Goal: Task Accomplishment & Management: Complete application form

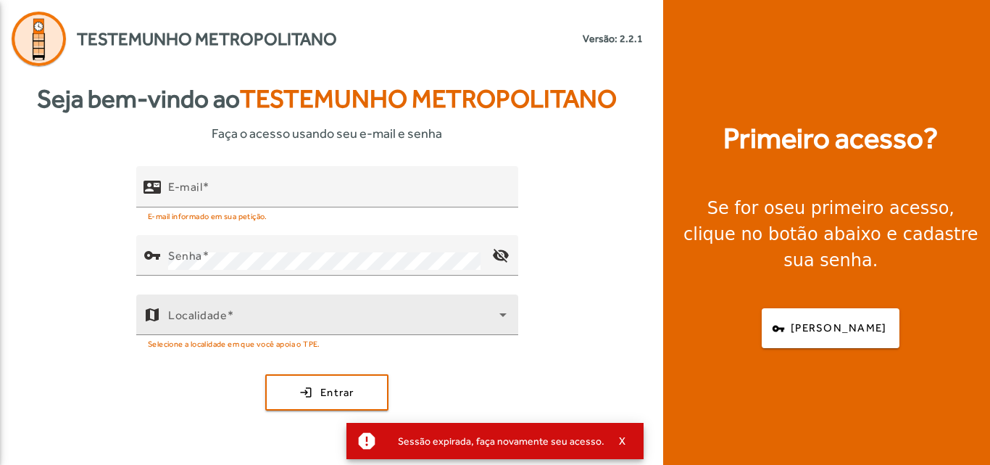
type input "**********"
click at [622, 442] on button "X" at bounding box center [623, 440] width 36 height 13
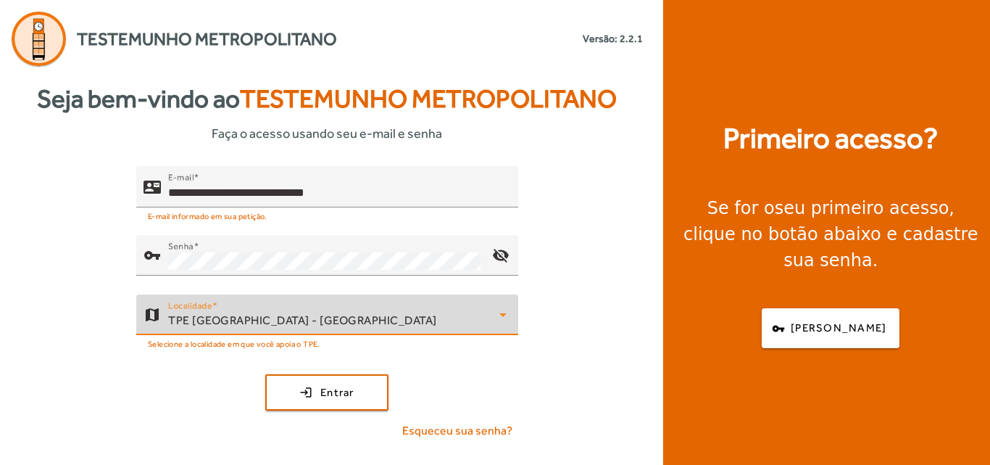
click at [328, 318] on div "TPE São Paulo - Centro" at bounding box center [333, 320] width 331 height 17
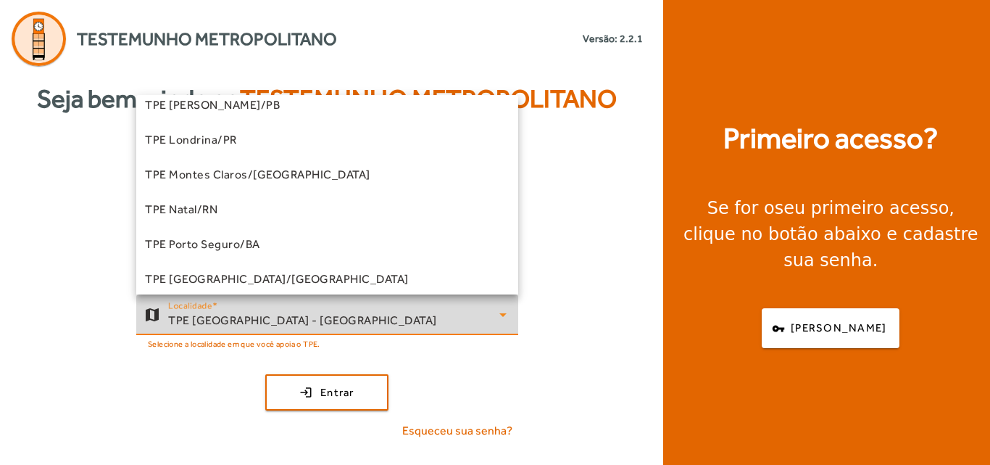
scroll to position [114, 0]
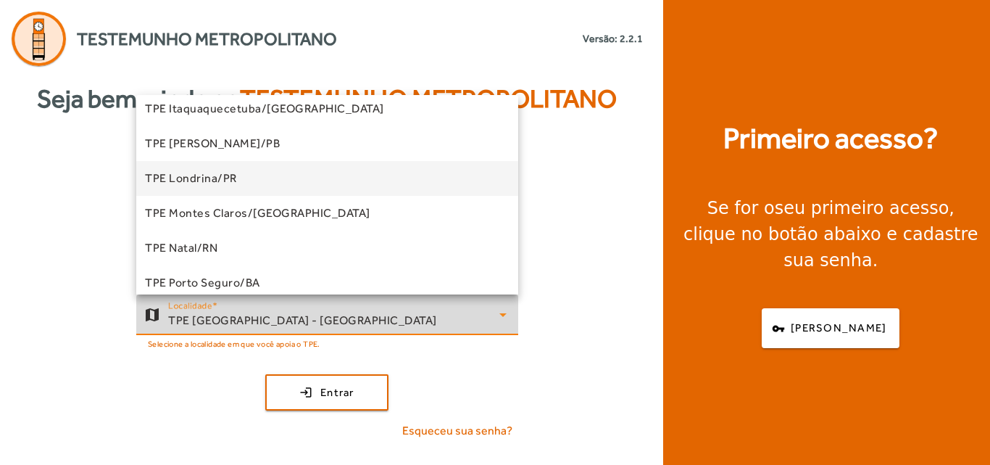
click at [204, 173] on span "TPE Londrina/PR" at bounding box center [191, 178] width 92 height 17
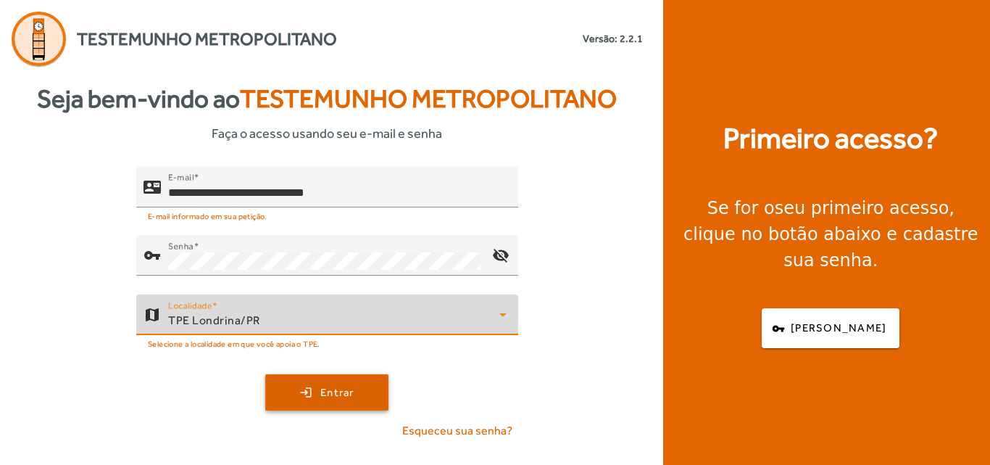
click at [339, 384] on span "Entrar" at bounding box center [337, 392] width 34 height 17
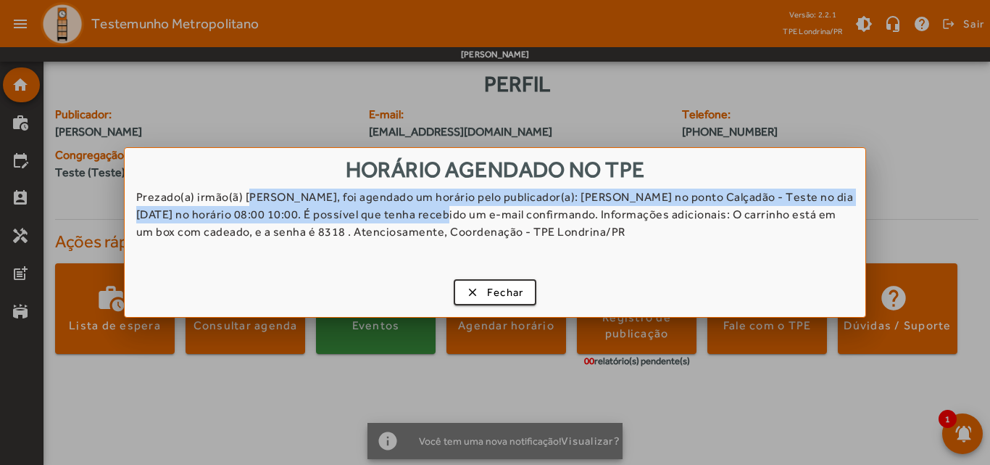
drag, startPoint x: 244, startPoint y: 206, endPoint x: 426, endPoint y: 207, distance: 182.0
click at [426, 207] on div "Prezado(a) irmão(ã) Elaine Souza Rodrigues, foi agendado um horário pelo public…" at bounding box center [496, 225] width 742 height 73
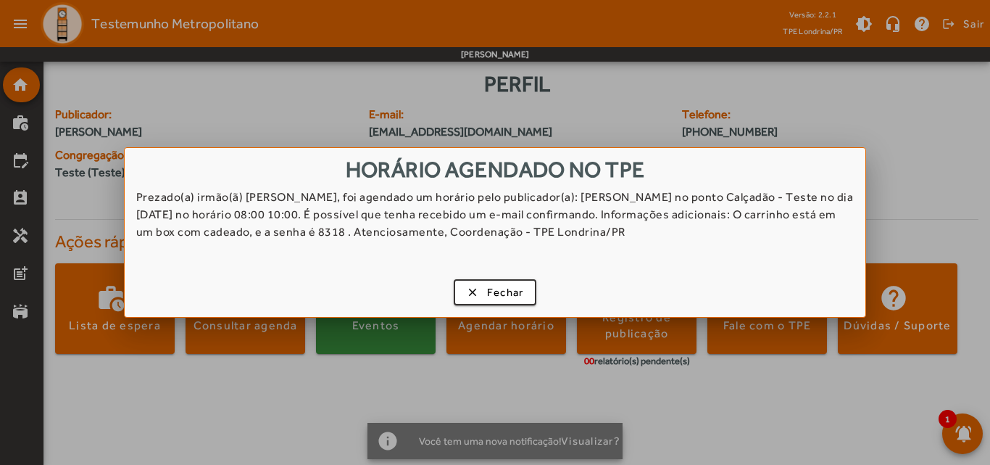
drag, startPoint x: 703, startPoint y: 186, endPoint x: 774, endPoint y: 185, distance: 71.8
click at [774, 185] on div "HORÁRIO AGENDADO NO TPE" at bounding box center [496, 168] width 742 height 40
click at [476, 297] on span "button" at bounding box center [495, 292] width 80 height 35
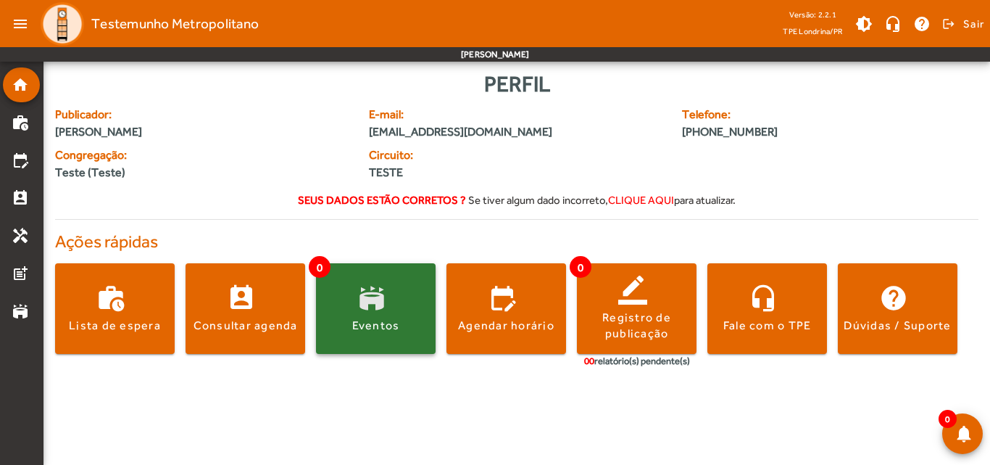
click at [345, 305] on span at bounding box center [376, 308] width 120 height 35
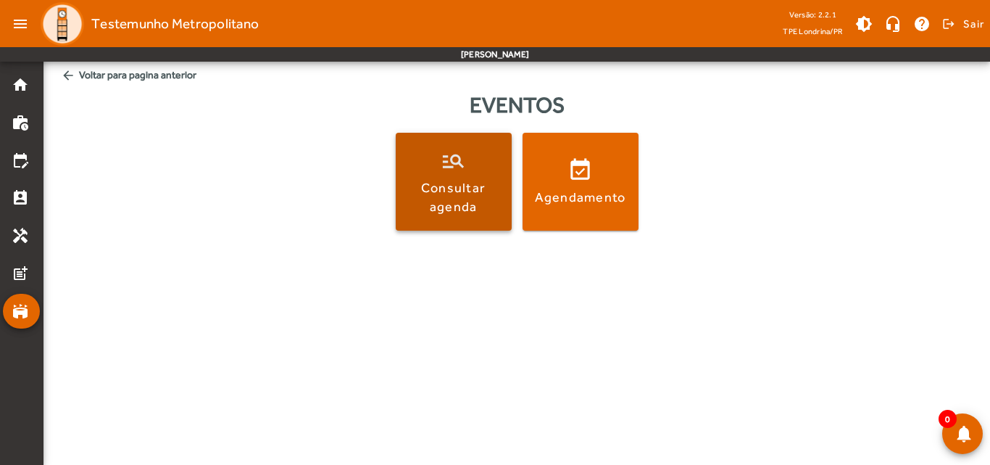
click at [460, 201] on div "Consultar agenda" at bounding box center [454, 196] width 110 height 36
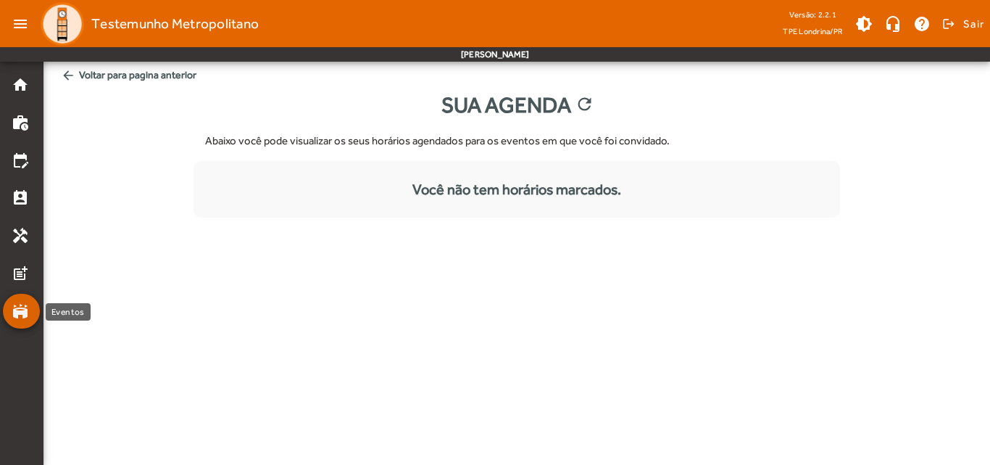
click at [25, 316] on mat-icon "stadium" at bounding box center [20, 310] width 17 height 17
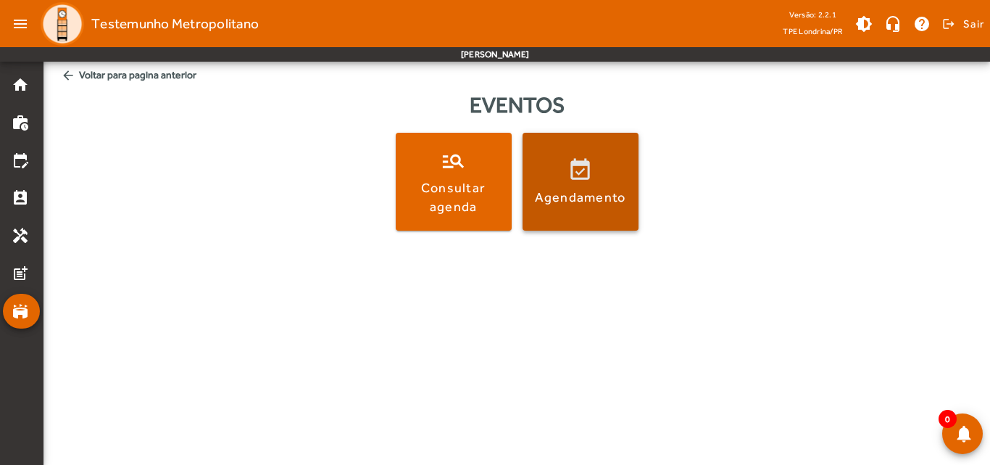
click at [584, 182] on span at bounding box center [581, 182] width 116 height 35
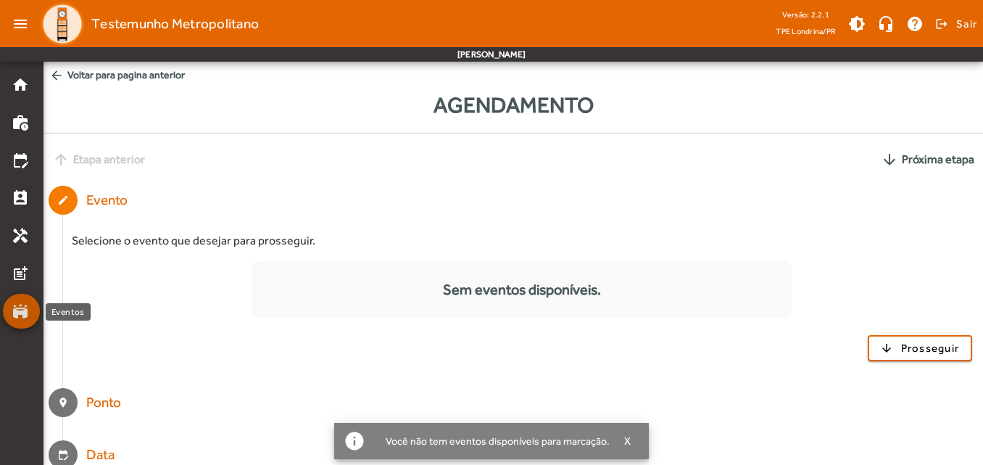
click at [23, 318] on mat-icon "stadium" at bounding box center [20, 310] width 17 height 17
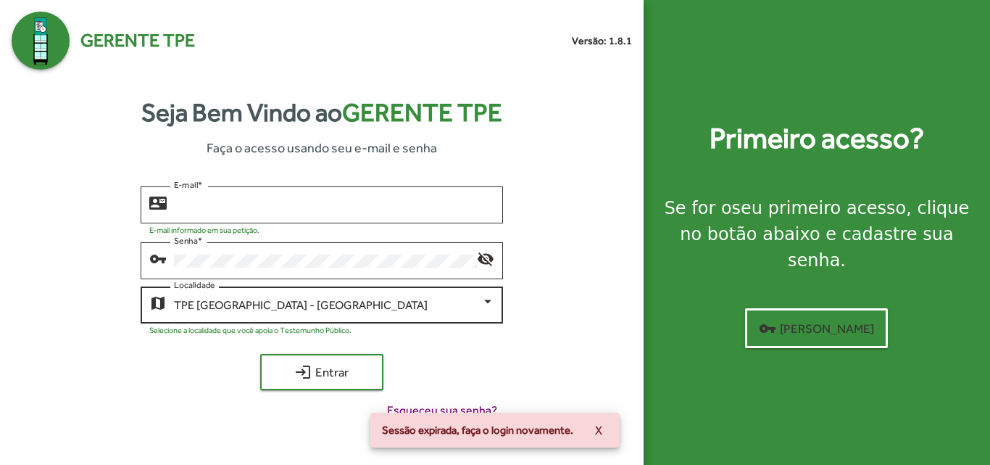
type input "**********"
click at [331, 315] on div "TPE São Paulo - Centro Localidade" at bounding box center [334, 304] width 320 height 40
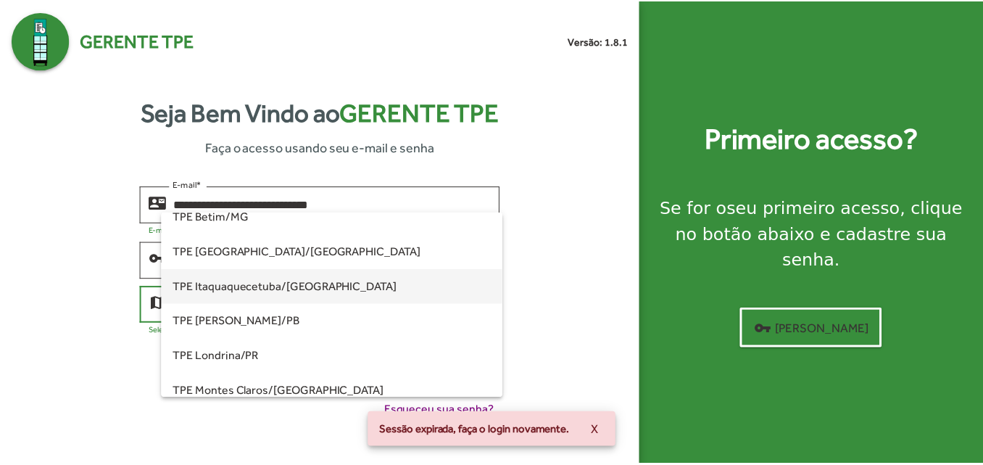
scroll to position [73, 0]
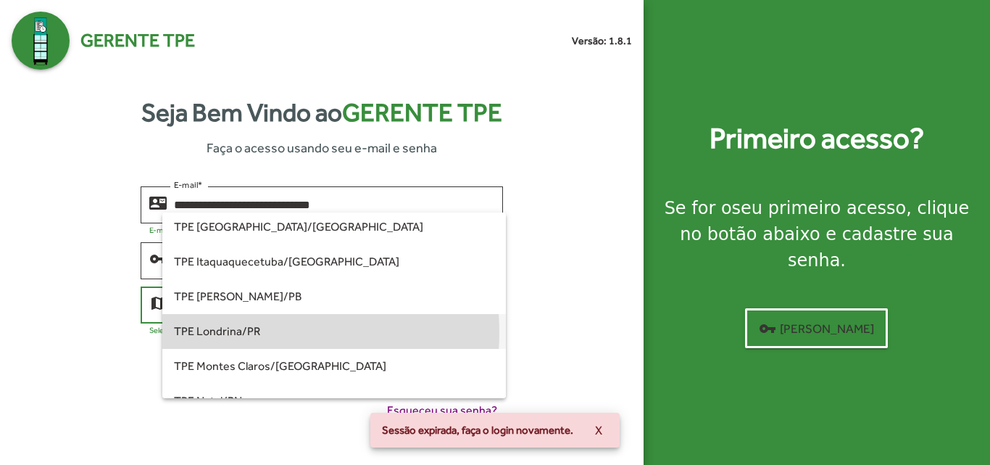
click at [258, 332] on span "TPE Londrina/PR" at bounding box center [334, 331] width 320 height 35
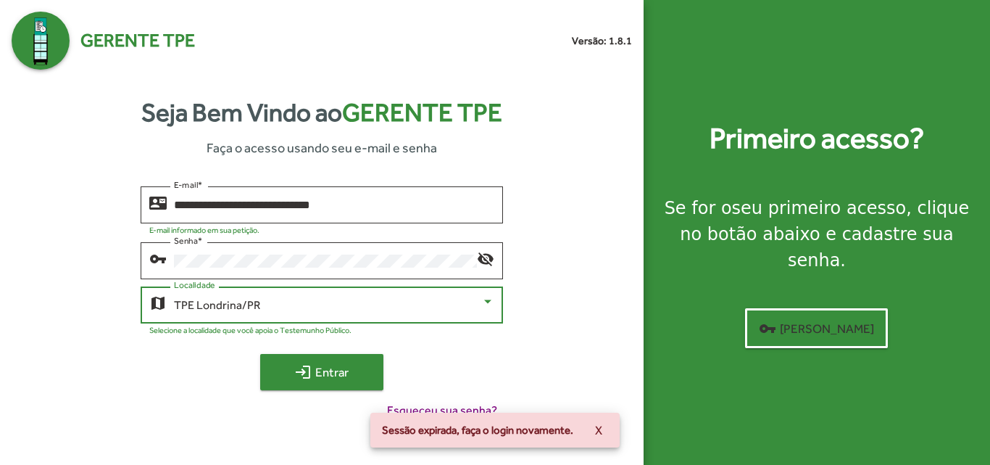
click at [380, 365] on button "login Entrar" at bounding box center [321, 372] width 123 height 36
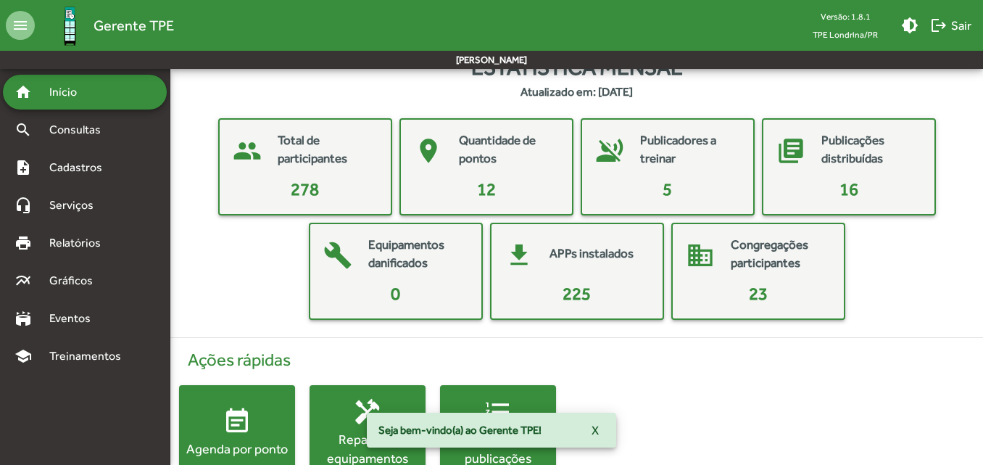
scroll to position [0, 0]
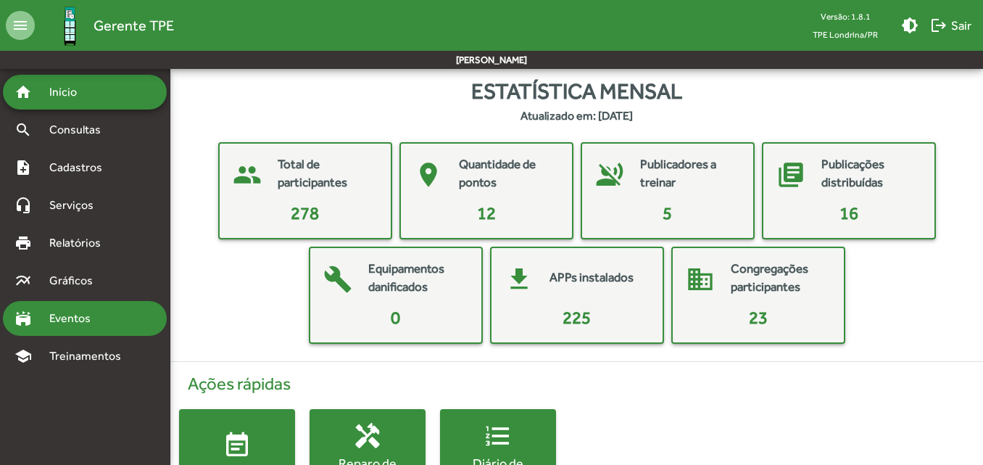
click at [101, 321] on span "Eventos" at bounding box center [76, 318] width 70 height 17
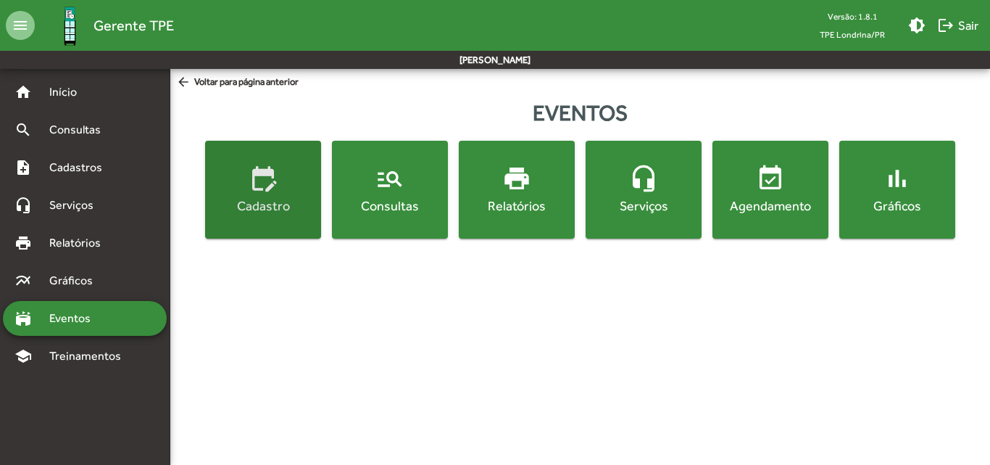
click at [265, 191] on mat-icon "edit_calendar" at bounding box center [263, 178] width 29 height 29
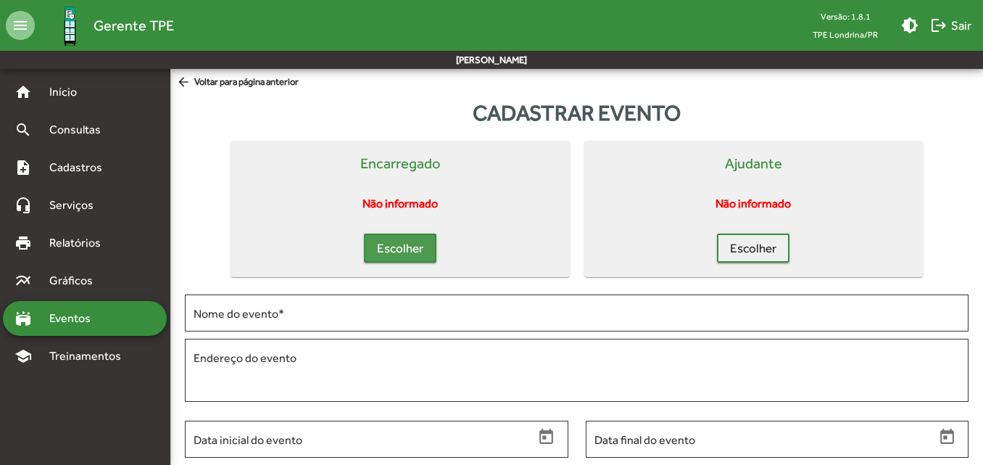
click at [390, 253] on span "Escolher" at bounding box center [400, 248] width 46 height 26
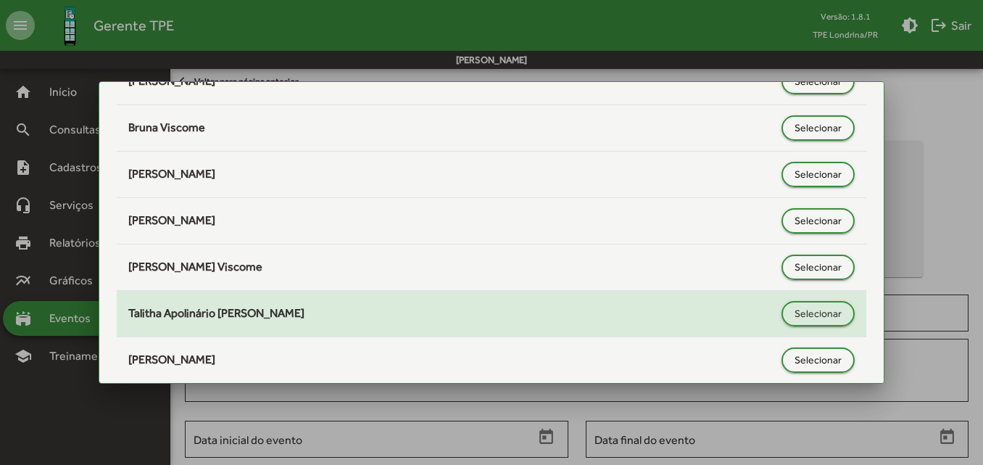
scroll to position [240, 0]
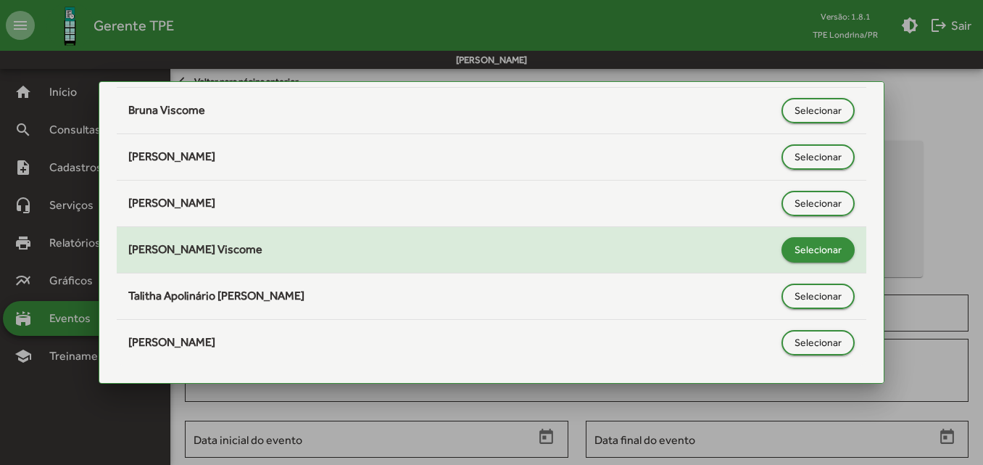
click at [795, 247] on span "Selecionar" at bounding box center [818, 249] width 47 height 26
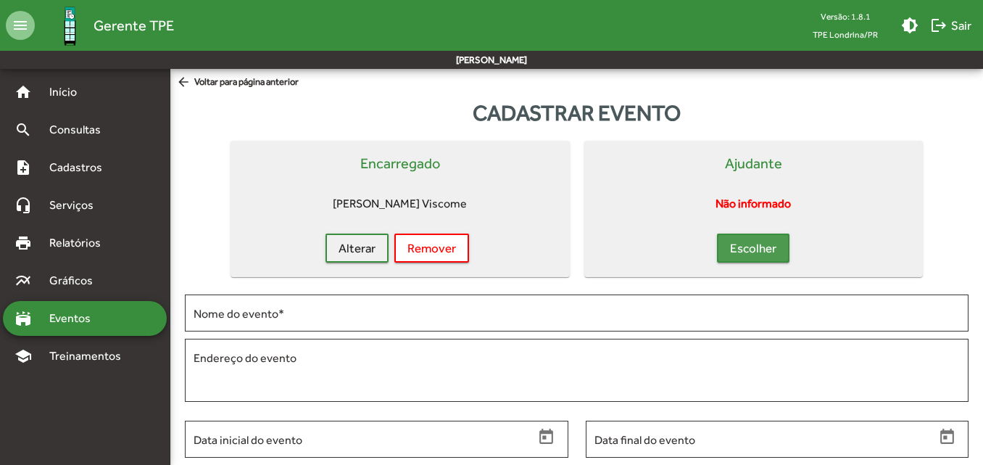
click at [775, 243] on span "Escolher" at bounding box center [753, 248] width 46 height 26
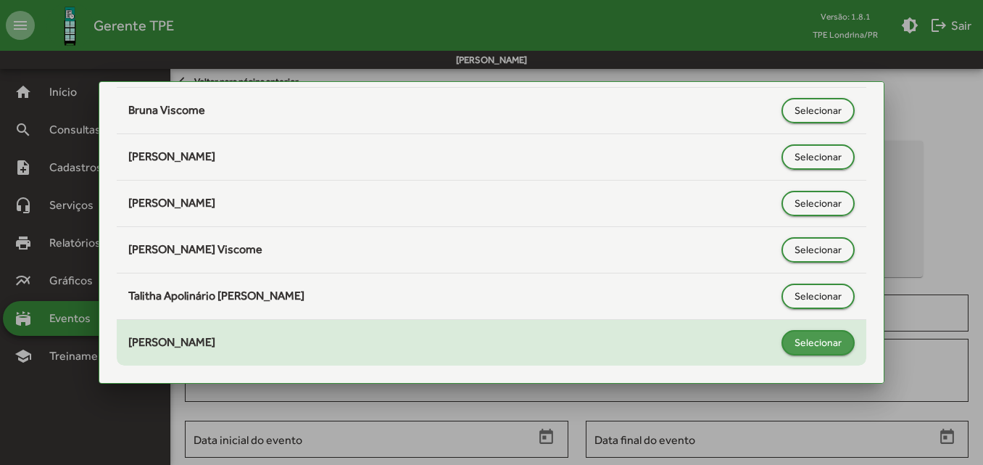
click at [795, 336] on span "Selecionar" at bounding box center [818, 342] width 47 height 26
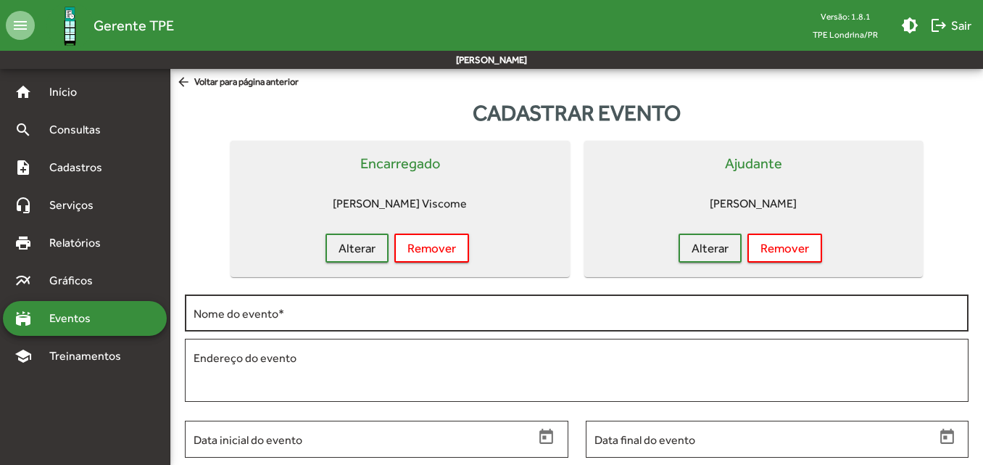
click at [434, 305] on div "Nome do evento *" at bounding box center [577, 311] width 766 height 40
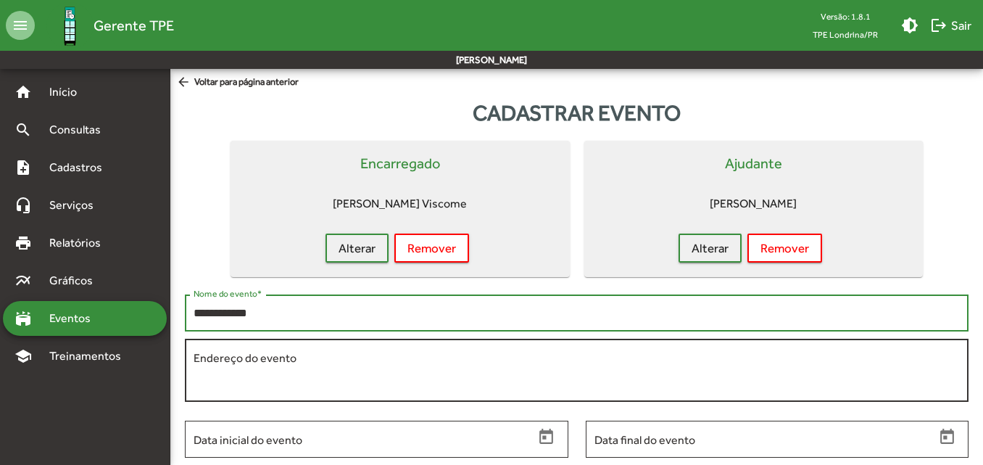
type input "**********"
click at [343, 355] on textarea "Endereço do evento" at bounding box center [577, 370] width 766 height 42
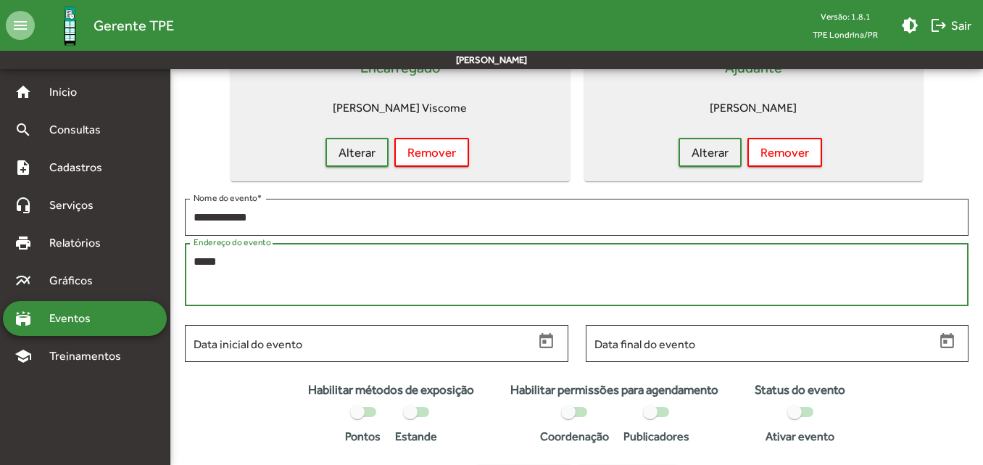
scroll to position [145, 0]
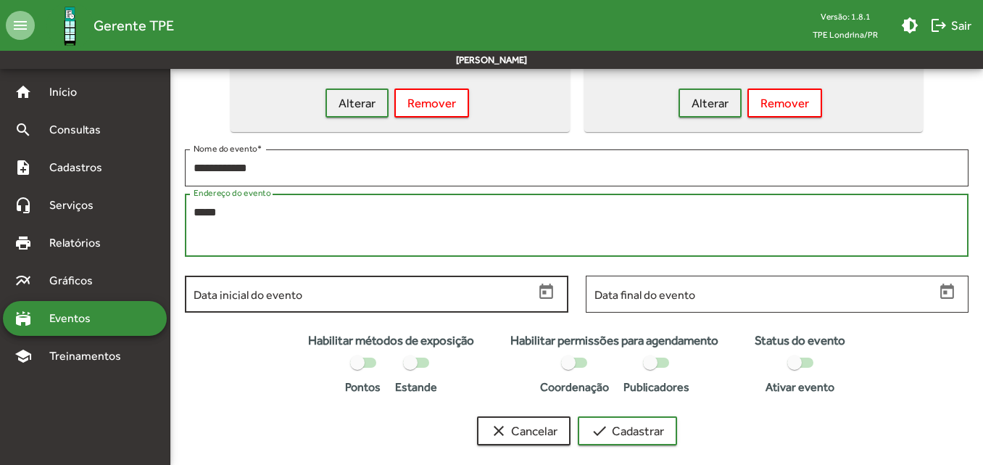
type textarea "*****"
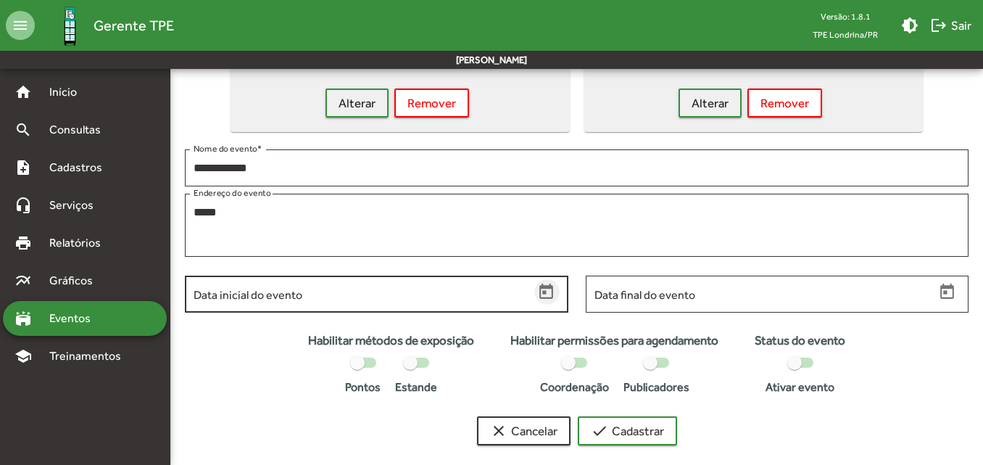
click at [545, 293] on icon "Open calendar" at bounding box center [546, 291] width 14 height 15
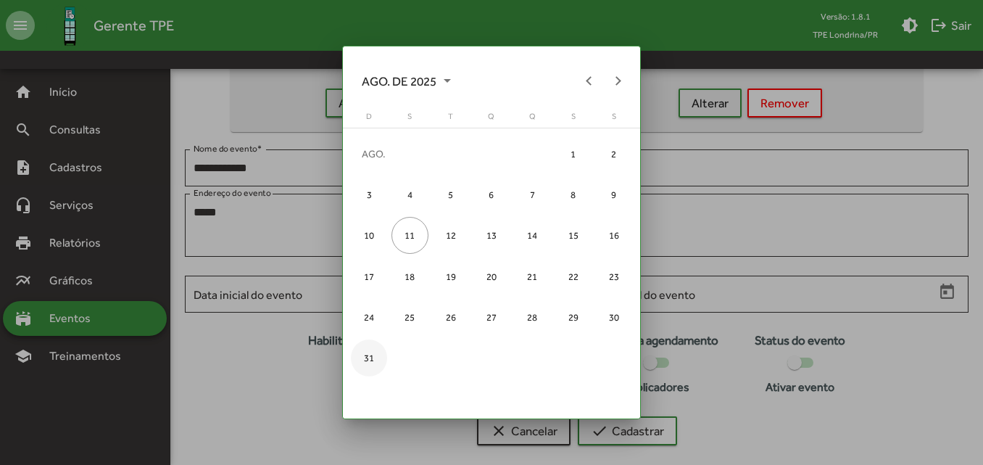
click at [370, 358] on div "31" at bounding box center [369, 357] width 37 height 37
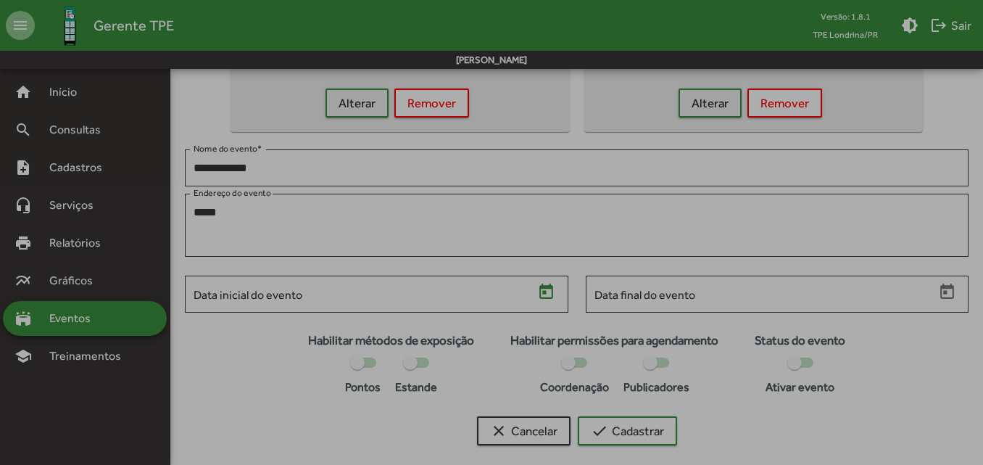
type input "**********"
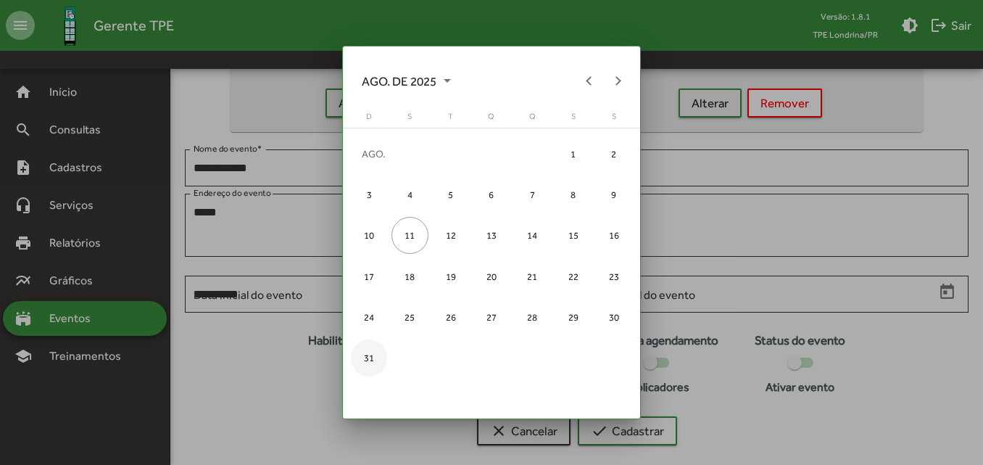
scroll to position [145, 0]
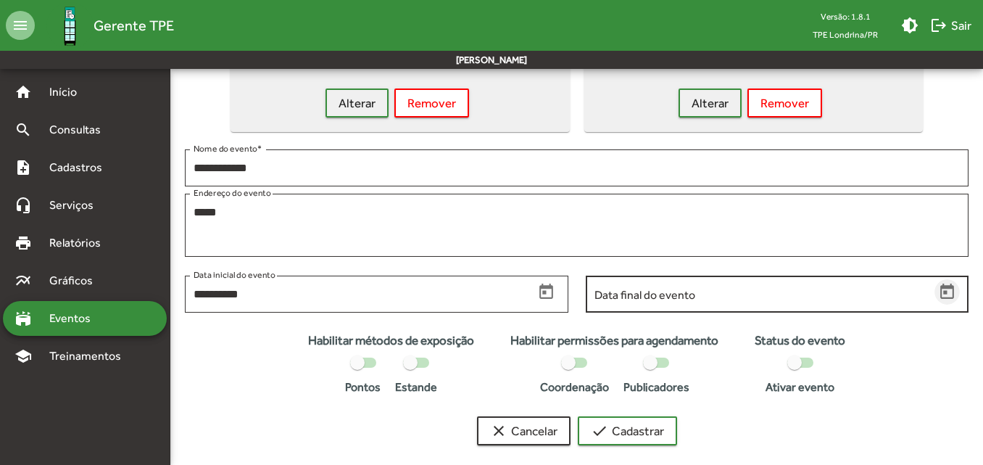
click at [952, 290] on icon "Open calendar" at bounding box center [947, 292] width 19 height 19
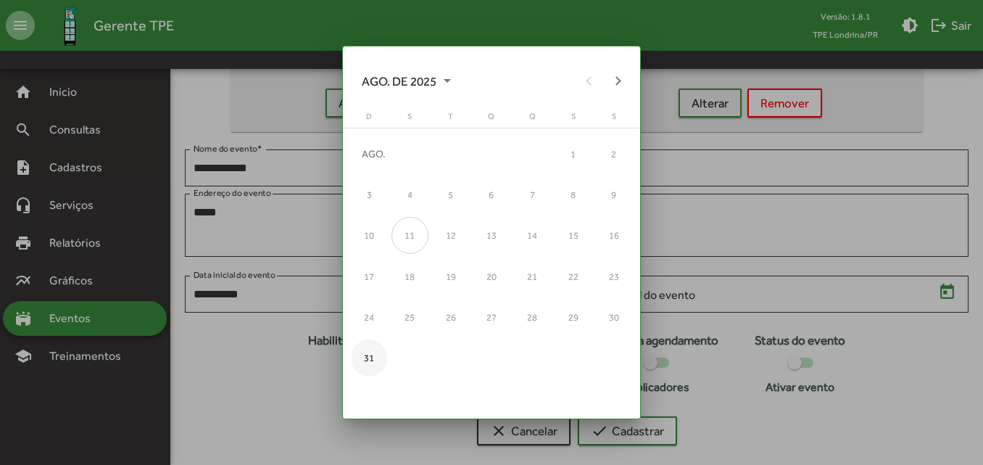
click at [376, 357] on div "31" at bounding box center [369, 357] width 37 height 37
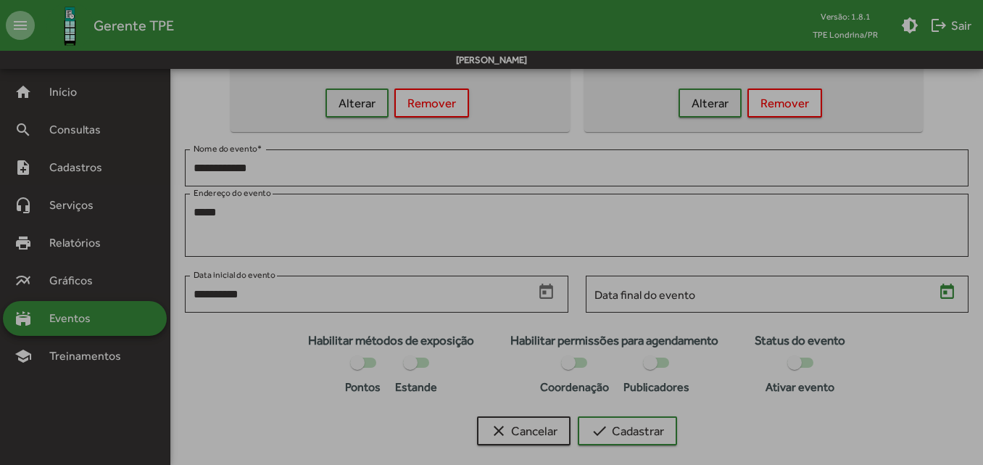
type input "**********"
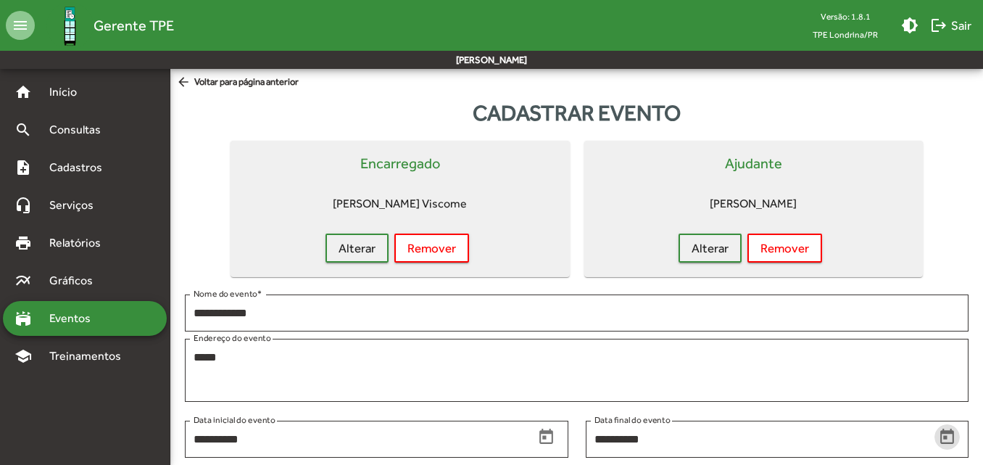
scroll to position [145, 0]
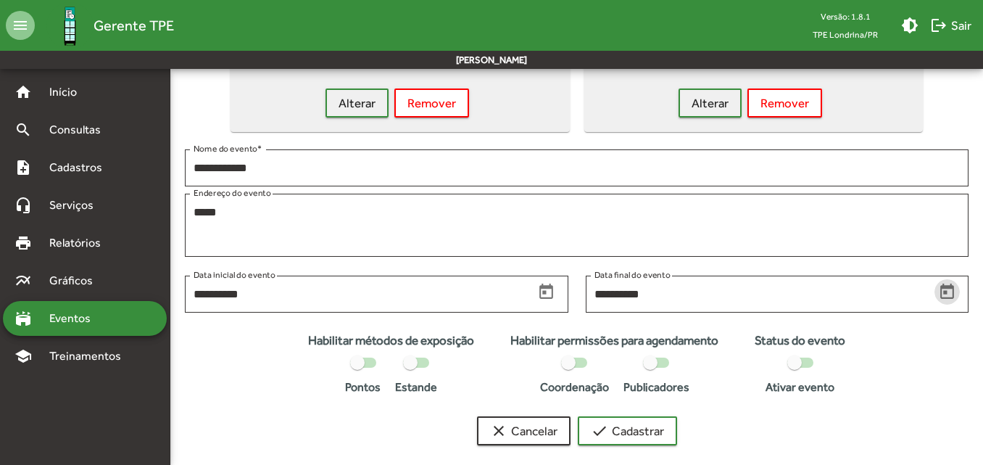
click at [357, 364] on div at bounding box center [357, 362] width 15 height 15
click at [570, 367] on div at bounding box center [568, 362] width 15 height 15
click at [583, 362] on div at bounding box center [580, 362] width 15 height 15
click at [657, 357] on div at bounding box center [650, 362] width 15 height 15
click at [656, 423] on span "check Cadastrar" at bounding box center [627, 431] width 73 height 26
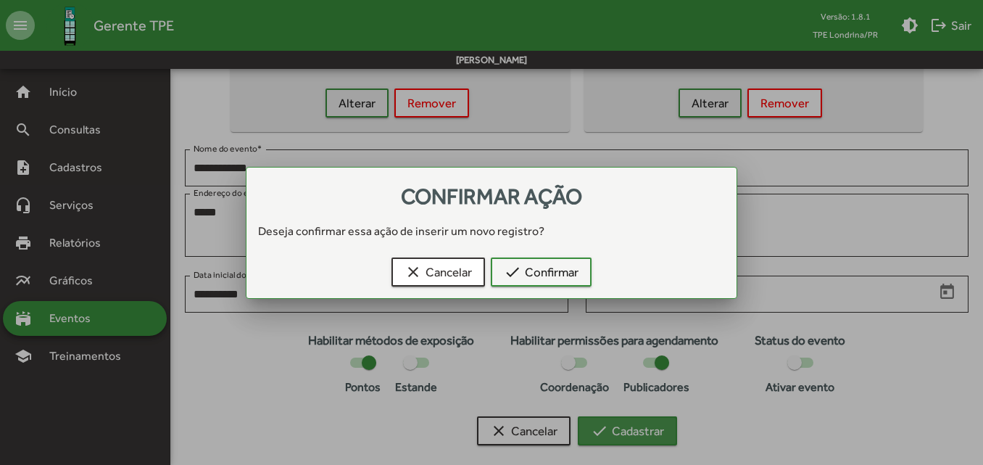
scroll to position [0, 0]
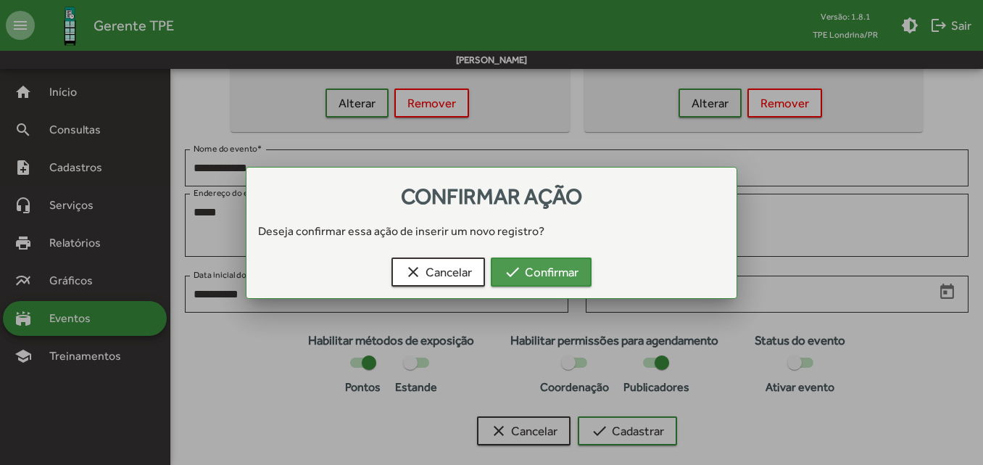
click at [563, 268] on span "check Confirmar" at bounding box center [541, 272] width 75 height 26
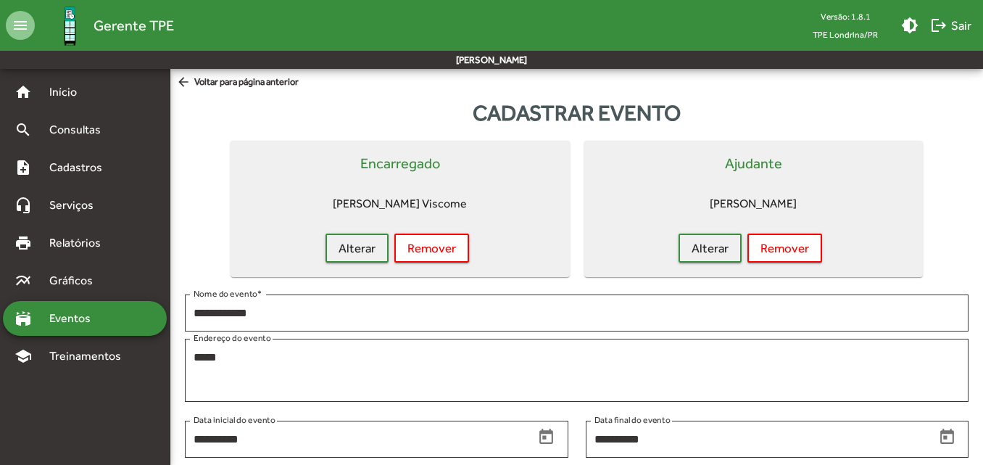
scroll to position [145, 0]
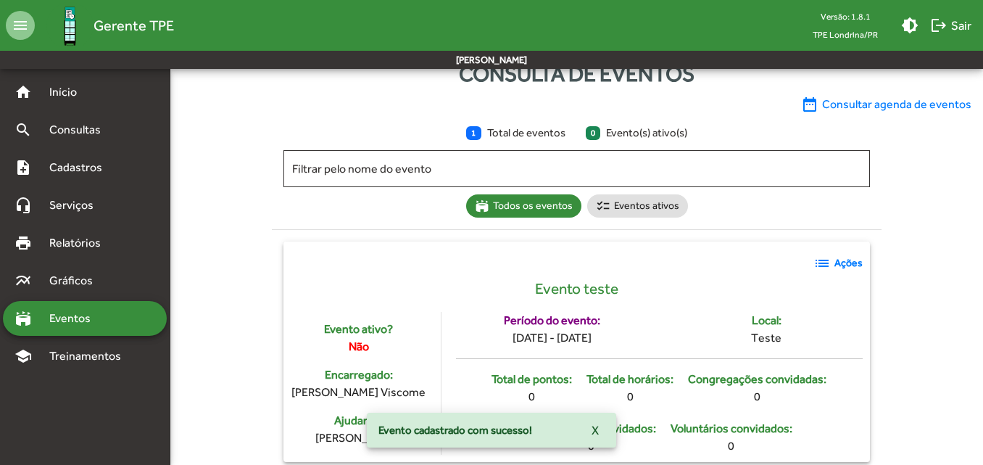
scroll to position [60, 0]
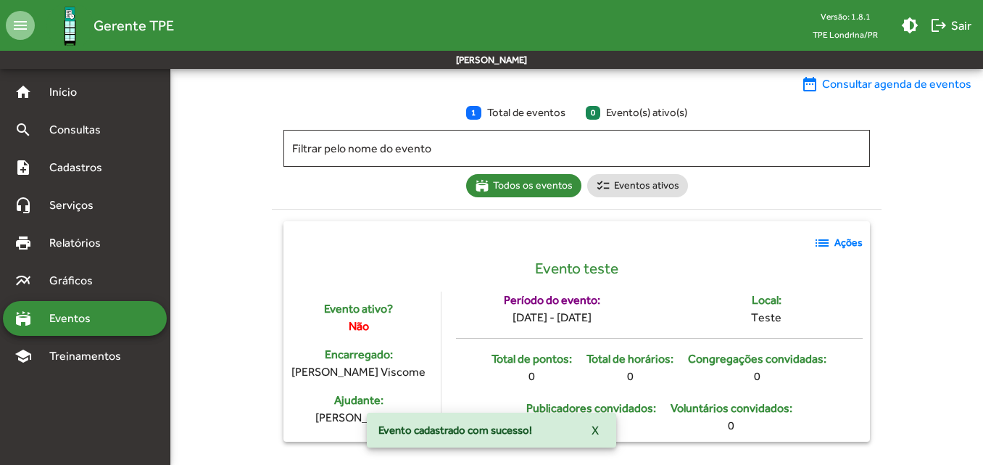
click at [822, 240] on mat-icon "list" at bounding box center [822, 242] width 17 height 17
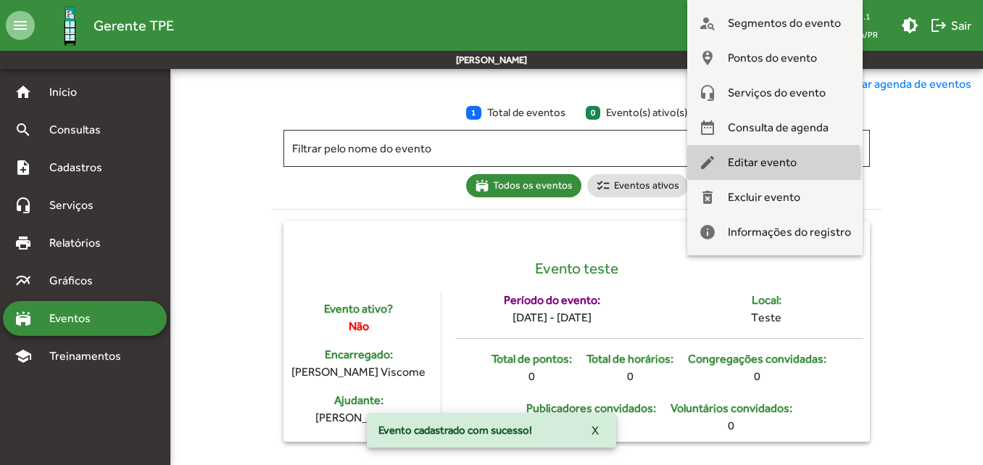
click at [764, 165] on span "Editar evento" at bounding box center [762, 162] width 69 height 35
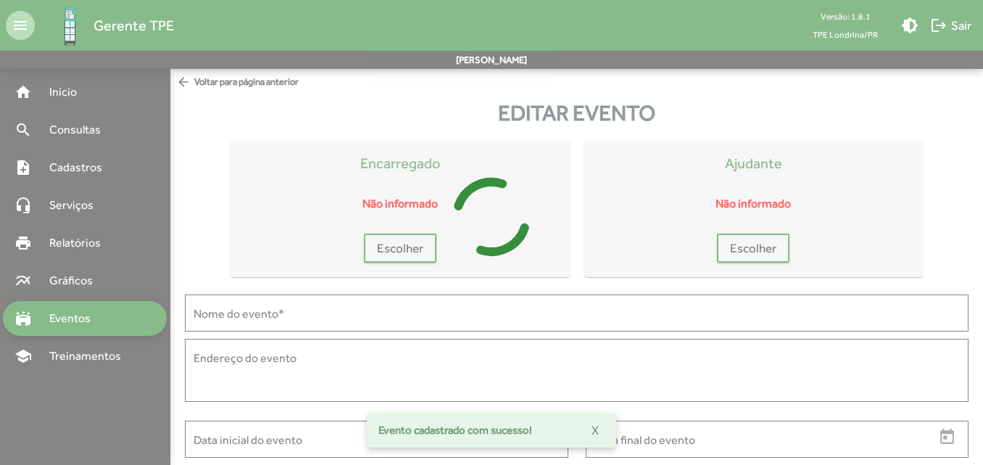
type input "**********"
type textarea "*****"
type input "**********"
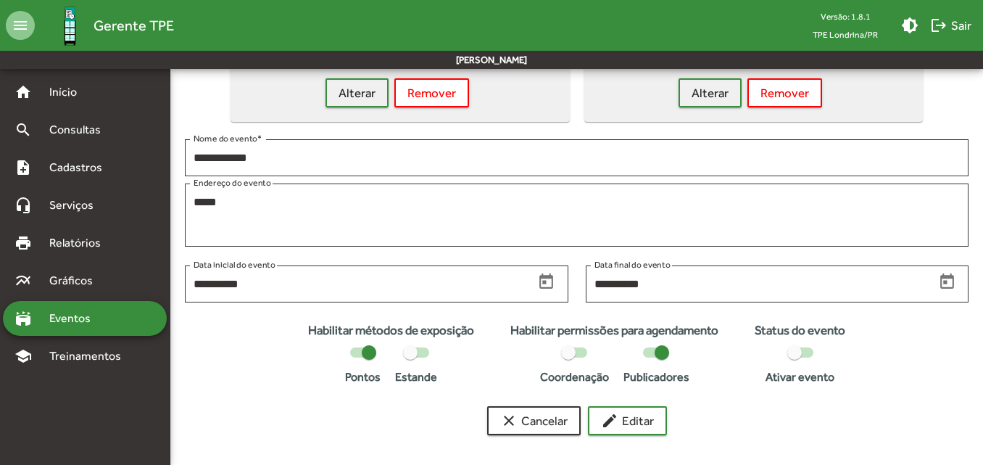
scroll to position [160, 0]
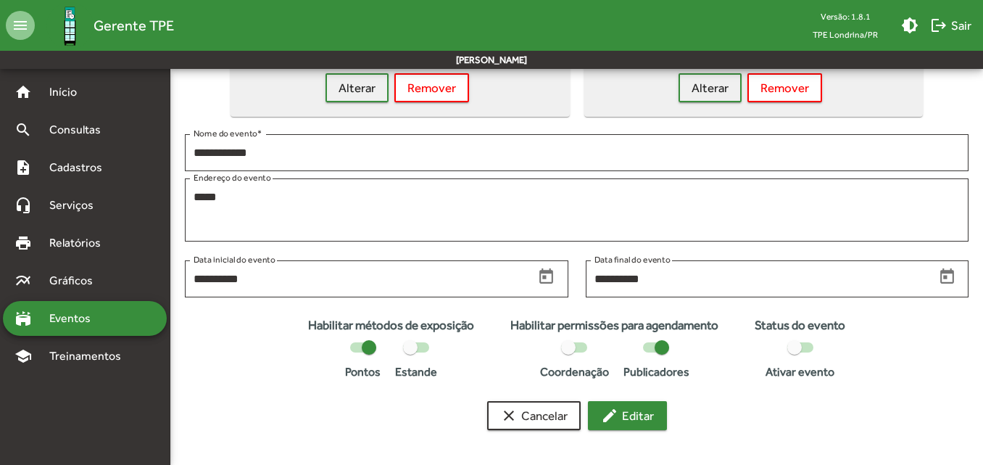
click at [635, 419] on span "edit Editar" at bounding box center [627, 415] width 53 height 26
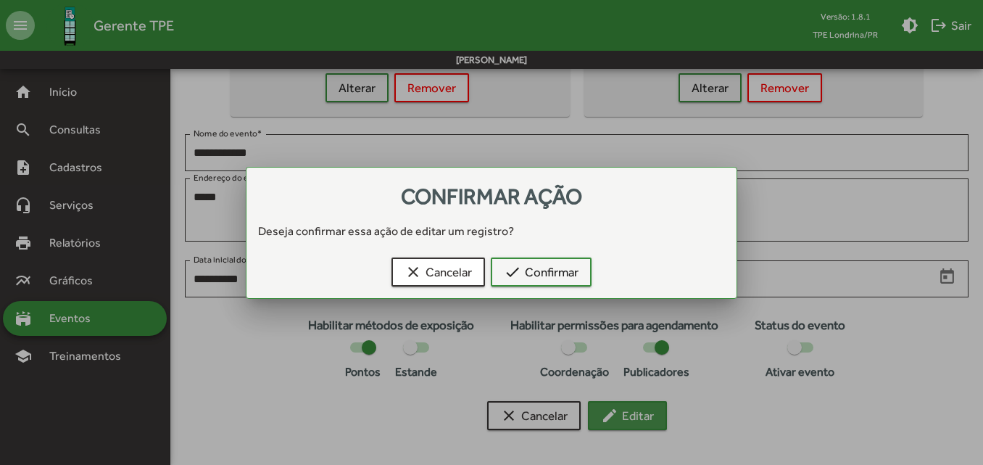
scroll to position [0, 0]
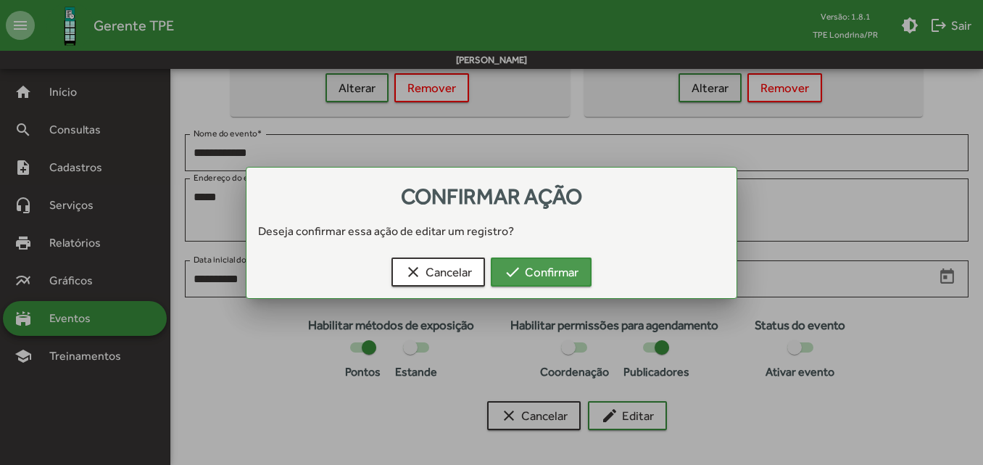
click at [566, 280] on span "check Confirmar" at bounding box center [541, 272] width 75 height 26
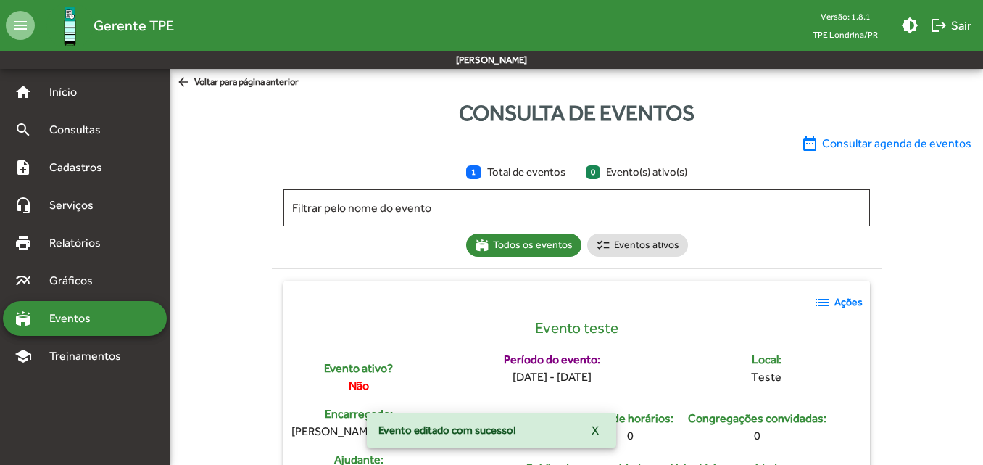
click at [851, 294] on strong "Ações" at bounding box center [849, 301] width 28 height 15
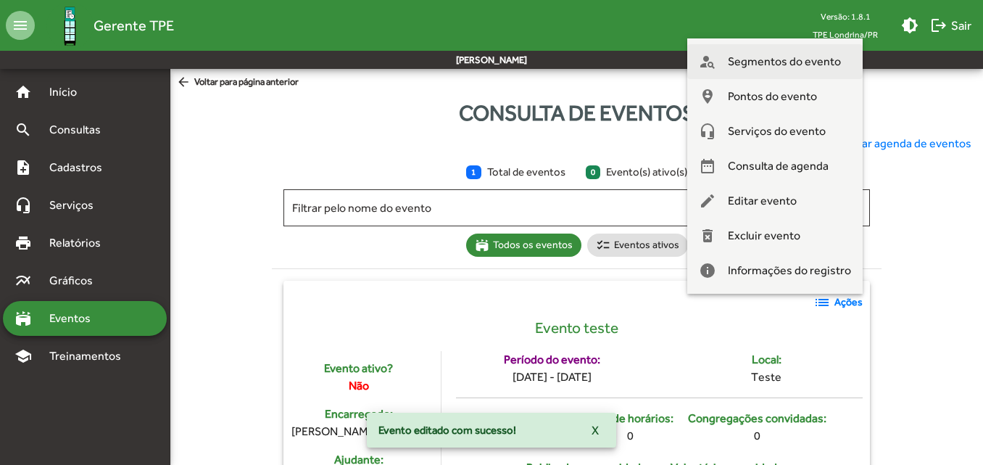
click at [784, 60] on span "Segmentos do evento" at bounding box center [784, 61] width 113 height 35
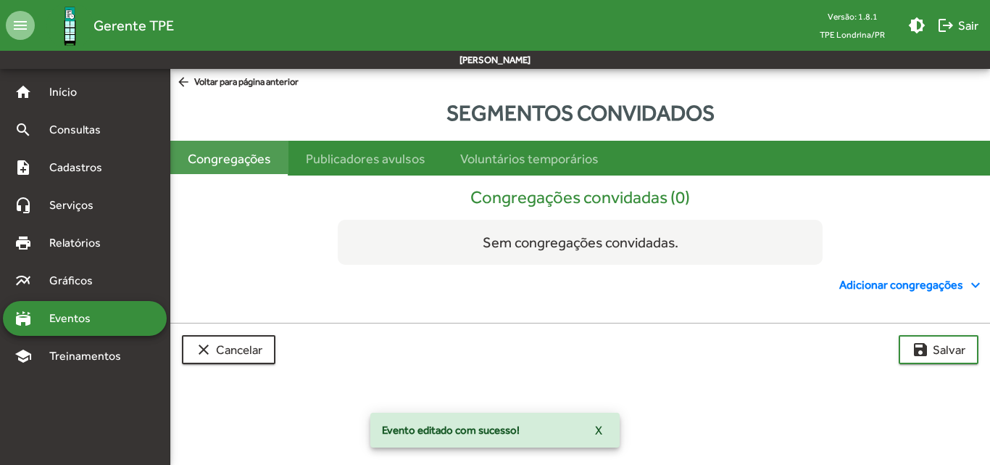
click at [249, 157] on div "Congregações" at bounding box center [229, 159] width 83 height 20
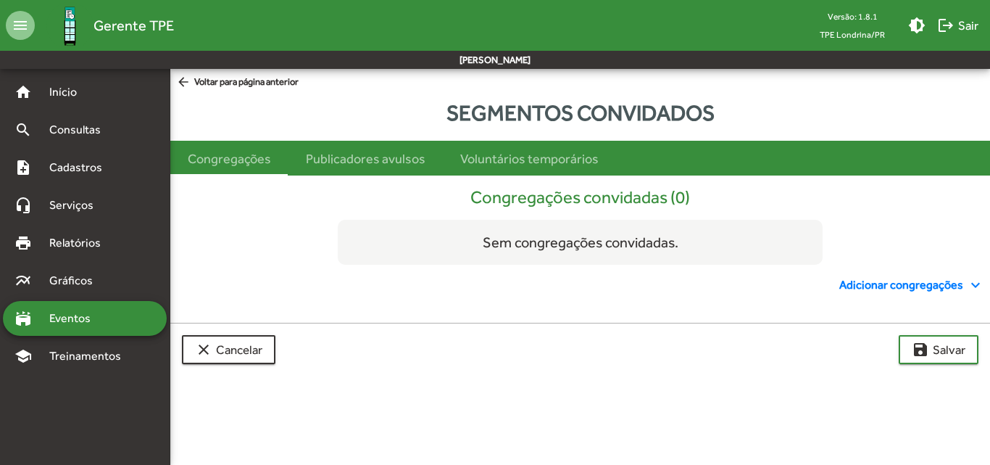
click at [941, 284] on span "Adicionar congregações expand_more" at bounding box center [912, 284] width 145 height 17
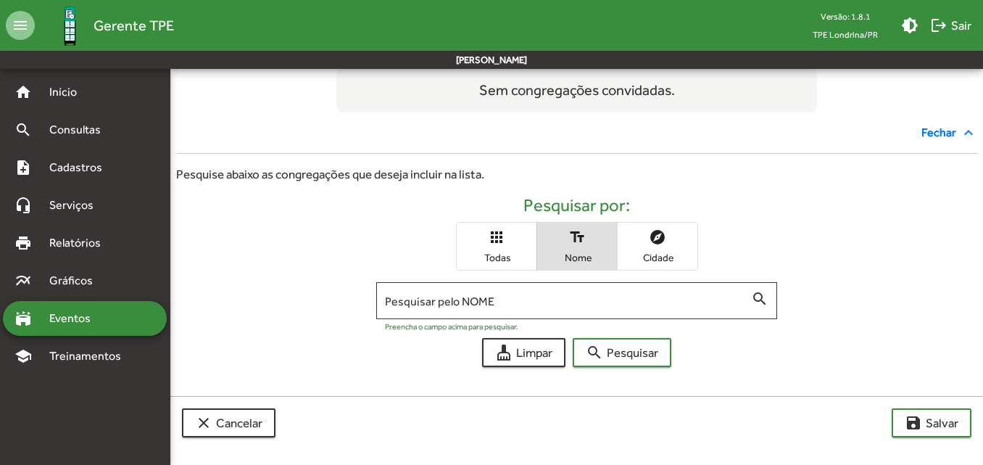
scroll to position [154, 0]
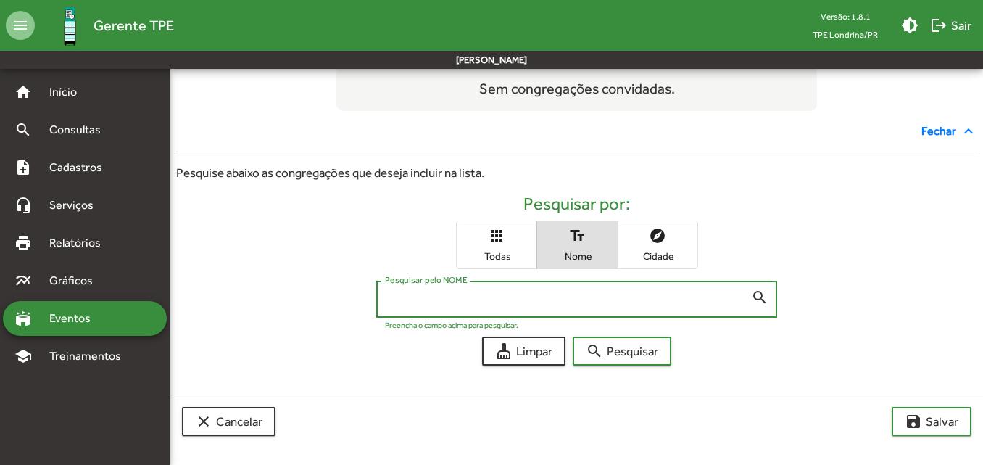
click at [574, 297] on input "Pesquisar pelo NOME" at bounding box center [568, 299] width 366 height 13
type input "*****"
click at [573, 336] on button "search Pesquisar" at bounding box center [622, 350] width 99 height 29
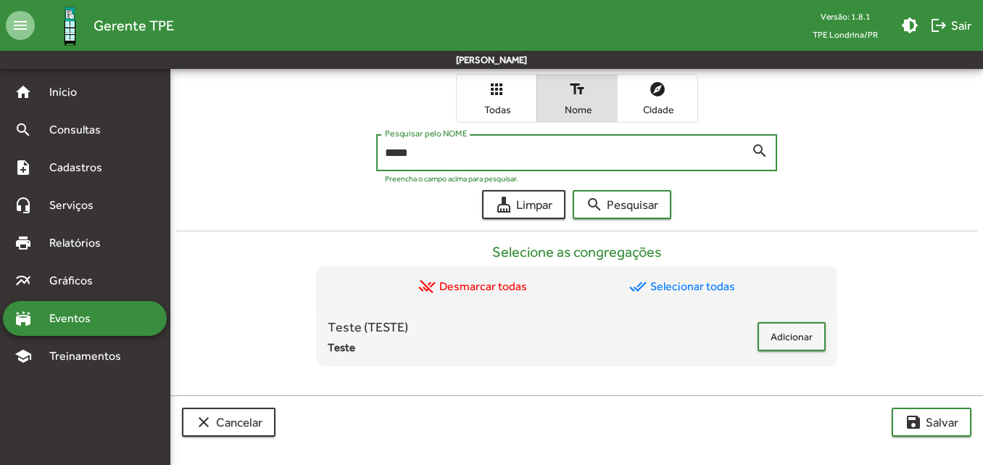
scroll to position [301, 0]
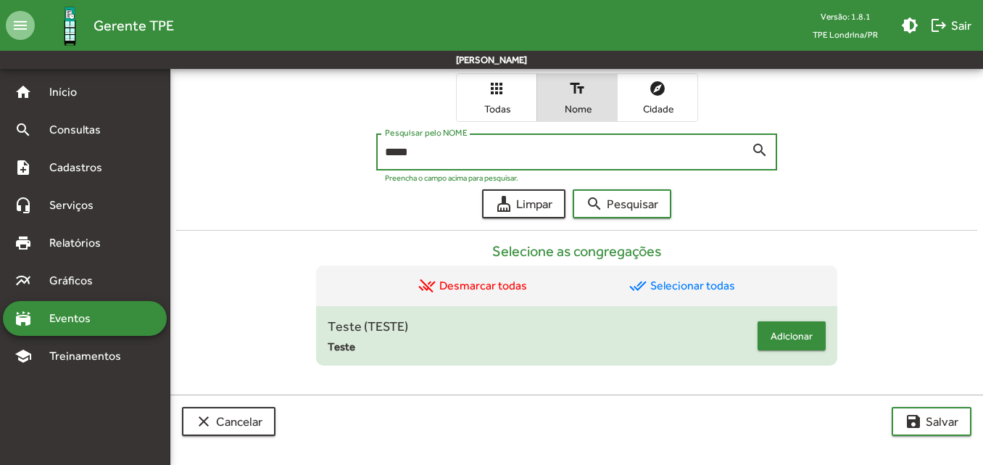
click at [791, 342] on span "Adicionar" at bounding box center [792, 336] width 42 height 26
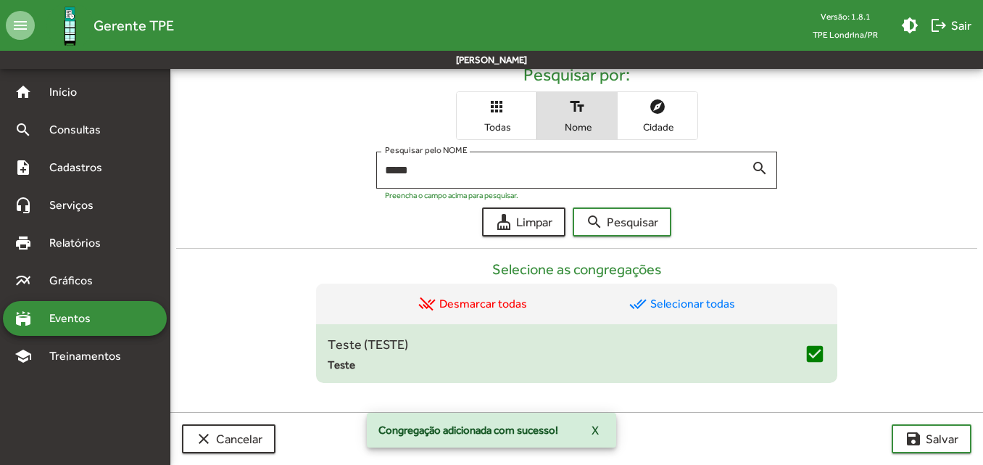
scroll to position [355, 0]
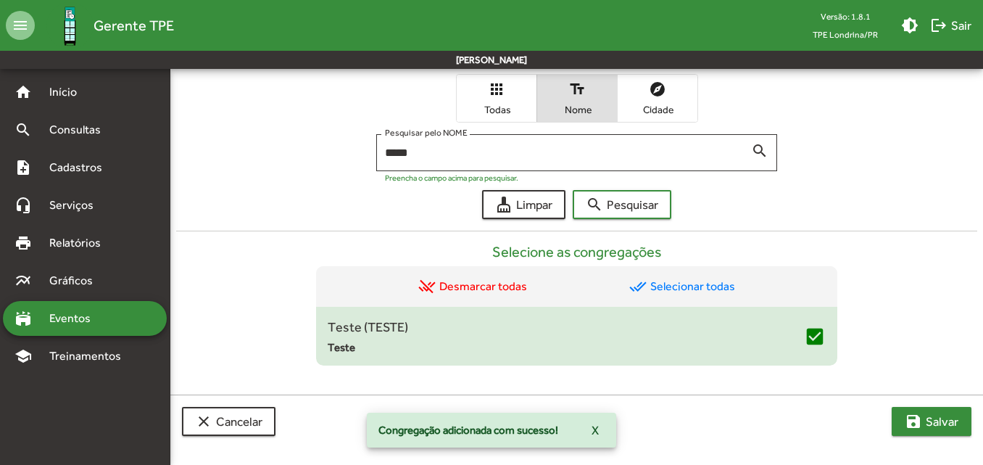
click at [919, 410] on span "save [PERSON_NAME]" at bounding box center [932, 421] width 54 height 26
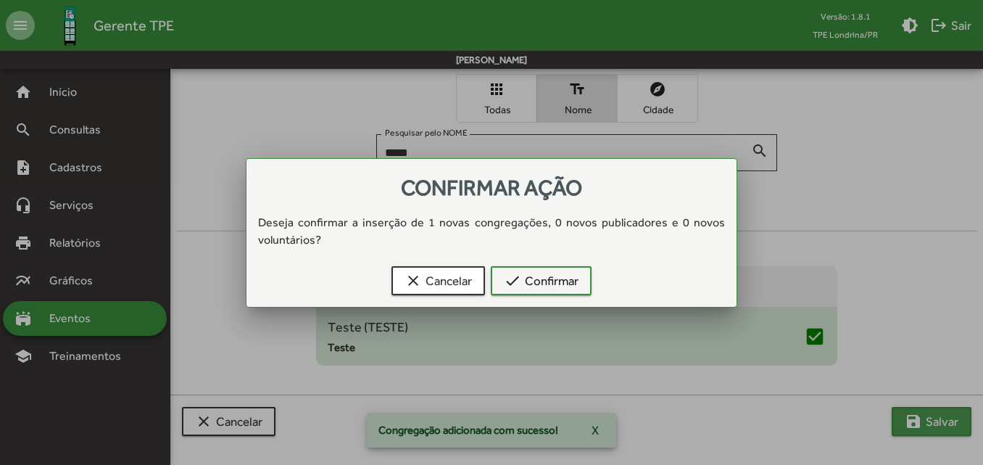
scroll to position [0, 0]
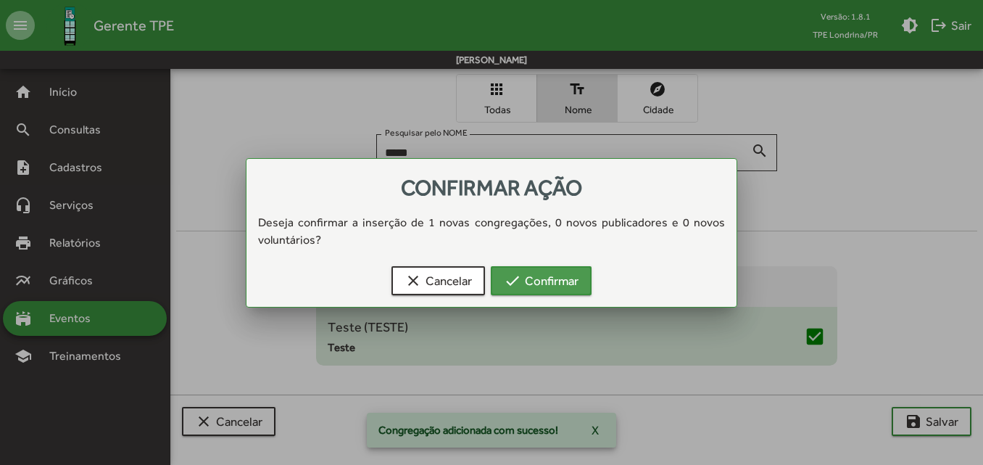
click at [559, 278] on span "check Confirmar" at bounding box center [541, 281] width 75 height 26
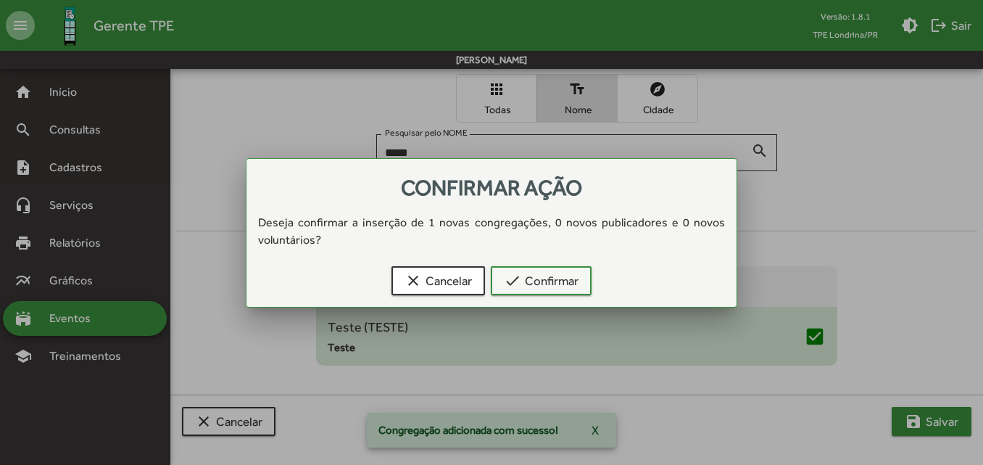
scroll to position [355, 0]
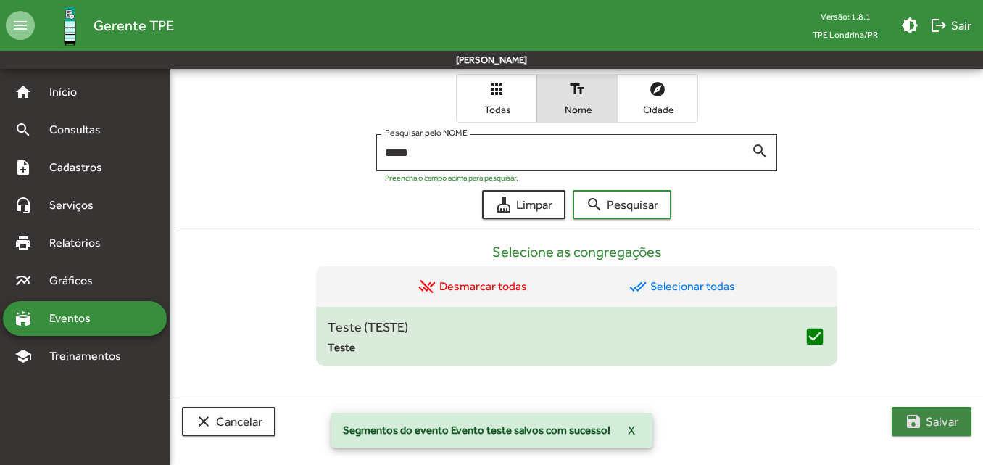
click at [938, 418] on span "save [PERSON_NAME]" at bounding box center [932, 421] width 54 height 26
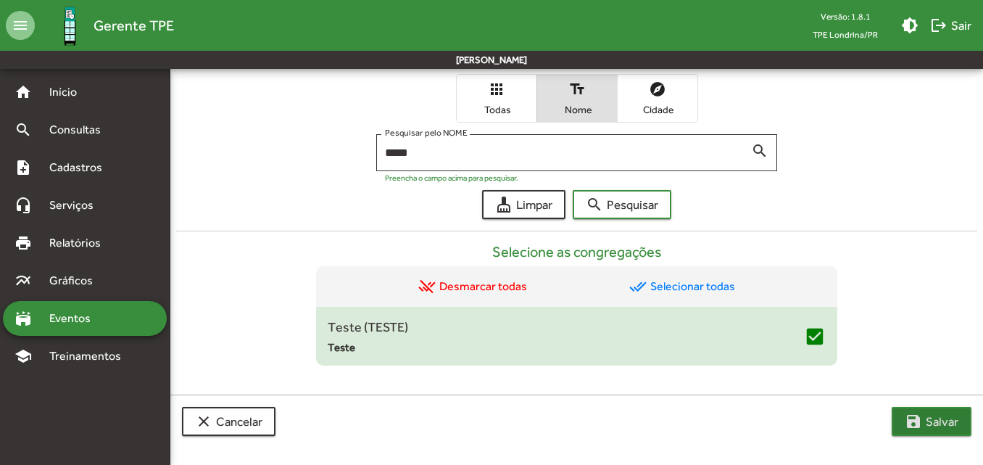
click at [928, 429] on span "save [PERSON_NAME]" at bounding box center [932, 421] width 54 height 26
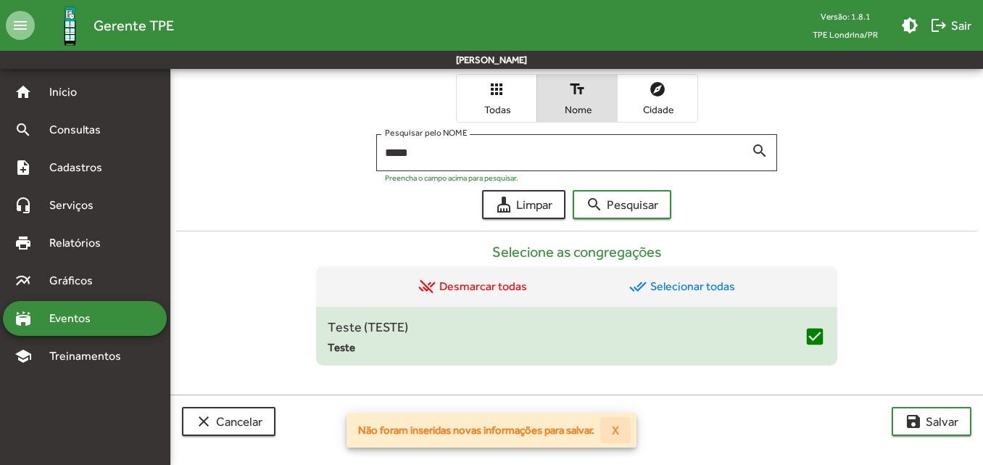
click at [613, 430] on span "X" at bounding box center [615, 430] width 7 height 26
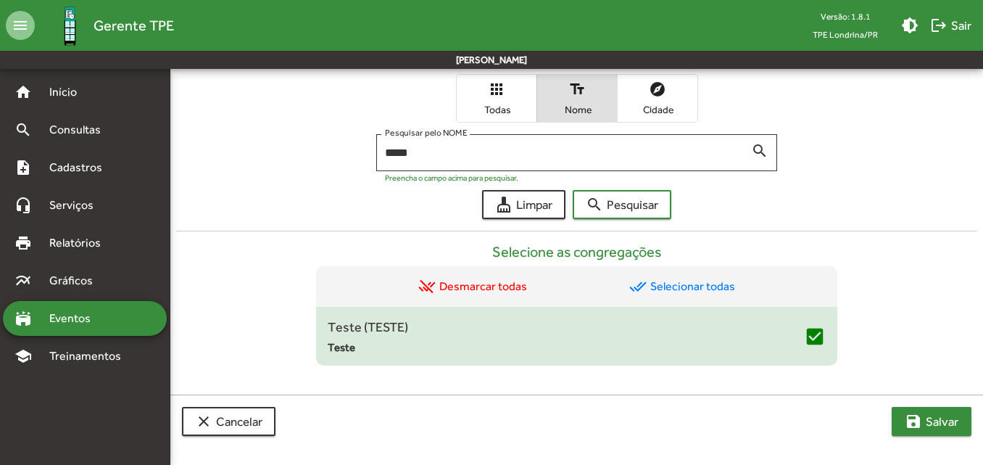
click at [929, 412] on span "save [PERSON_NAME]" at bounding box center [932, 421] width 54 height 26
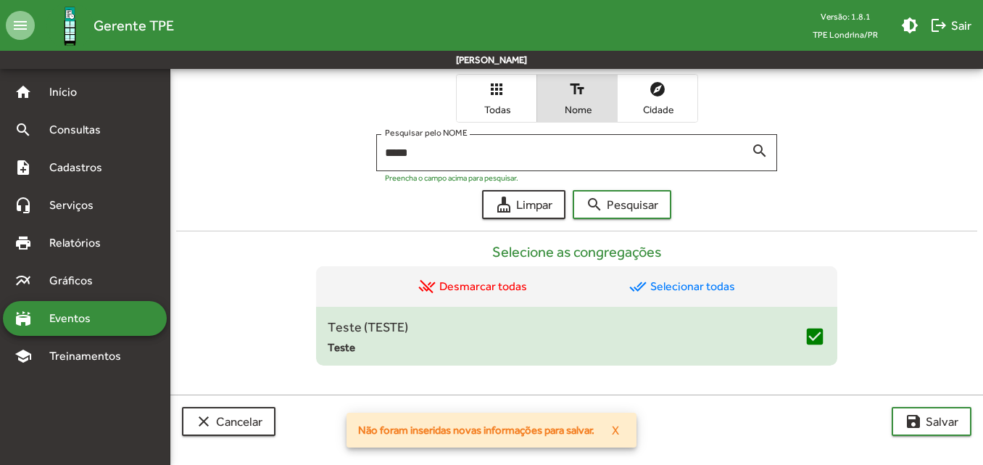
click at [618, 431] on span "X" at bounding box center [615, 430] width 7 height 26
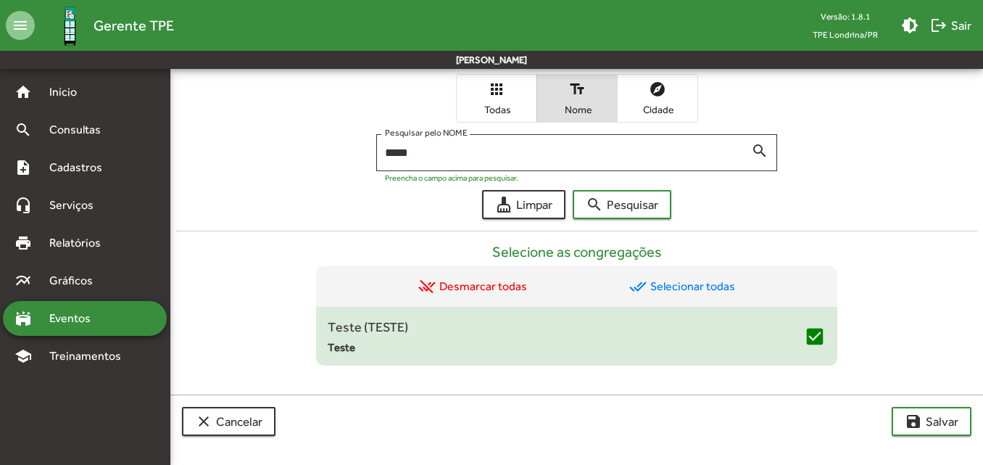
click at [303, 170] on div "***** Pesquisar pelo NOME search Preencha o campo acima para pesquisar." at bounding box center [576, 156] width 801 height 44
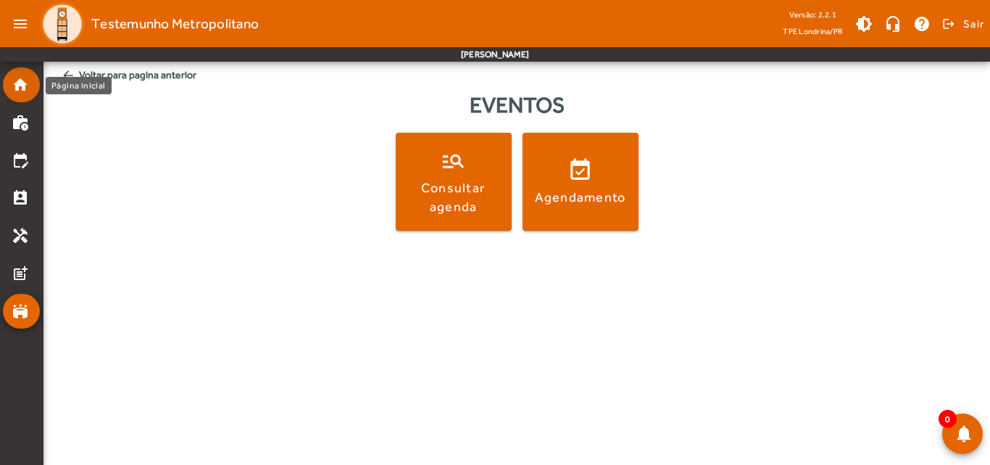
click at [30, 90] on link "home" at bounding box center [26, 84] width 28 height 17
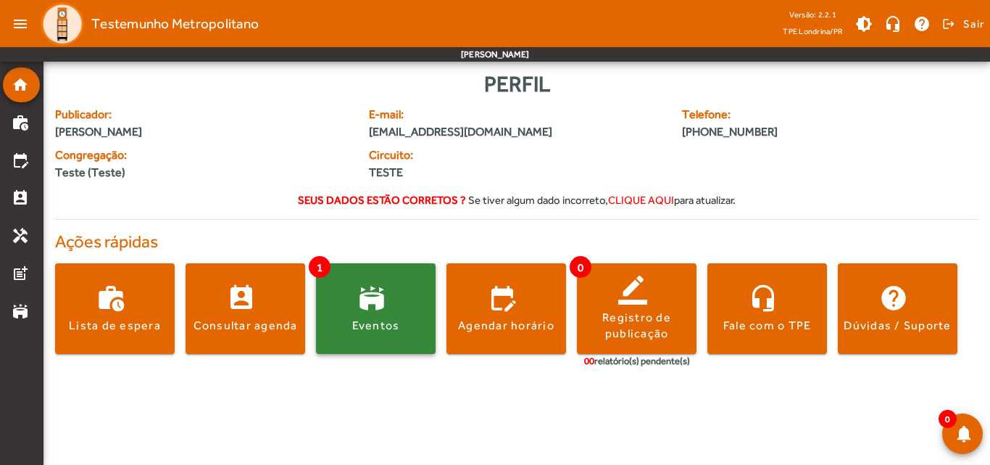
click at [368, 327] on div "Eventos" at bounding box center [376, 326] width 48 height 16
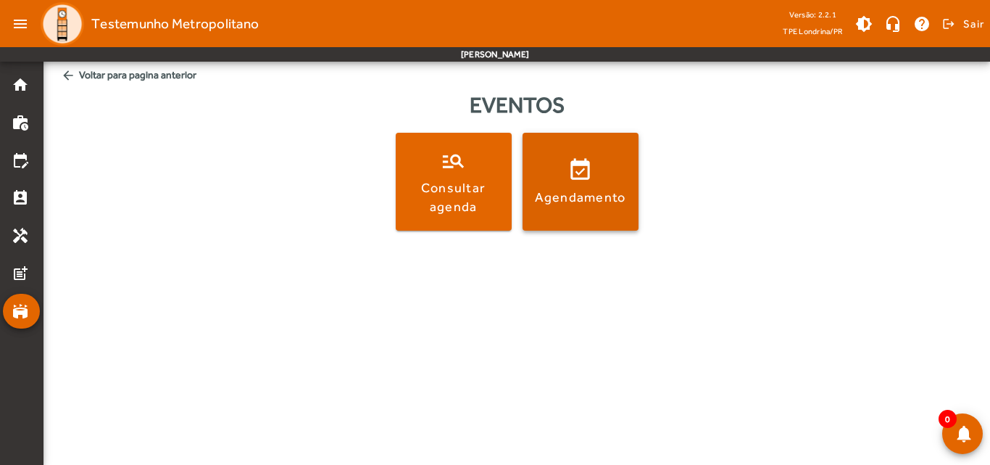
click at [589, 176] on span at bounding box center [581, 182] width 116 height 35
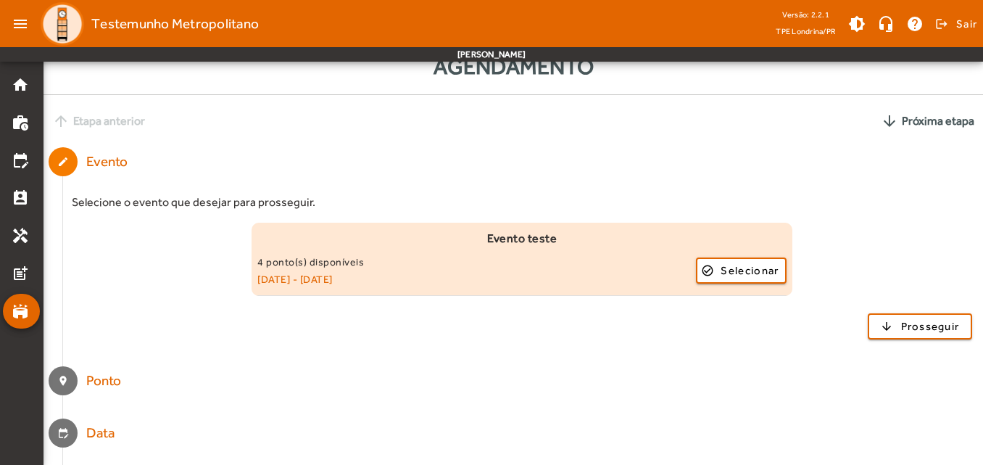
scroll to position [73, 0]
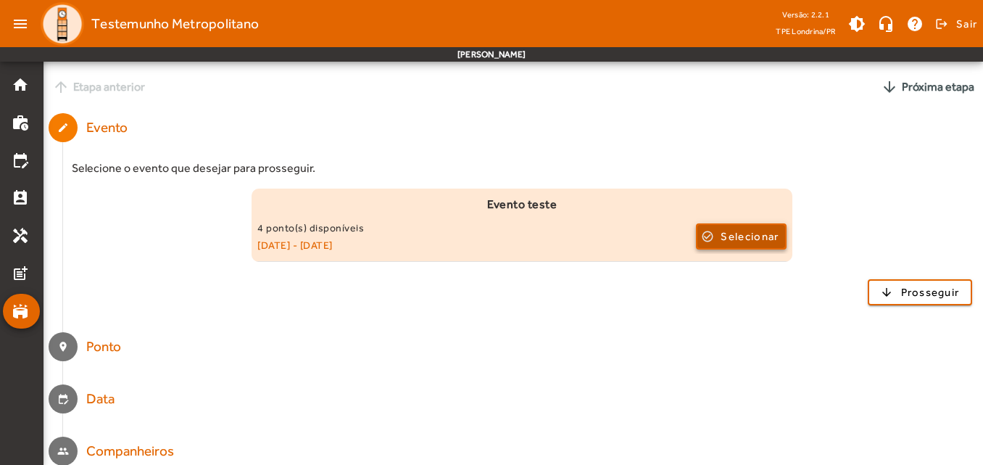
click at [706, 237] on span "button" at bounding box center [742, 236] width 88 height 35
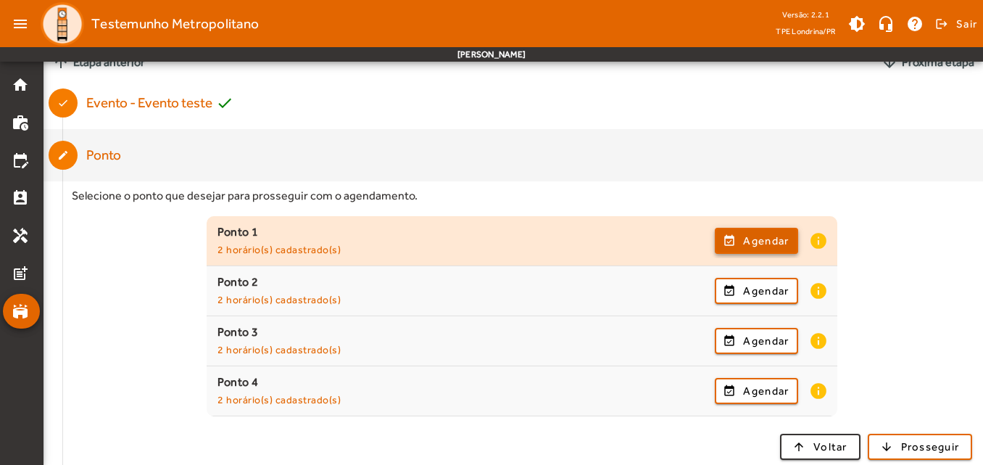
scroll to position [145, 0]
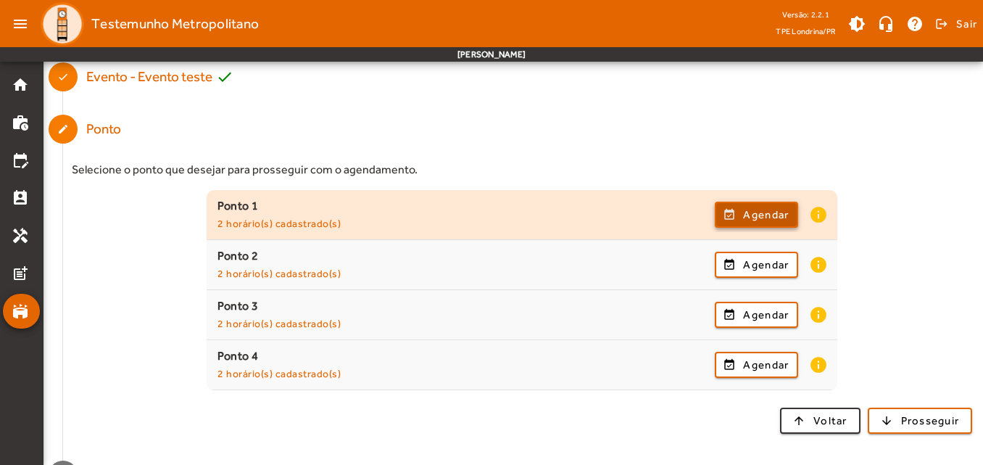
click at [761, 224] on span "button" at bounding box center [756, 214] width 80 height 35
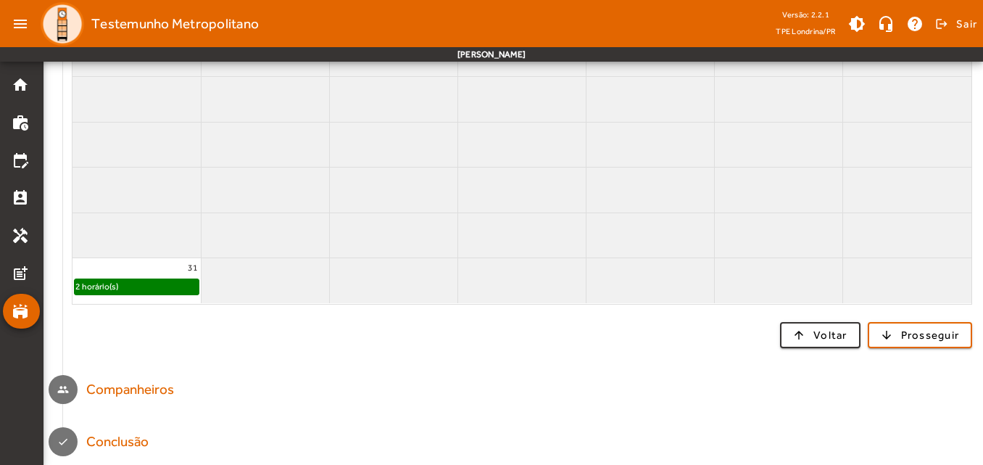
scroll to position [463, 0]
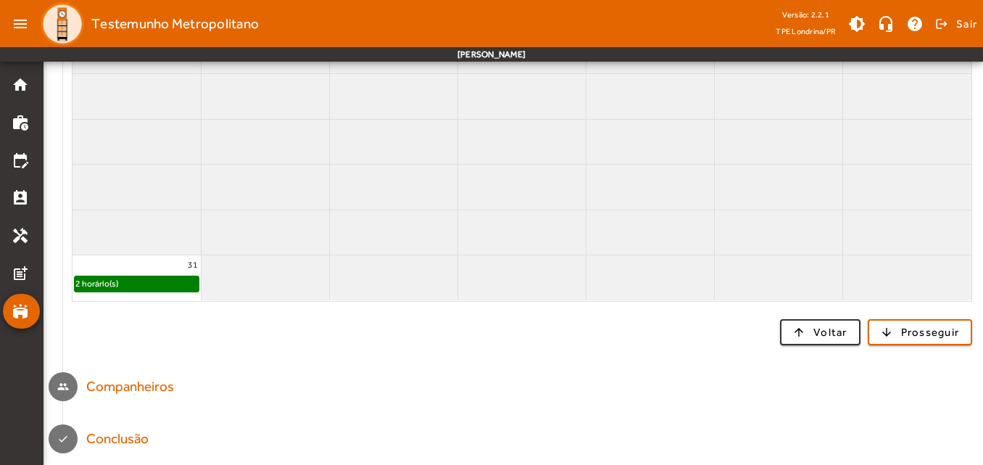
click at [127, 286] on div "2 horário(s)" at bounding box center [137, 283] width 124 height 15
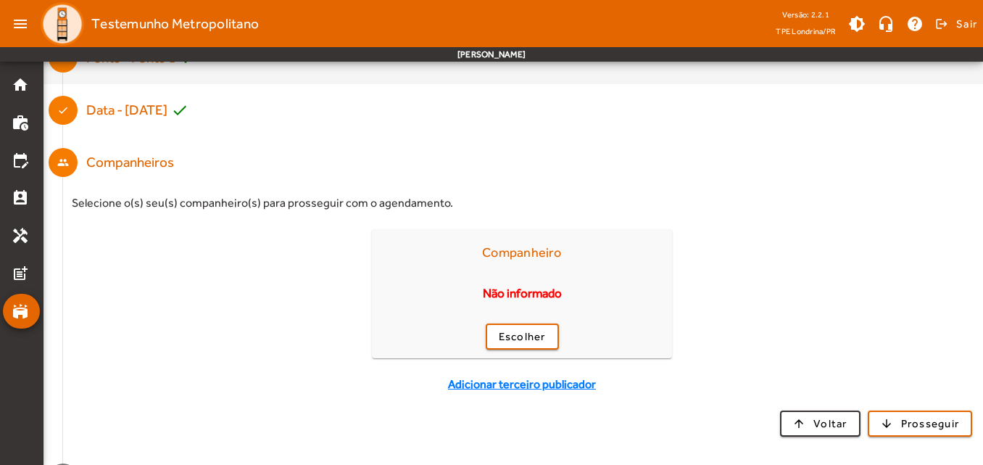
scroll to position [218, 0]
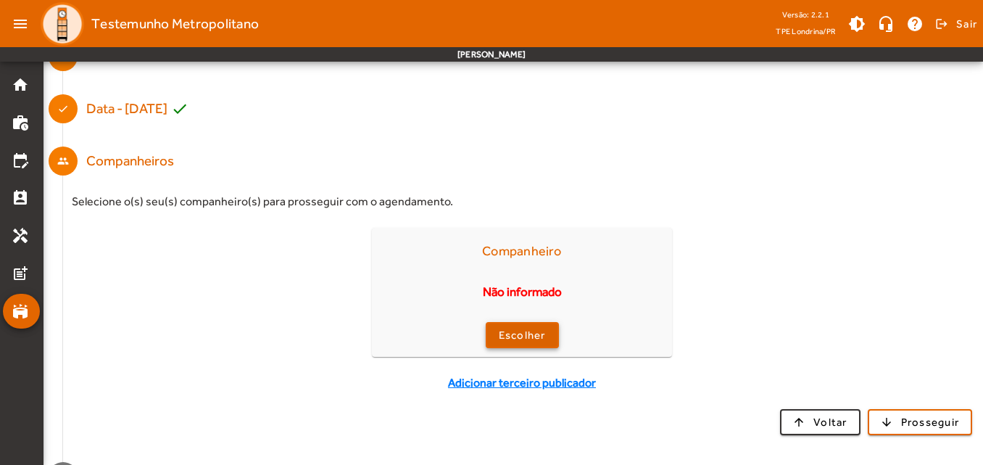
click at [510, 333] on span "Escolher" at bounding box center [522, 335] width 47 height 17
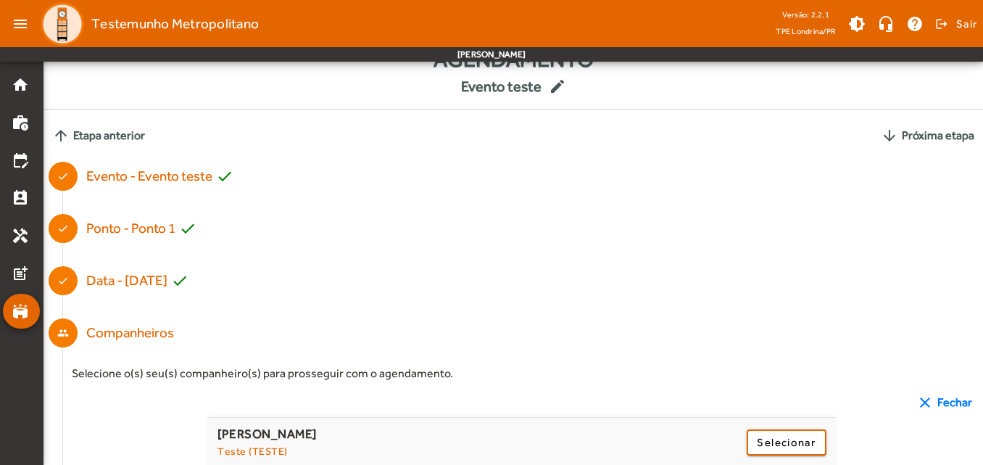
scroll to position [0, 0]
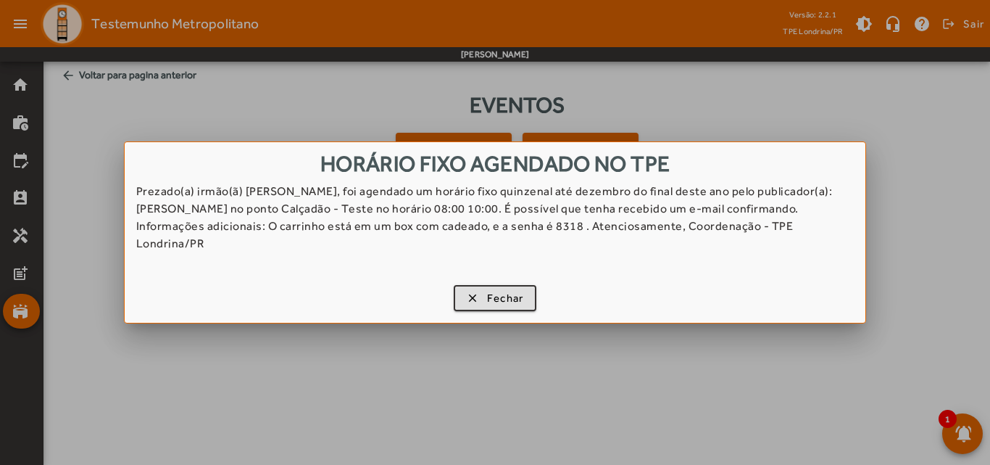
click at [693, 25] on div at bounding box center [495, 232] width 990 height 465
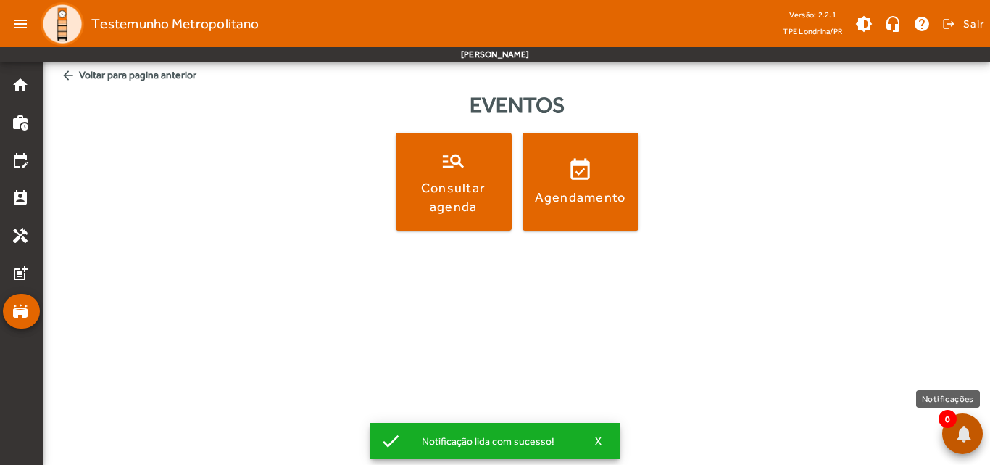
click at [958, 437] on span at bounding box center [963, 433] width 35 height 35
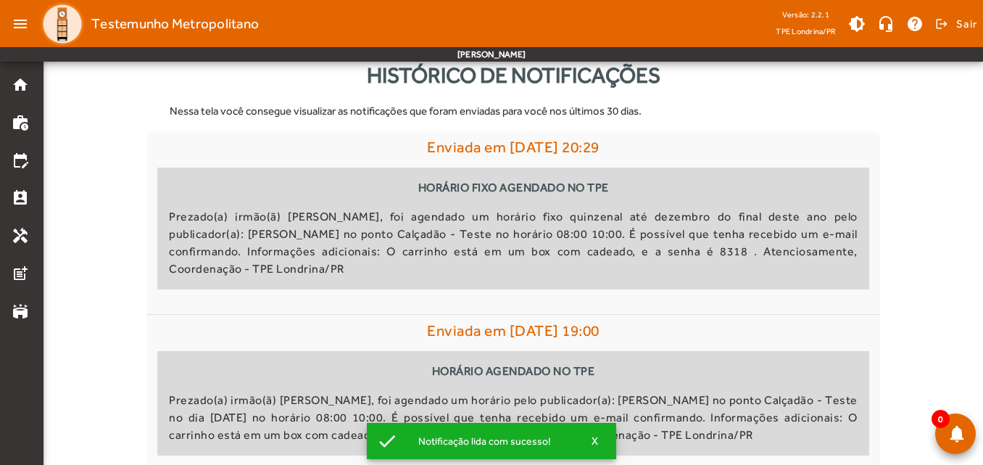
scroll to position [46, 0]
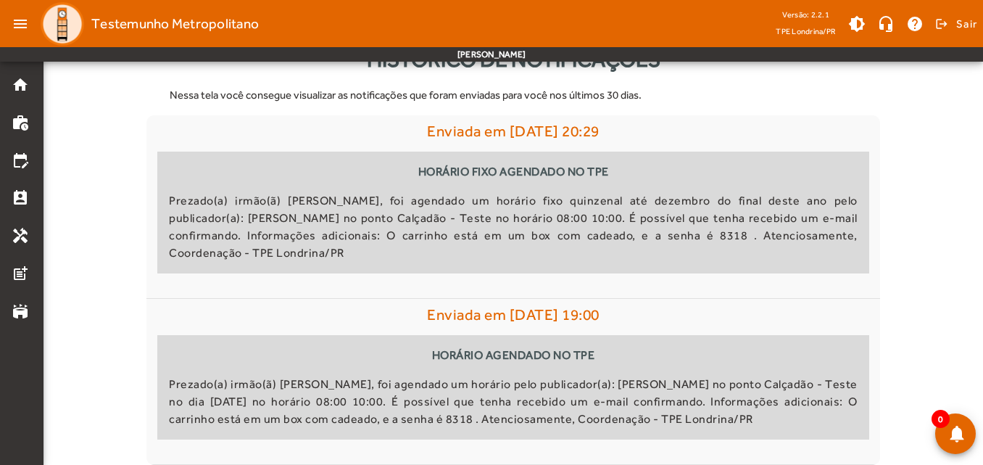
drag, startPoint x: 982, startPoint y: 61, endPoint x: 988, endPoint y: 73, distance: 13.0
click at [983, 73] on html "menu Testemunho Metropolitano Versão: 2.2.1 TPE Londrina/PR brightness_medium h…" at bounding box center [491, 186] width 983 height 465
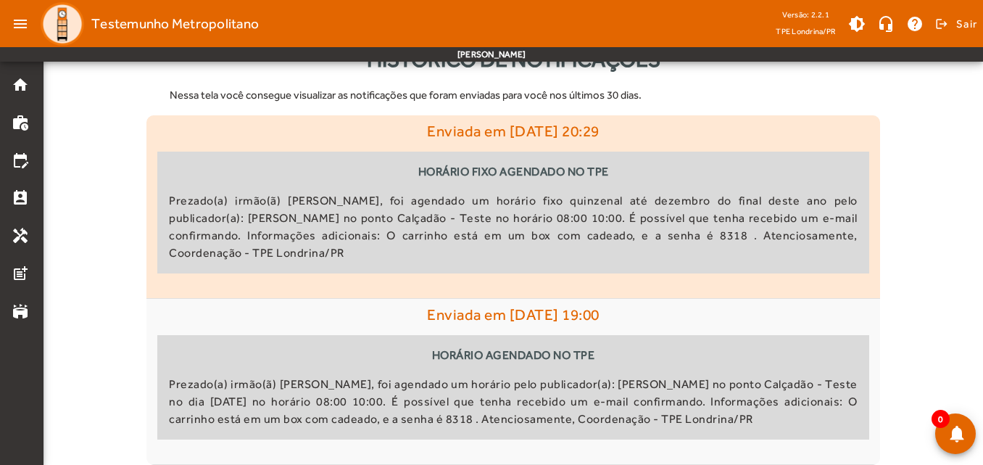
click at [455, 186] on div "HORÁRIO FIXO AGENDADO NO TPE Prezado(a) irmão(ã) Elaine Souza Rodrigues, foi ag…" at bounding box center [512, 213] width 711 height 122
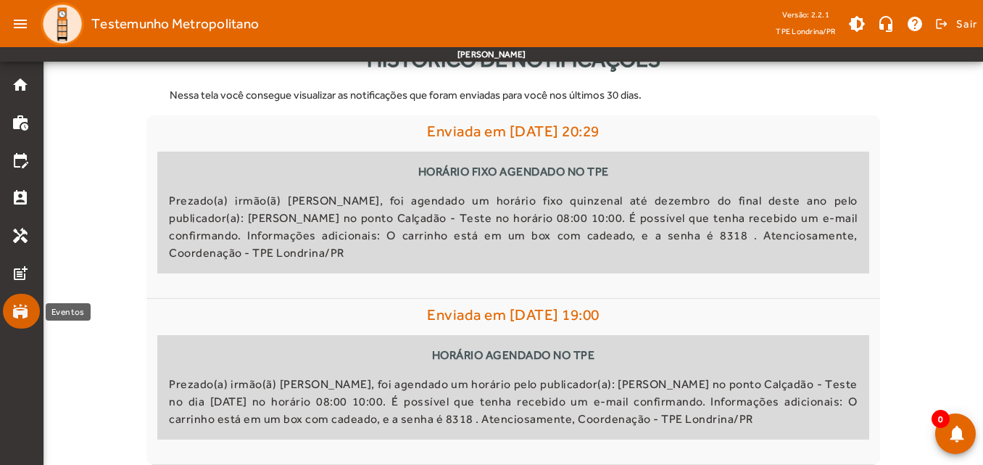
click at [24, 314] on mat-icon "stadium" at bounding box center [20, 310] width 17 height 17
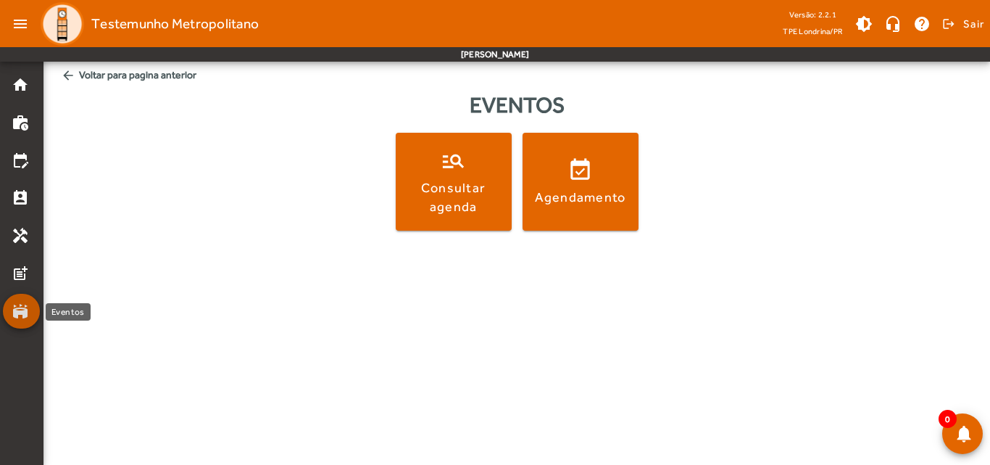
click at [22, 307] on mat-icon "stadium" at bounding box center [20, 310] width 17 height 17
click at [15, 86] on mat-icon "home" at bounding box center [20, 84] width 17 height 17
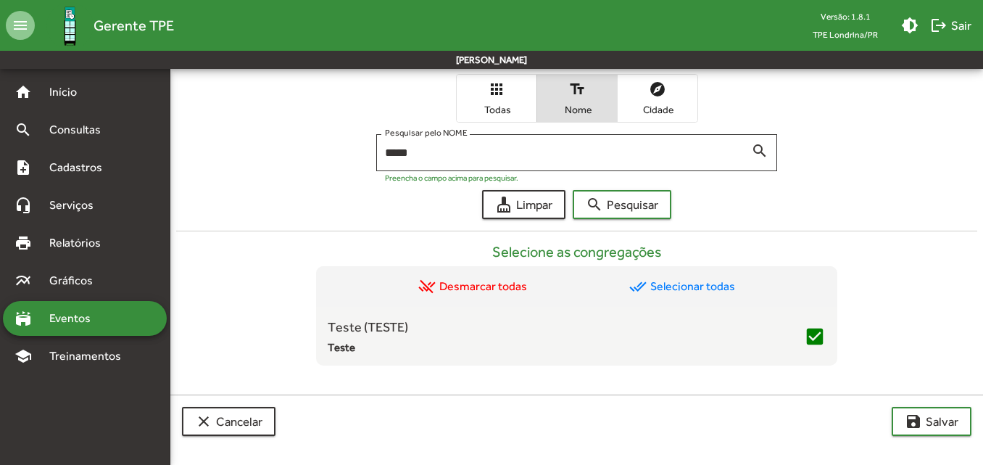
click at [289, 177] on div "***** Pesquisar pelo NOME search Preencha o campo acima para pesquisar." at bounding box center [576, 156] width 801 height 44
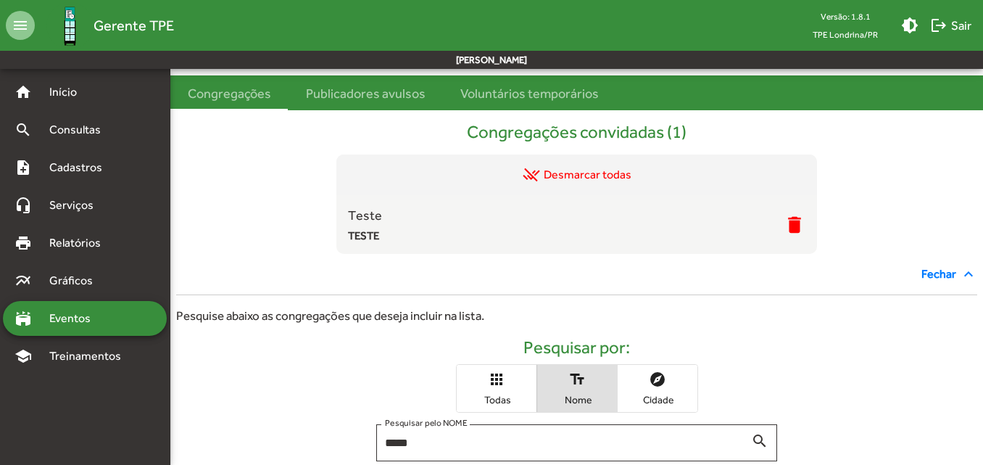
scroll to position [210, 0]
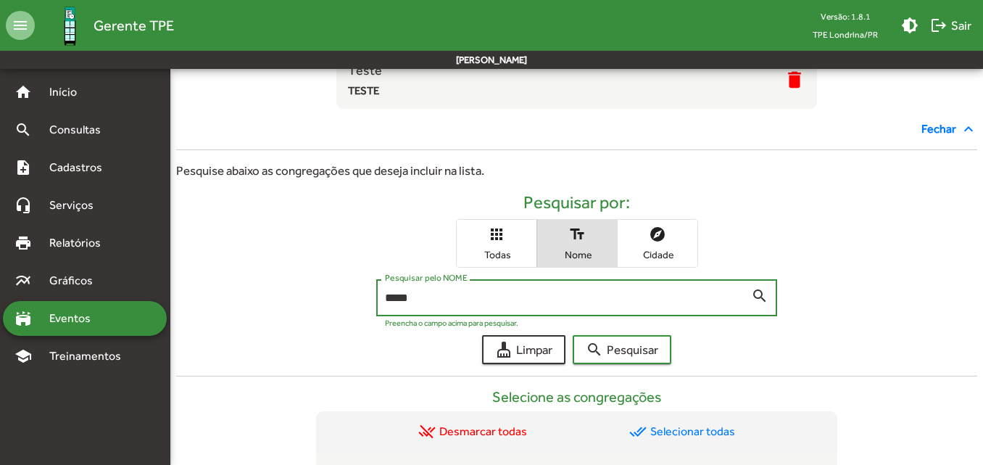
drag, startPoint x: 444, startPoint y: 298, endPoint x: 299, endPoint y: 297, distance: 144.3
click at [299, 297] on div "***** Pesquisar pelo NOME search Preencha o campo acima para pesquisar." at bounding box center [576, 301] width 801 height 44
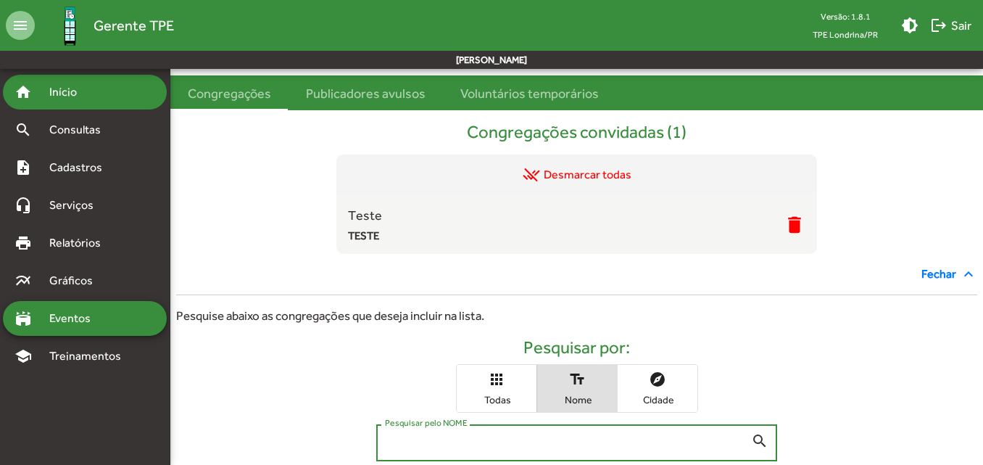
scroll to position [0, 0]
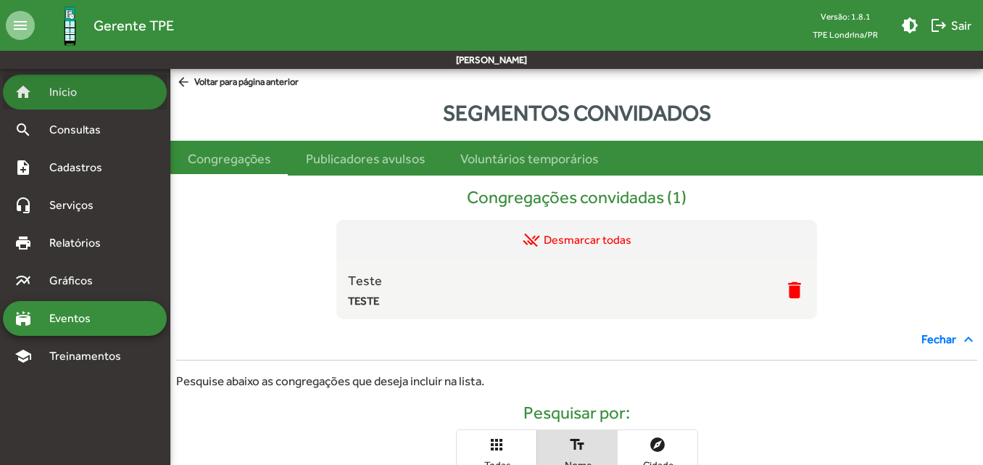
click at [49, 96] on span "Início" at bounding box center [69, 91] width 57 height 17
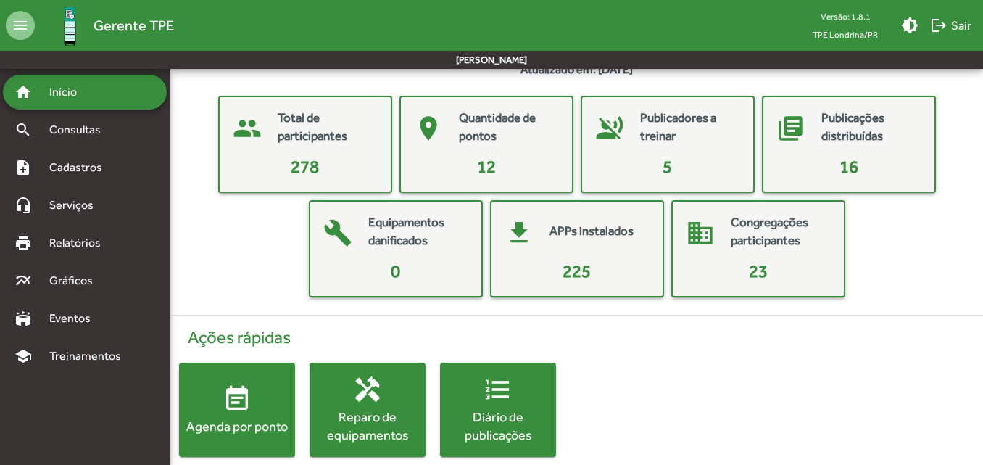
scroll to position [67, 0]
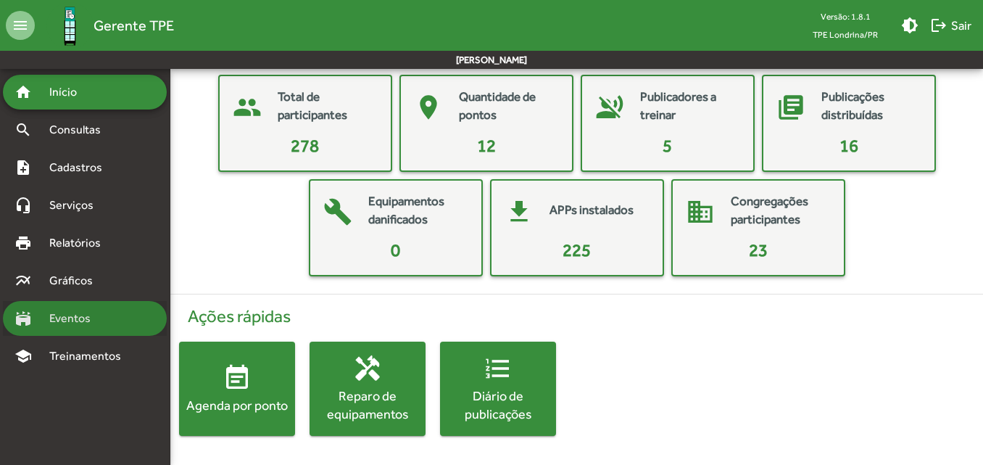
click at [69, 316] on span "Eventos" at bounding box center [76, 318] width 70 height 17
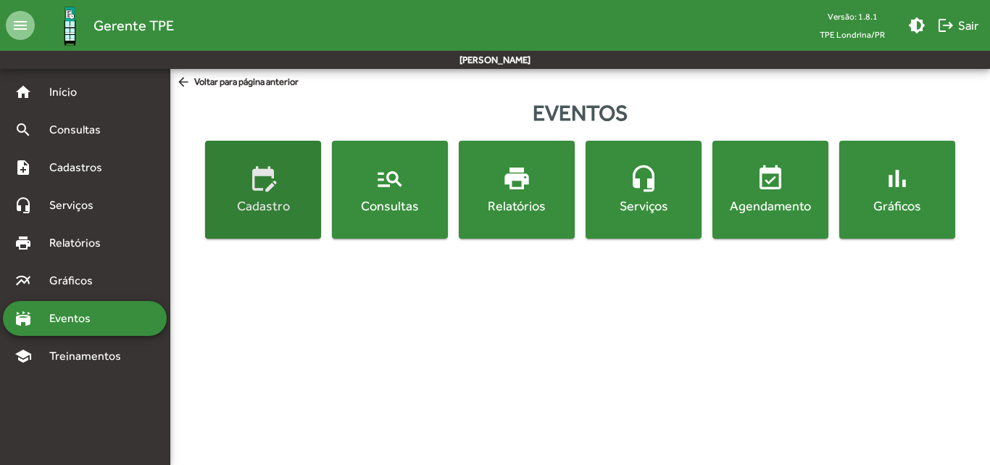
click at [275, 233] on button "edit_calendar Cadastro" at bounding box center [263, 190] width 116 height 98
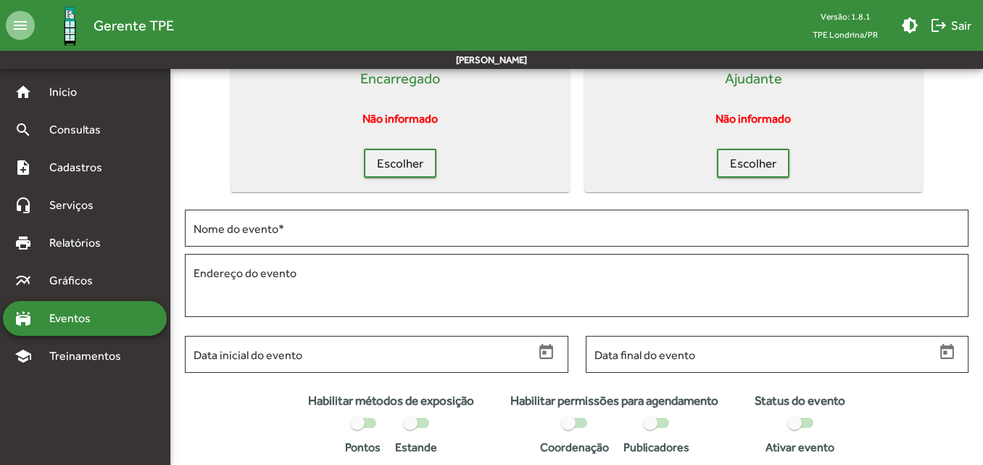
scroll to position [15, 0]
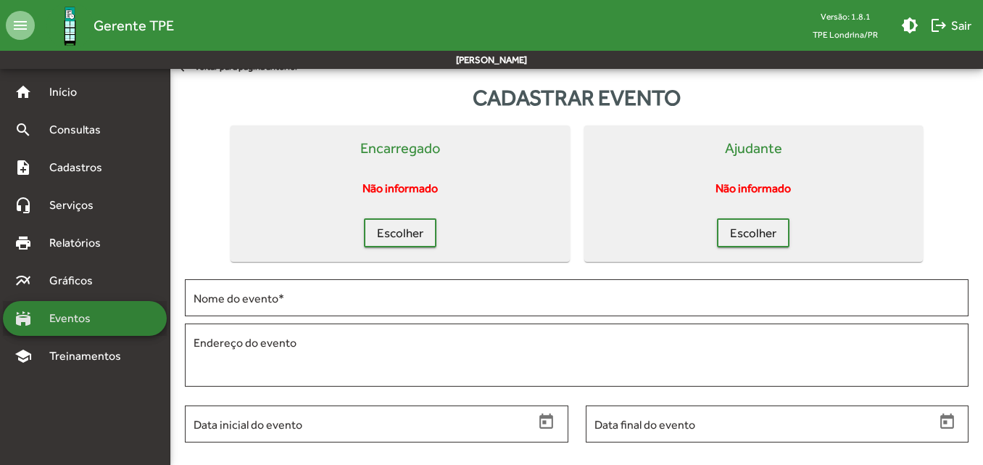
click at [60, 322] on span "Eventos" at bounding box center [76, 318] width 70 height 17
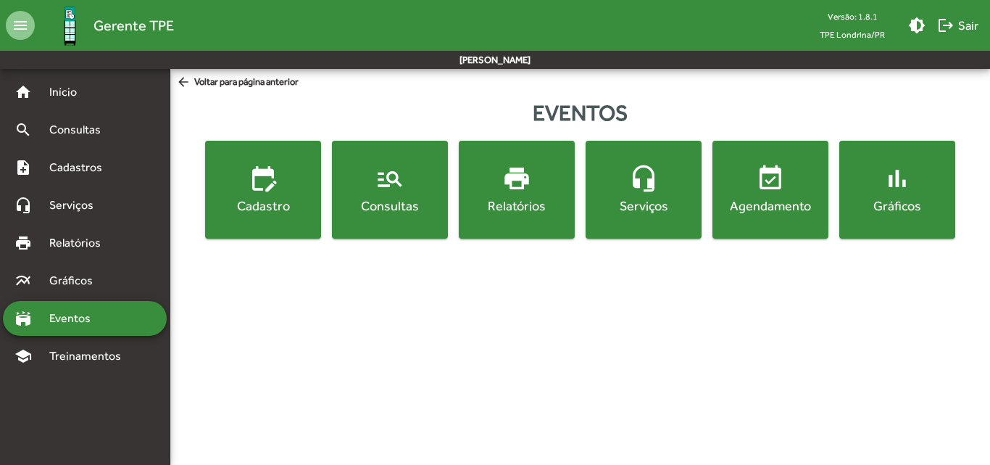
click at [394, 171] on mat-icon "manage_search" at bounding box center [390, 178] width 29 height 29
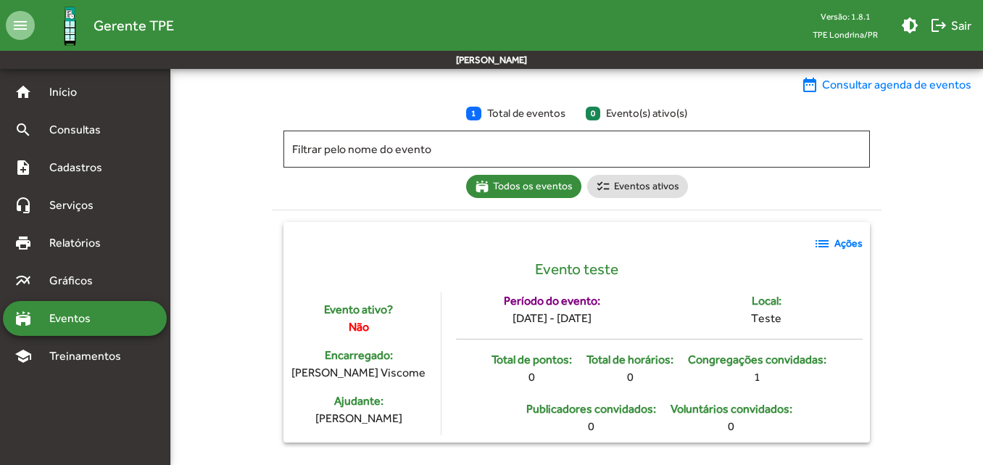
scroll to position [60, 0]
click at [835, 241] on span "list Ações" at bounding box center [838, 242] width 49 height 17
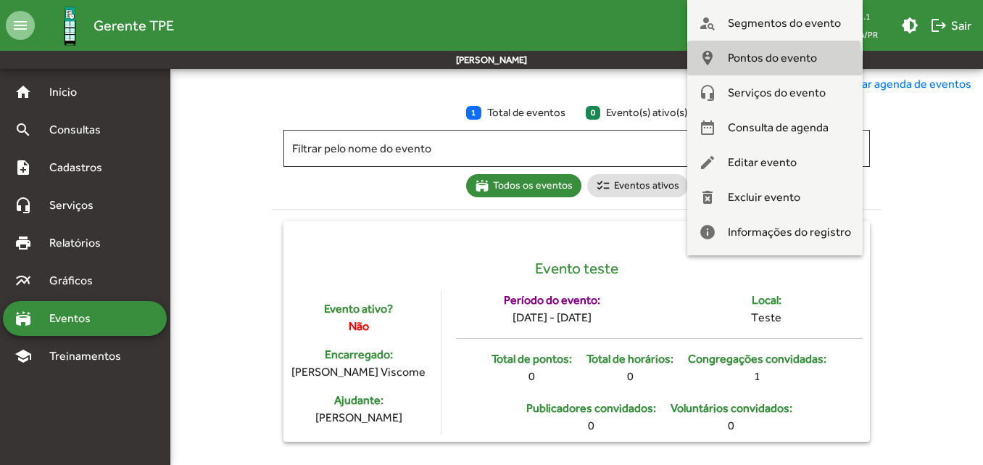
click at [767, 66] on span "Pontos do evento" at bounding box center [772, 58] width 89 height 35
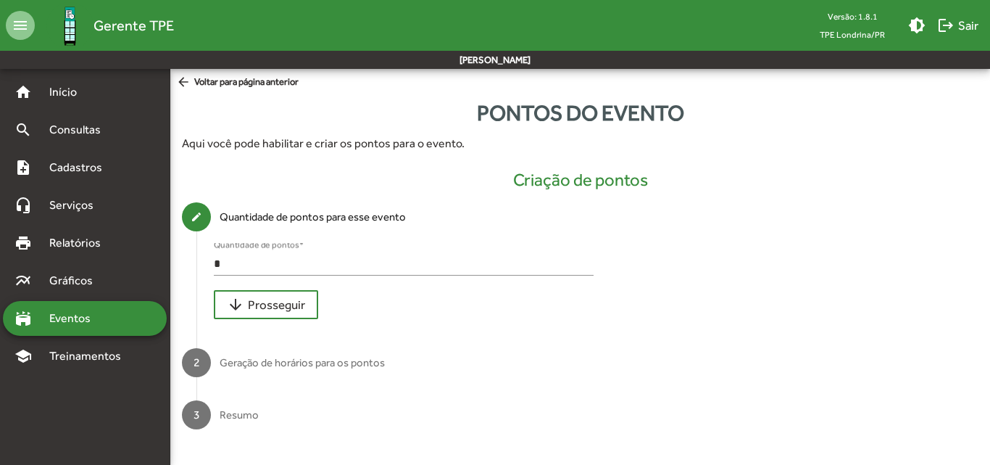
click at [234, 271] on div "* Quantidade de pontos *" at bounding box center [404, 259] width 380 height 33
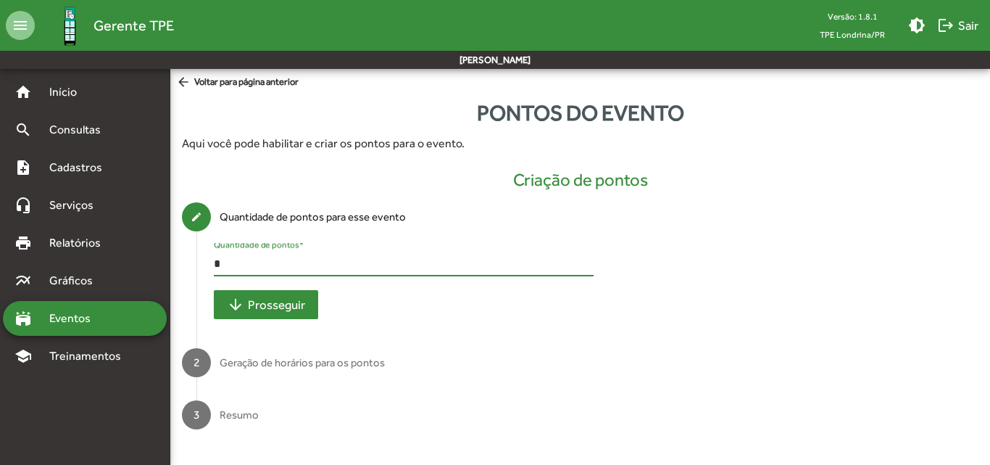
type input "*"
click at [270, 318] on button "arrow_downward Prosseguir" at bounding box center [266, 304] width 104 height 29
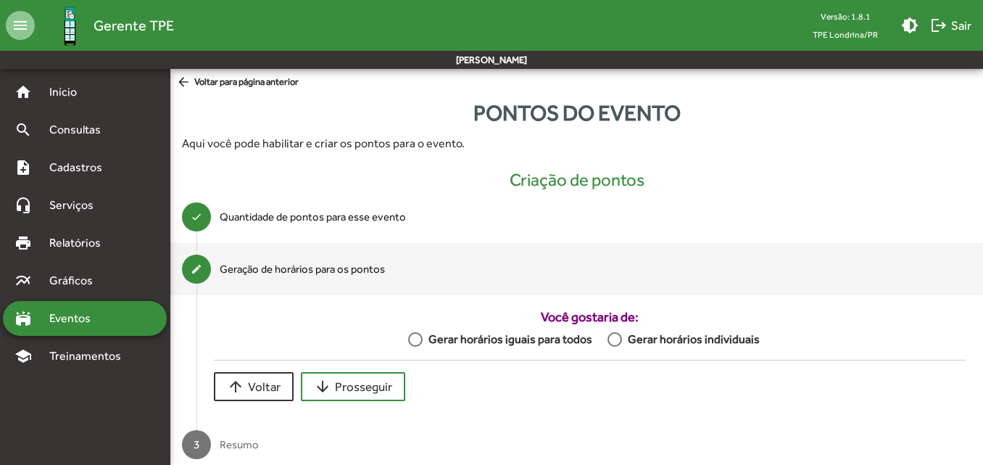
click at [417, 339] on div at bounding box center [415, 339] width 15 height 15
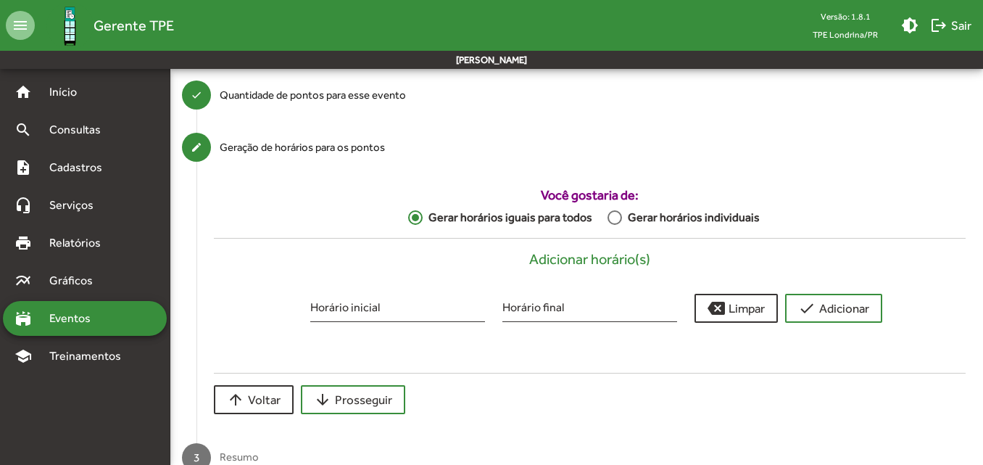
scroll to position [145, 0]
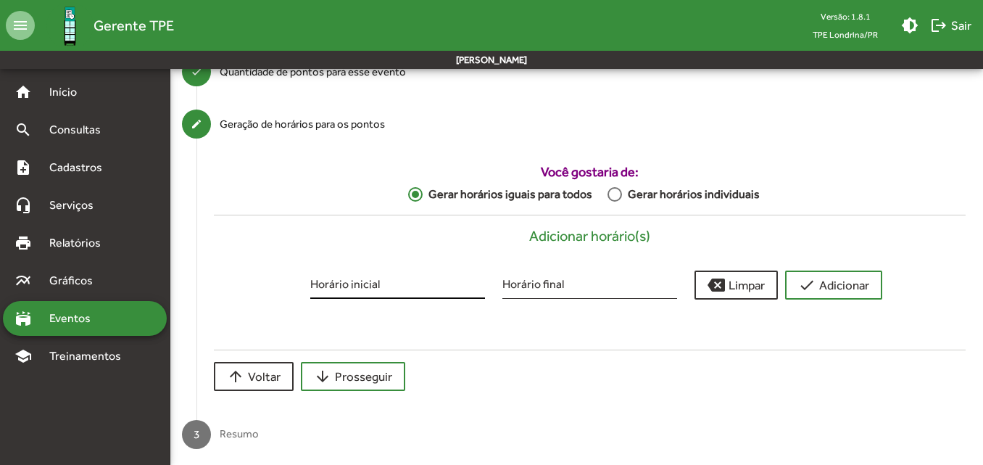
click at [343, 281] on input "Horário inicial" at bounding box center [397, 286] width 175 height 13
type input "*****"
click at [542, 281] on input "Horário final" at bounding box center [589, 286] width 175 height 13
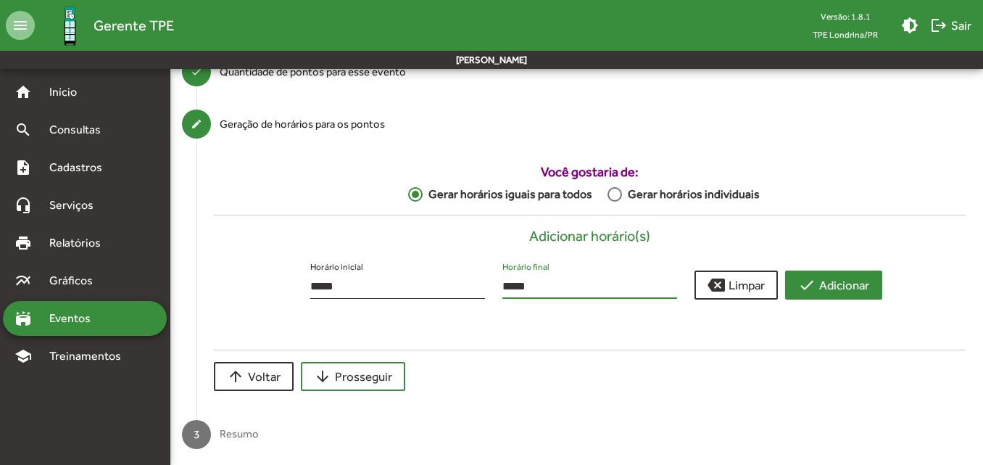
type input "*****"
click at [815, 292] on mat-icon "check" at bounding box center [806, 284] width 17 height 17
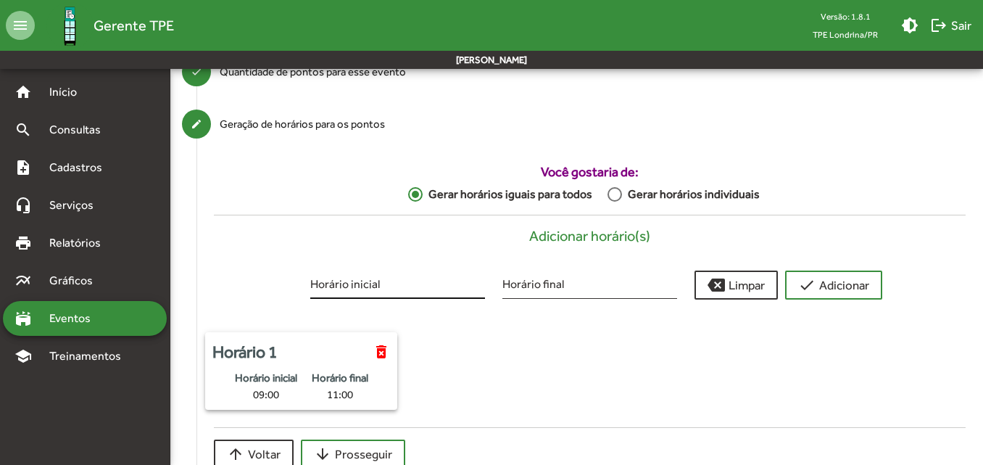
click at [384, 281] on input "Horário inicial" at bounding box center [397, 286] width 175 height 13
type input "*****"
click at [601, 281] on input "Horário final" at bounding box center [589, 286] width 175 height 13
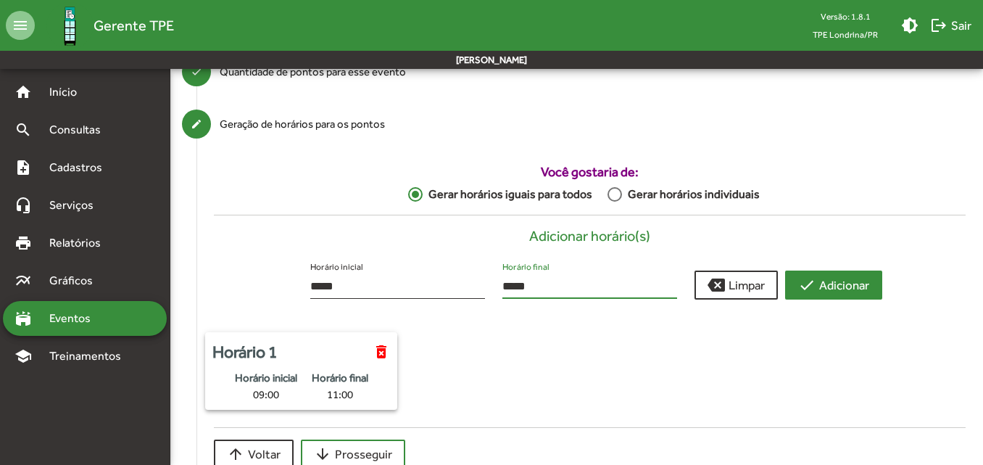
type input "*****"
click at [827, 285] on span "check Adicionar" at bounding box center [833, 285] width 71 height 26
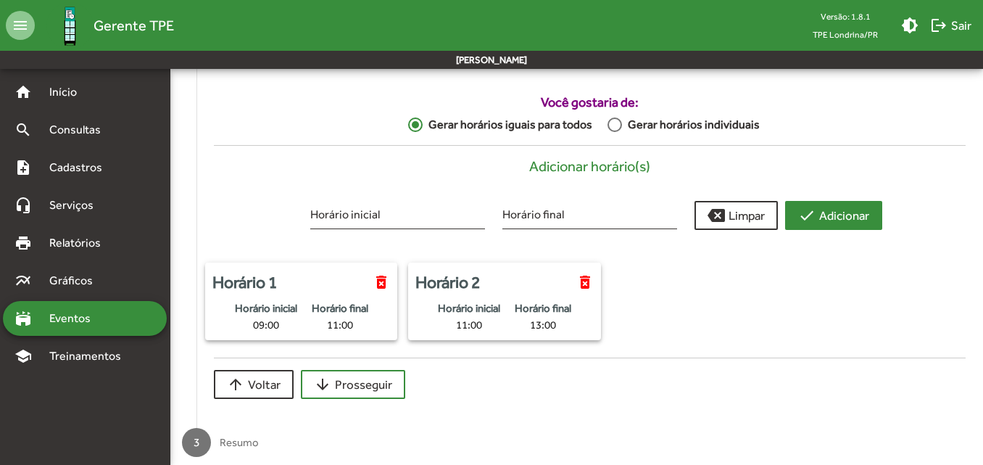
scroll to position [236, 0]
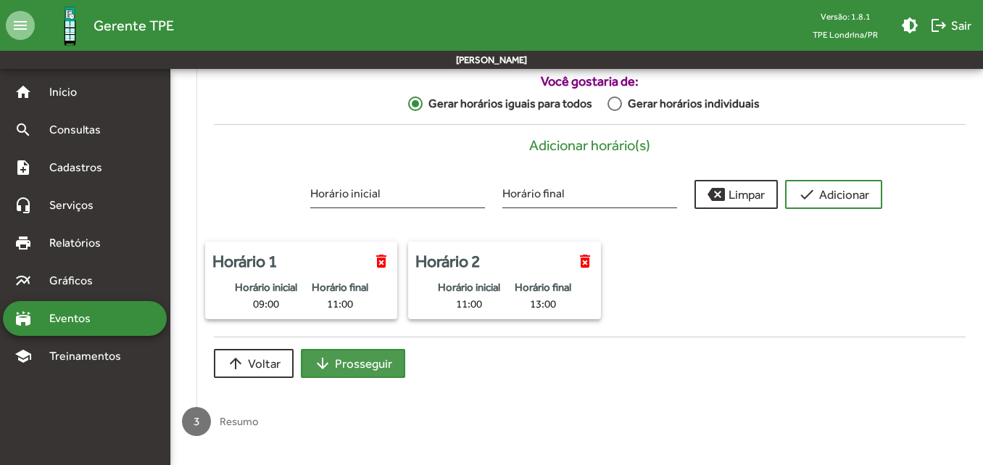
click at [361, 366] on span "arrow_downward Prosseguir" at bounding box center [353, 363] width 78 height 26
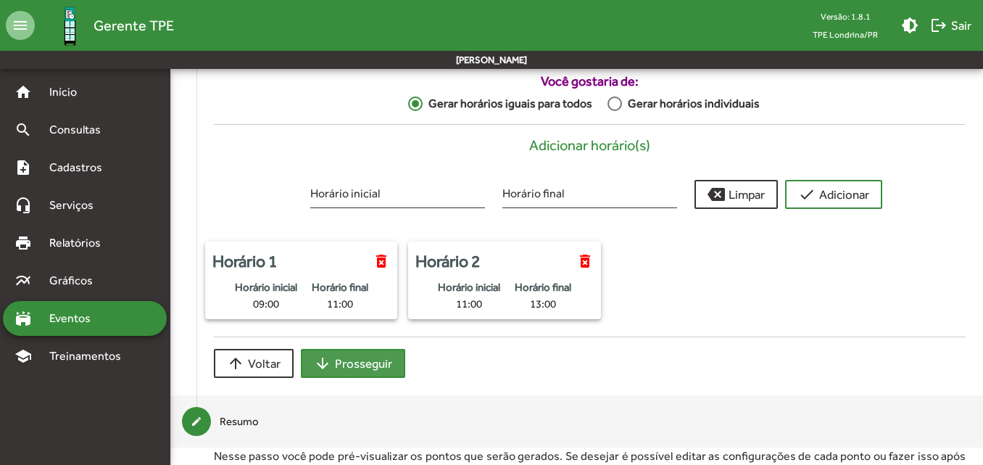
scroll to position [233, 0]
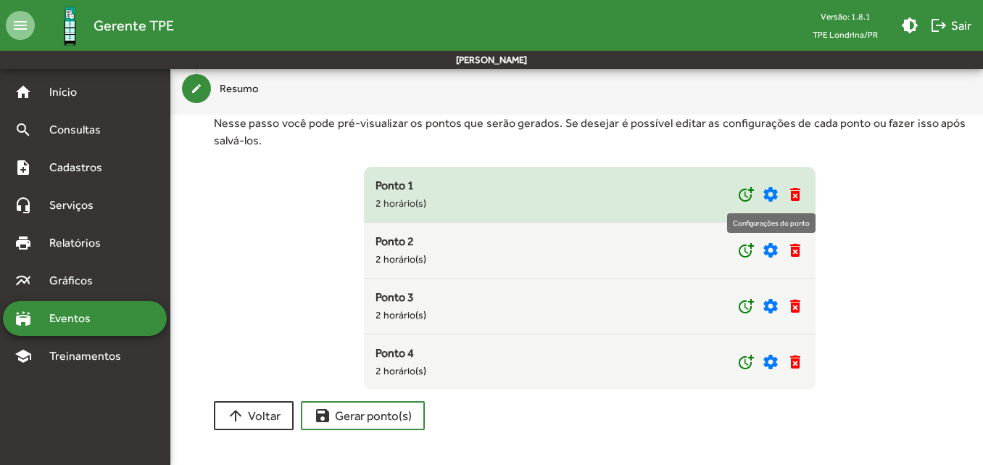
click at [769, 189] on mat-icon "settings" at bounding box center [770, 194] width 17 height 17
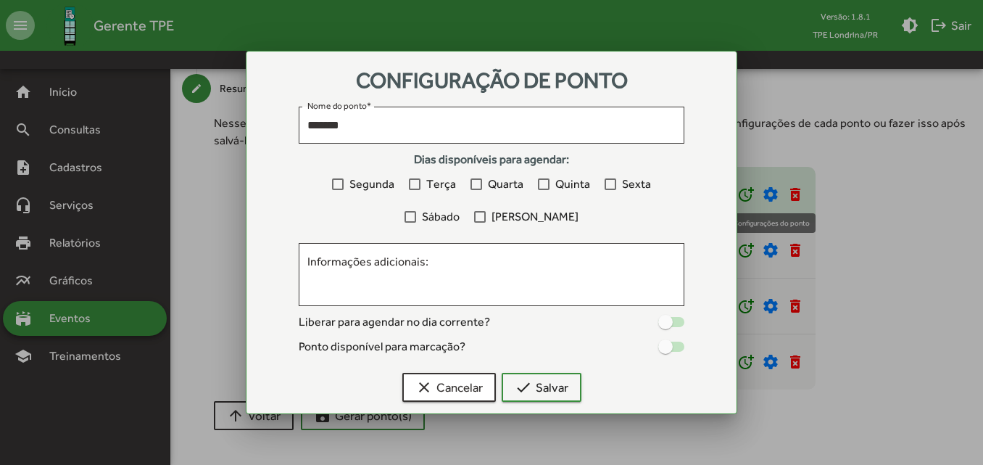
scroll to position [0, 0]
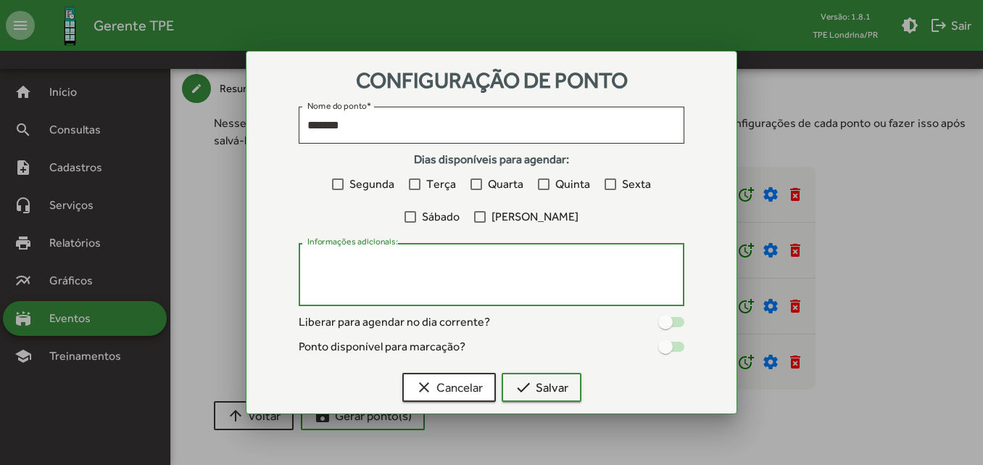
click at [383, 274] on textarea "Informações adicionais:" at bounding box center [491, 275] width 368 height 42
type textarea "*****"
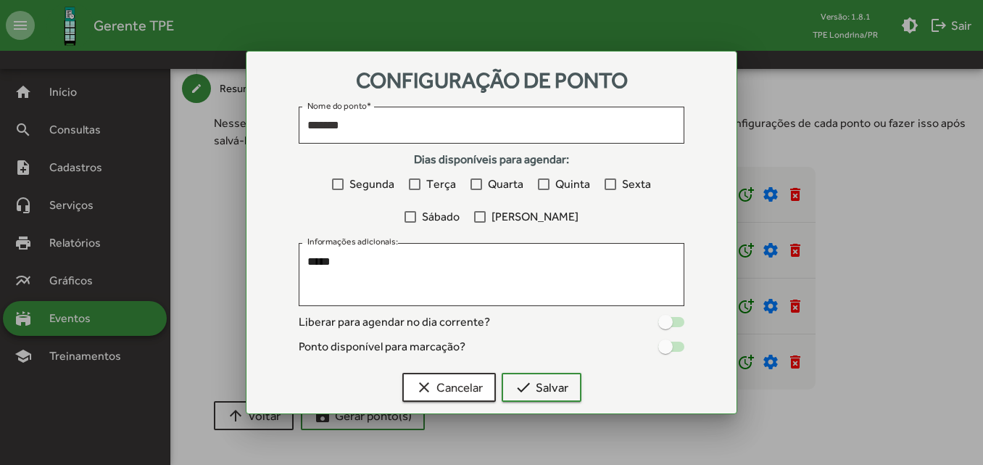
click at [486, 215] on div at bounding box center [480, 217] width 12 height 12
click at [556, 390] on span "check Salvar" at bounding box center [542, 387] width 54 height 26
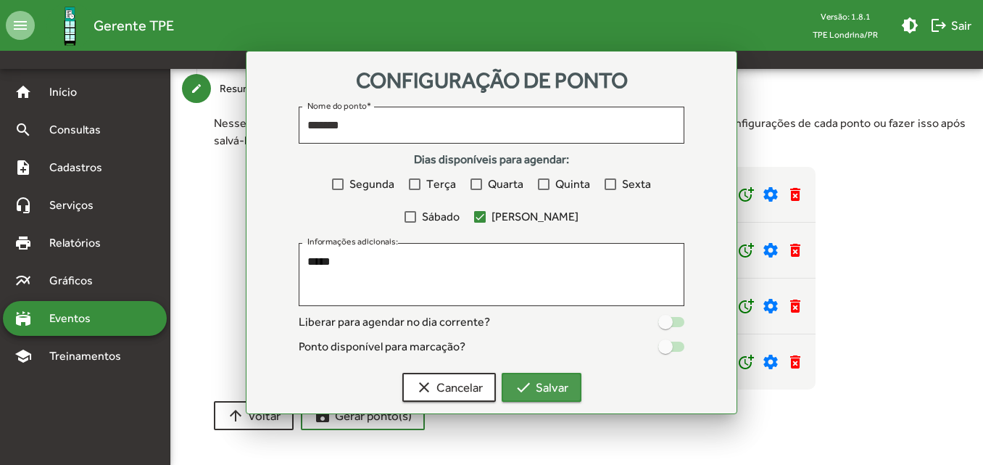
scroll to position [233, 0]
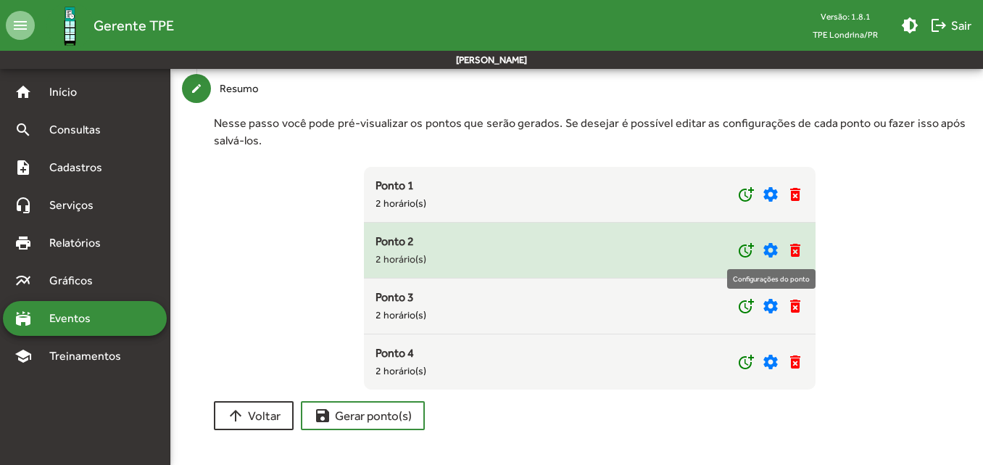
click at [769, 246] on mat-icon "settings" at bounding box center [770, 249] width 17 height 17
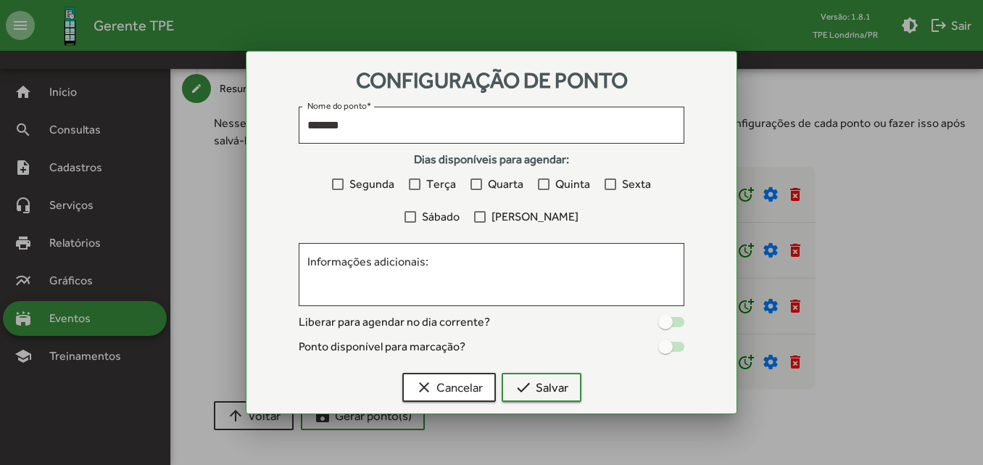
click at [507, 213] on label "Domingo" at bounding box center [526, 216] width 104 height 17
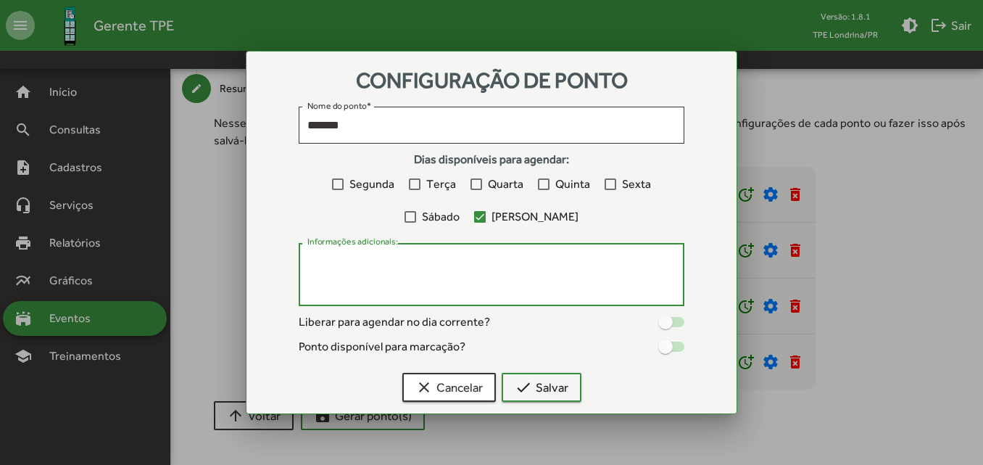
click at [497, 277] on textarea "Informações adicionais:" at bounding box center [491, 275] width 368 height 42
type textarea "*****"
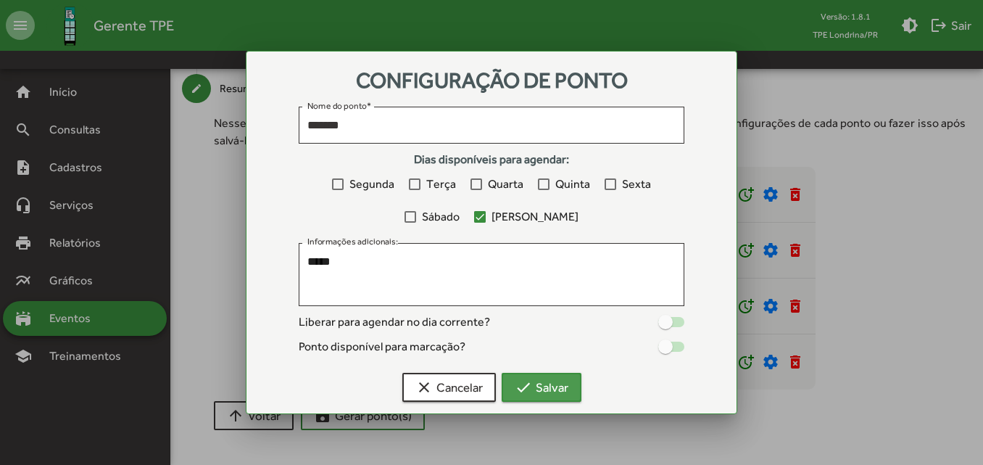
click at [563, 386] on span "check Salvar" at bounding box center [542, 387] width 54 height 26
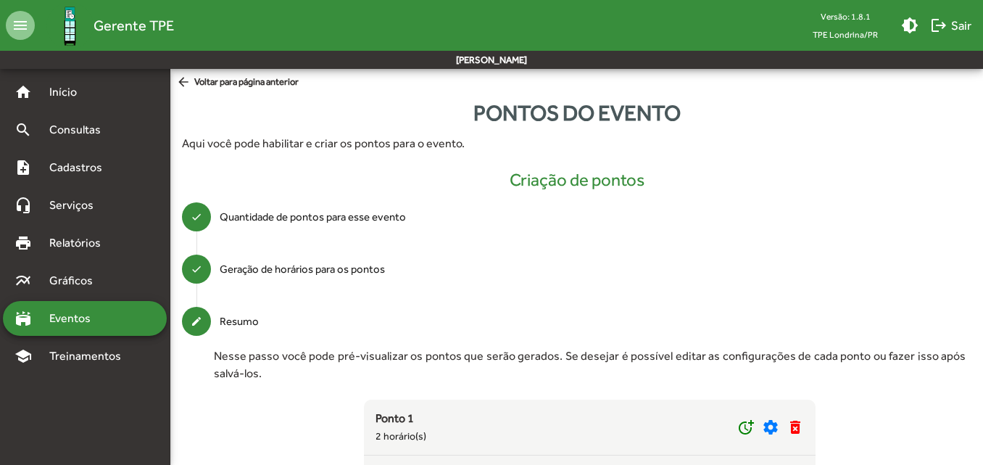
scroll to position [233, 0]
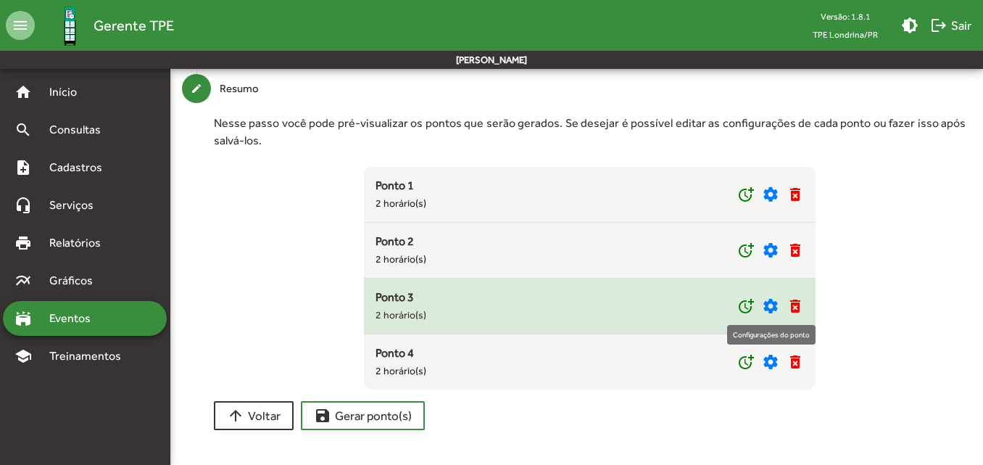
click at [768, 309] on mat-icon "settings" at bounding box center [770, 305] width 17 height 17
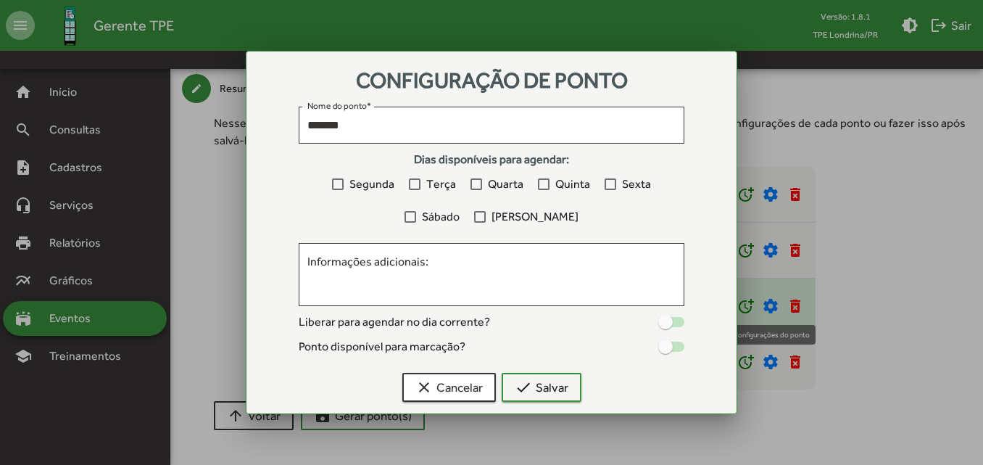
scroll to position [0, 0]
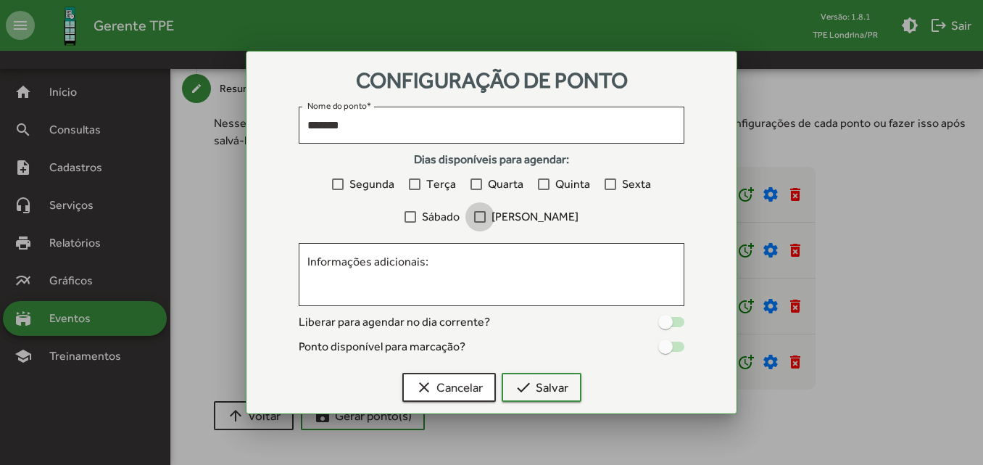
click at [509, 212] on label "Domingo" at bounding box center [526, 216] width 104 height 17
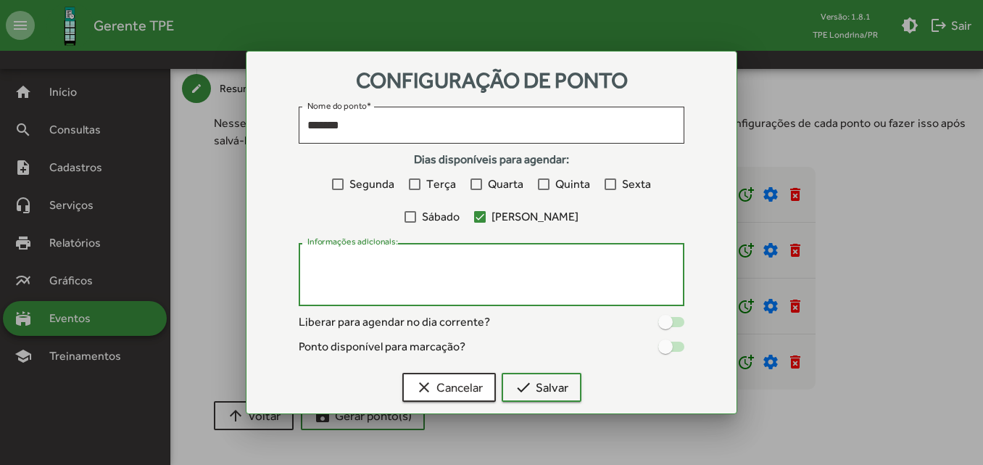
click at [488, 268] on textarea "Informações adicionais:" at bounding box center [491, 275] width 368 height 42
type textarea "*****"
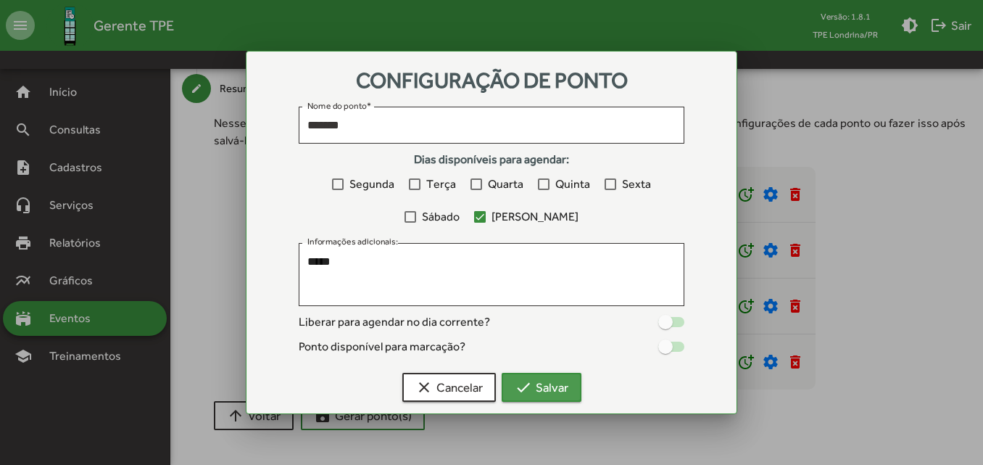
click at [559, 386] on span "check Salvar" at bounding box center [542, 387] width 54 height 26
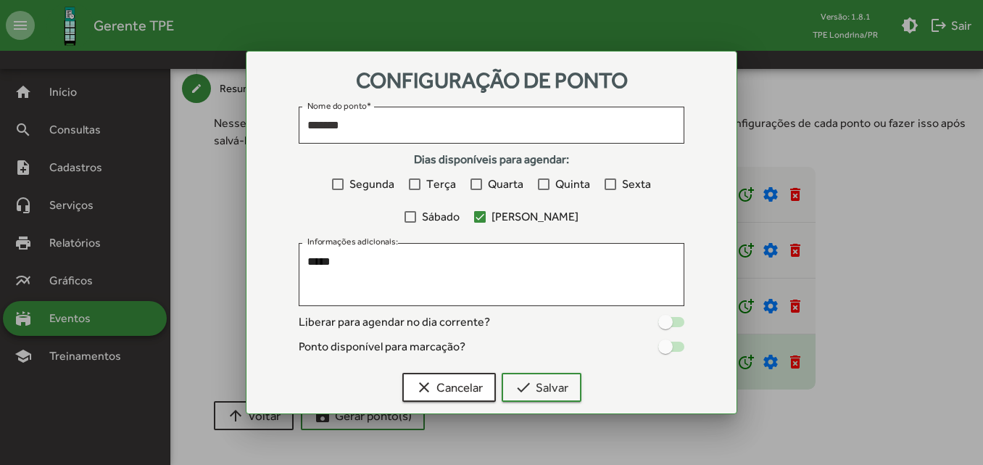
scroll to position [233, 0]
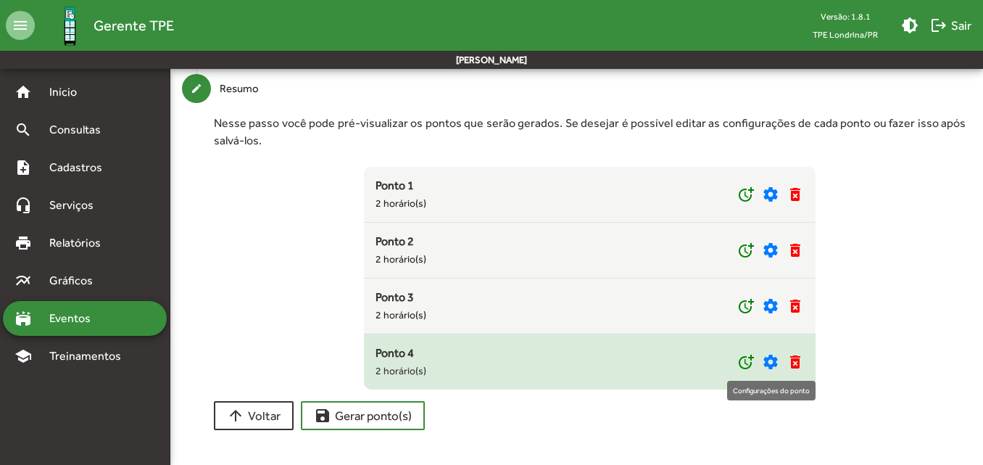
click at [772, 361] on mat-icon "settings" at bounding box center [770, 361] width 17 height 17
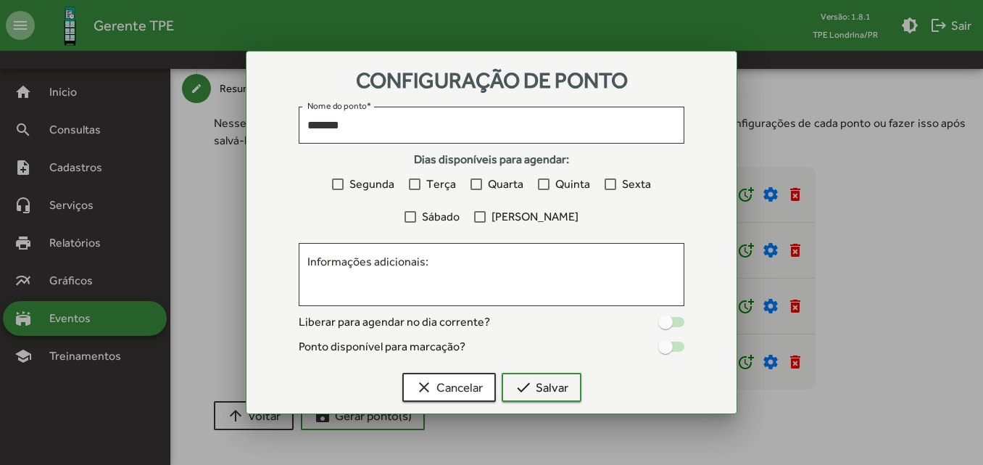
click at [486, 215] on div at bounding box center [480, 217] width 12 height 12
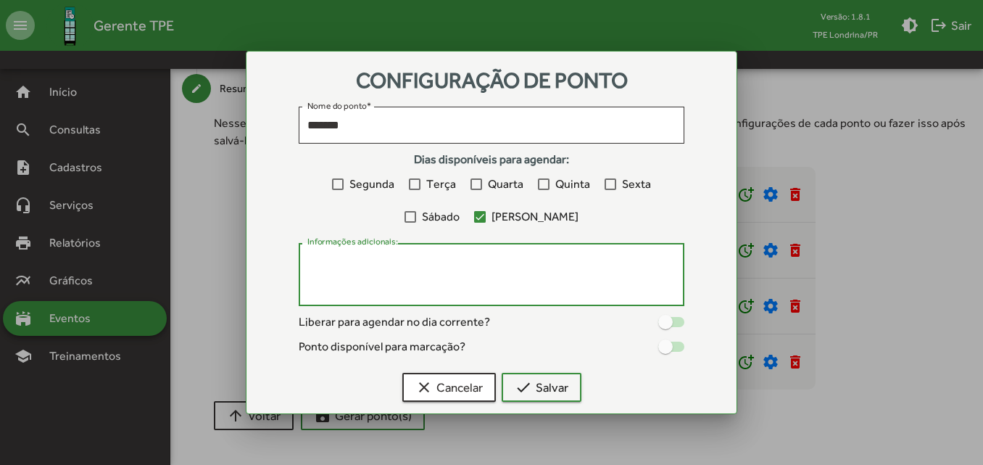
click at [435, 270] on textarea "Informações adicionais:" at bounding box center [491, 275] width 368 height 42
type textarea "*****"
drag, startPoint x: 668, startPoint y: 324, endPoint x: 676, endPoint y: 349, distance: 26.6
click at [668, 325] on div at bounding box center [665, 322] width 15 height 15
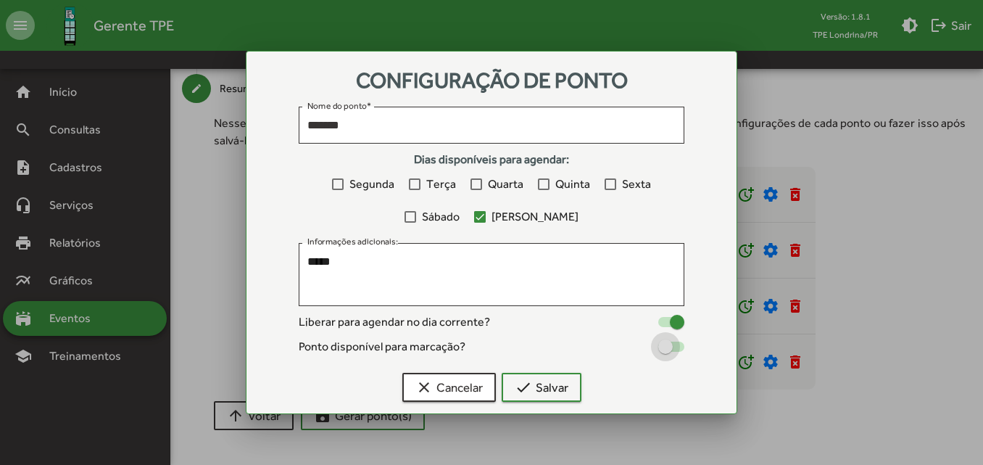
click at [676, 349] on div at bounding box center [671, 347] width 26 height 10
click at [560, 391] on span "check Salvar" at bounding box center [542, 387] width 54 height 26
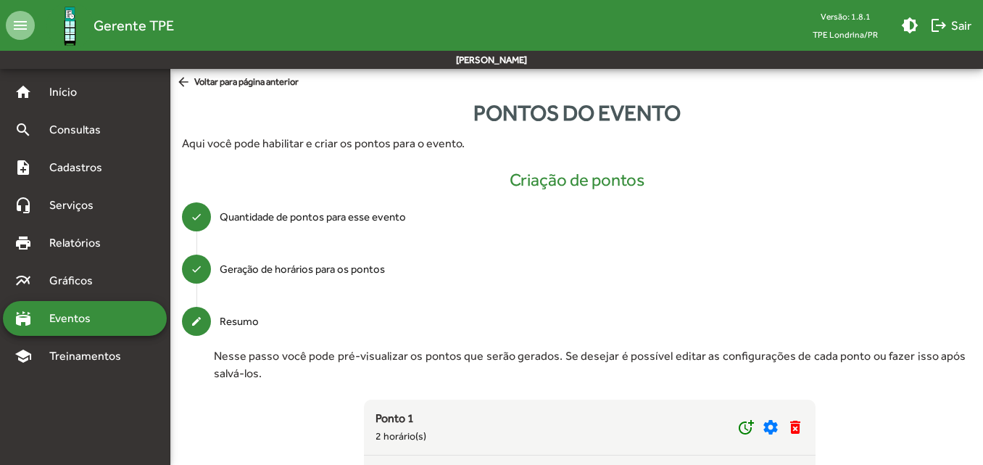
scroll to position [233, 0]
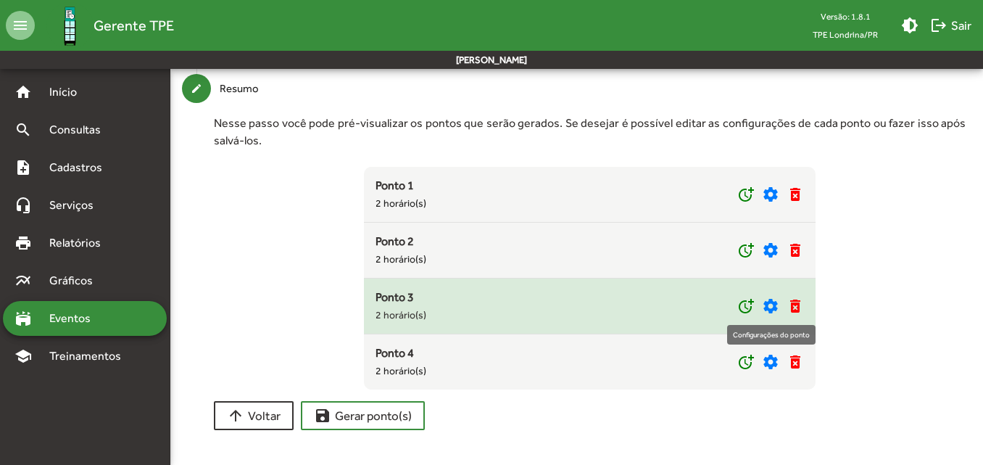
click at [771, 301] on mat-icon "settings" at bounding box center [770, 305] width 17 height 17
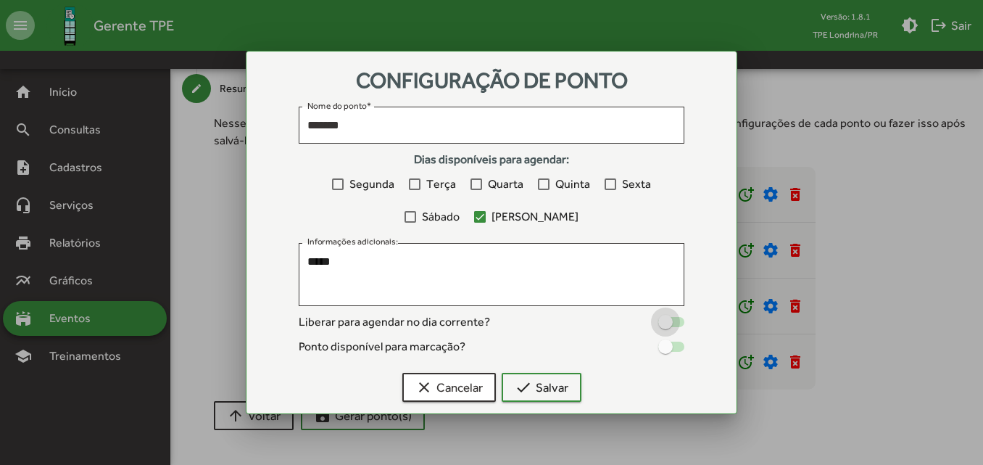
click at [665, 318] on div at bounding box center [665, 322] width 15 height 15
click at [658, 345] on div at bounding box center [665, 346] width 15 height 15
click at [566, 386] on span "check Salvar" at bounding box center [542, 387] width 54 height 26
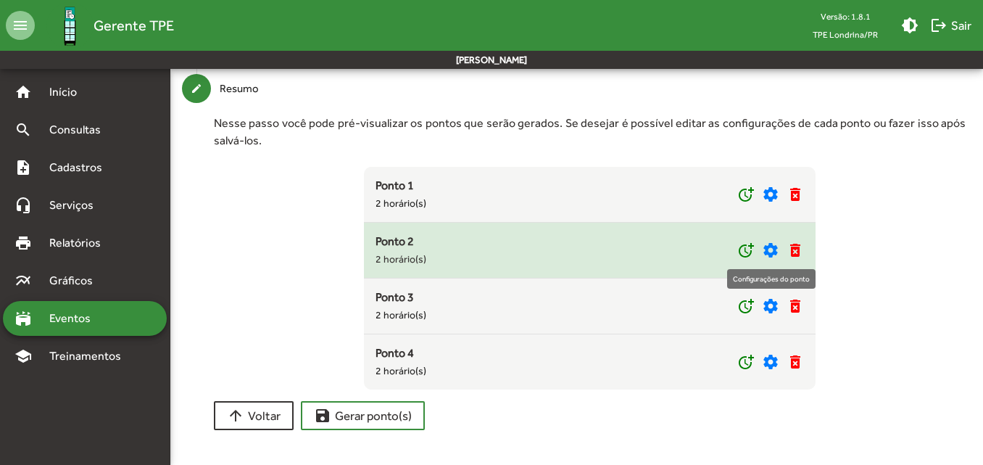
click at [767, 247] on mat-icon "settings" at bounding box center [770, 249] width 17 height 17
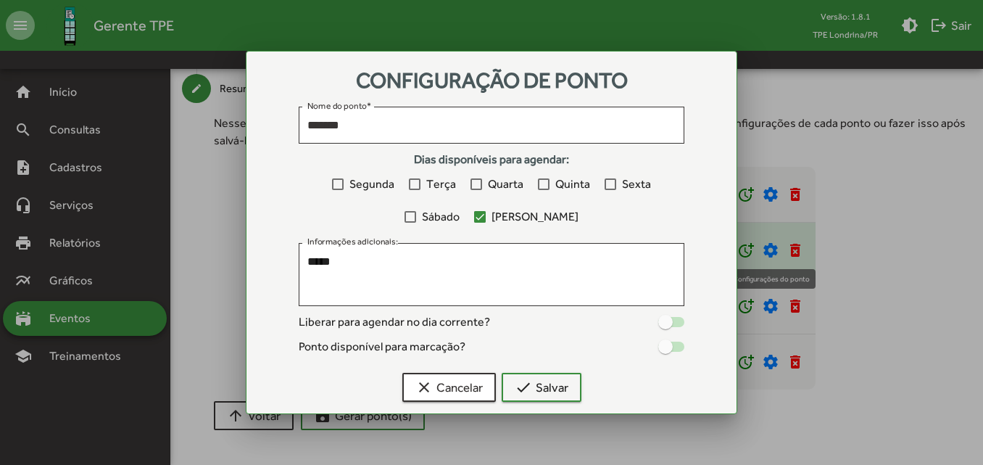
scroll to position [0, 0]
click at [668, 325] on div at bounding box center [665, 322] width 15 height 15
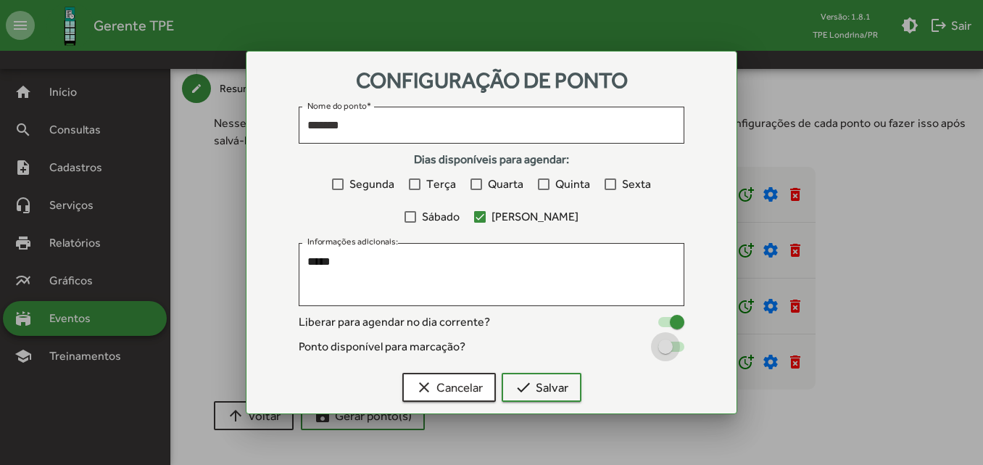
click at [666, 347] on div at bounding box center [665, 346] width 15 height 15
click at [553, 382] on span "check Salvar" at bounding box center [542, 387] width 54 height 26
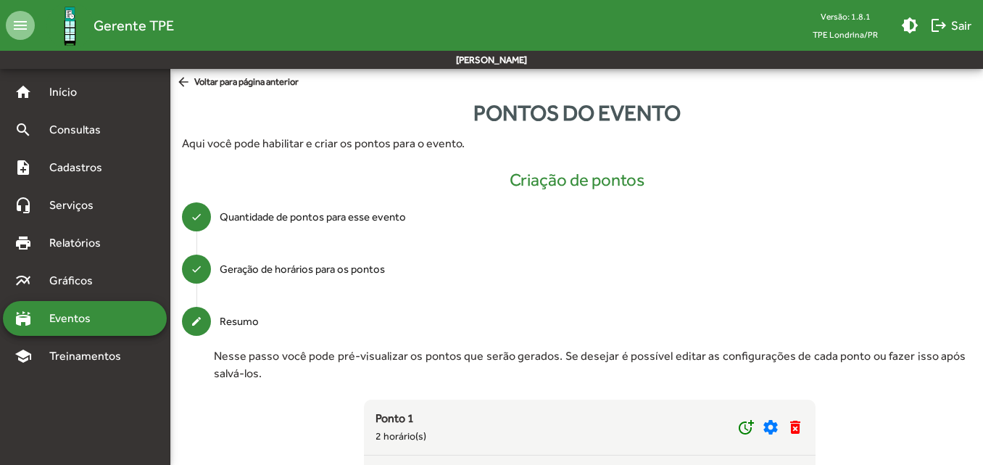
scroll to position [233, 0]
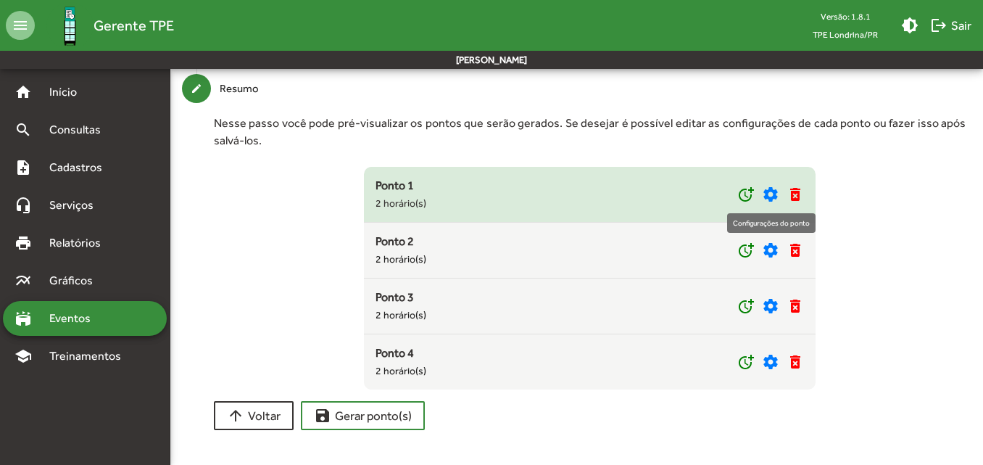
click at [766, 189] on mat-icon "settings" at bounding box center [770, 194] width 17 height 17
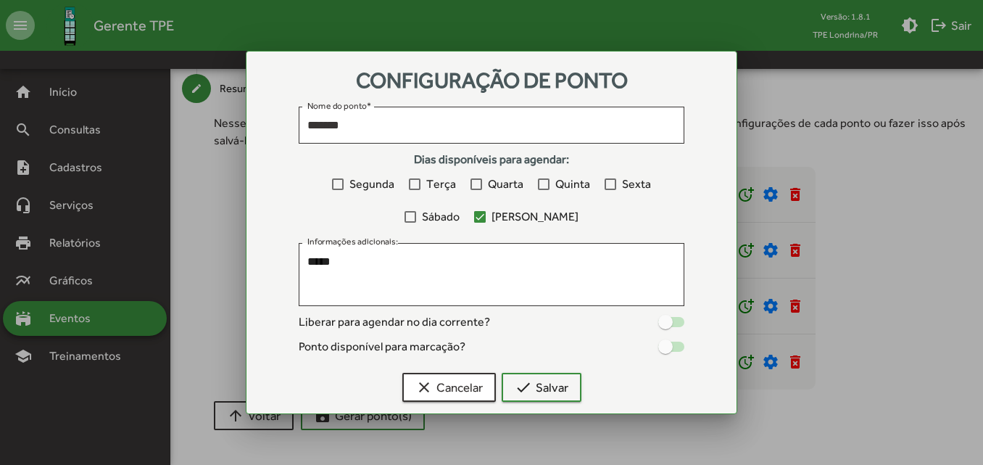
click at [669, 319] on div at bounding box center [665, 322] width 15 height 15
click at [669, 341] on div at bounding box center [665, 346] width 15 height 15
click at [560, 386] on span "check Salvar" at bounding box center [542, 387] width 54 height 26
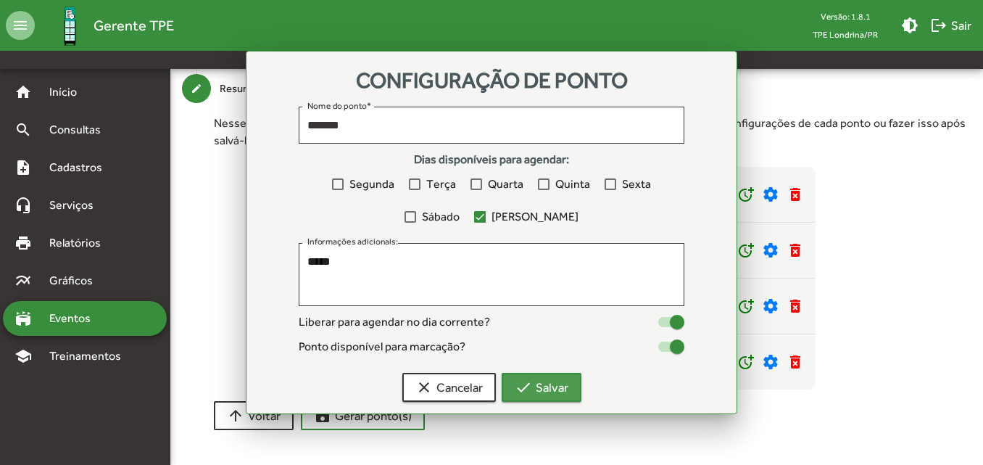
scroll to position [233, 0]
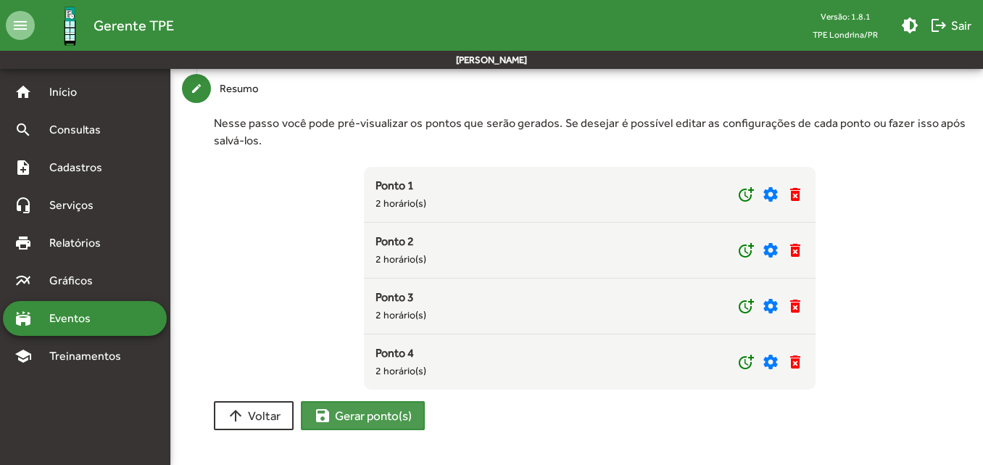
click at [363, 415] on span "save Gerar ponto(s)" at bounding box center [363, 415] width 98 height 26
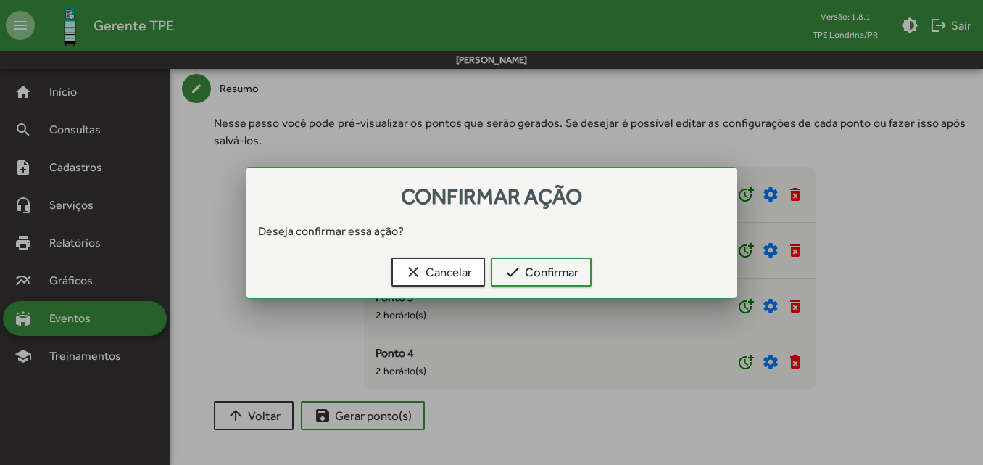
click at [601, 257] on div "clear Cancelar check Confirmar" at bounding box center [491, 275] width 455 height 46
click at [571, 270] on span "check Confirmar" at bounding box center [541, 272] width 75 height 26
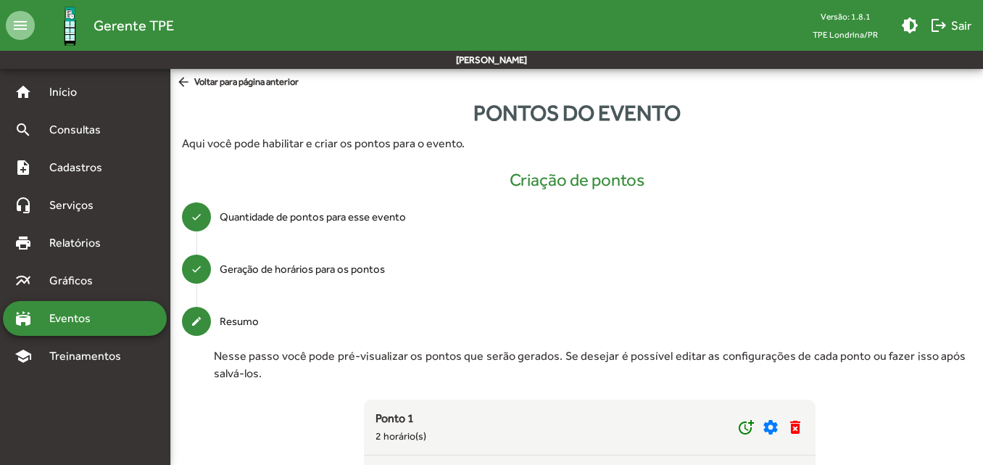
scroll to position [233, 0]
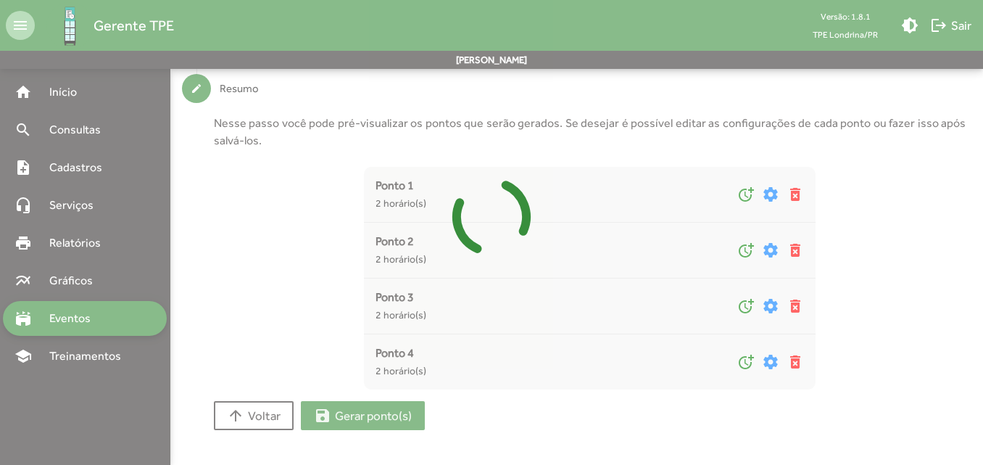
type input "*"
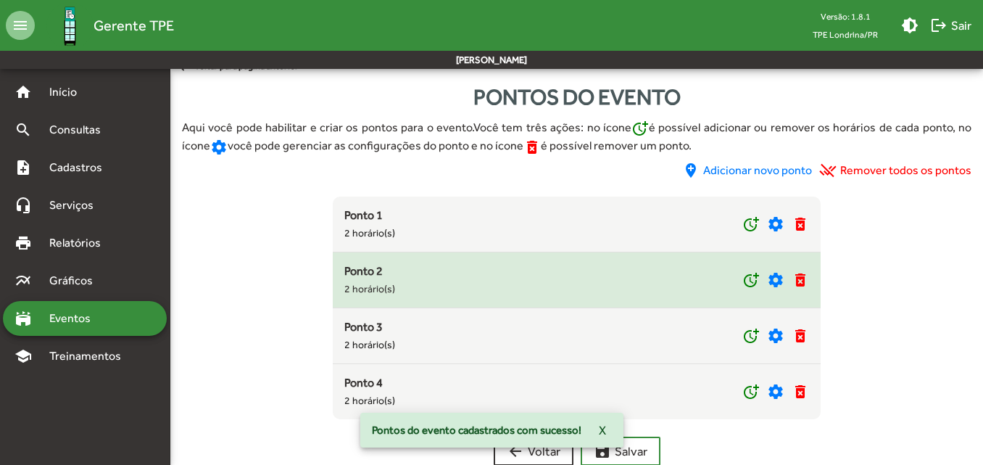
scroll to position [0, 0]
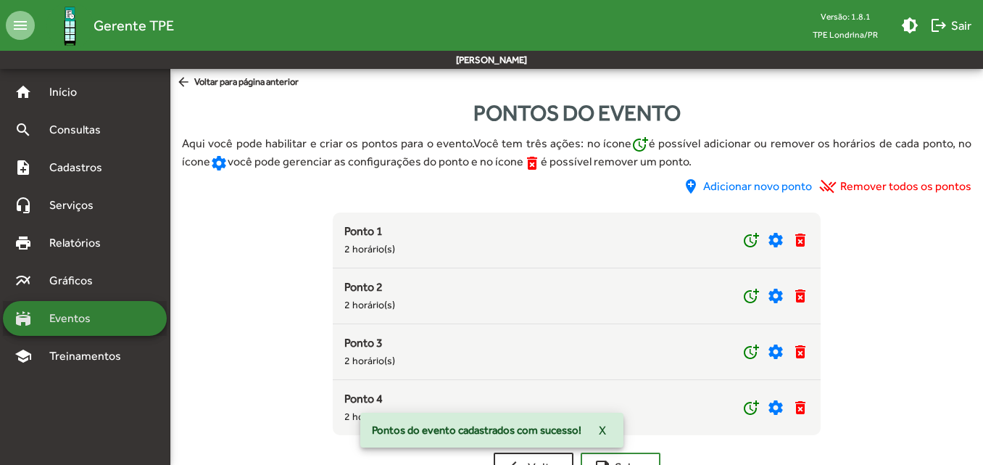
click at [57, 316] on span "Eventos" at bounding box center [76, 318] width 70 height 17
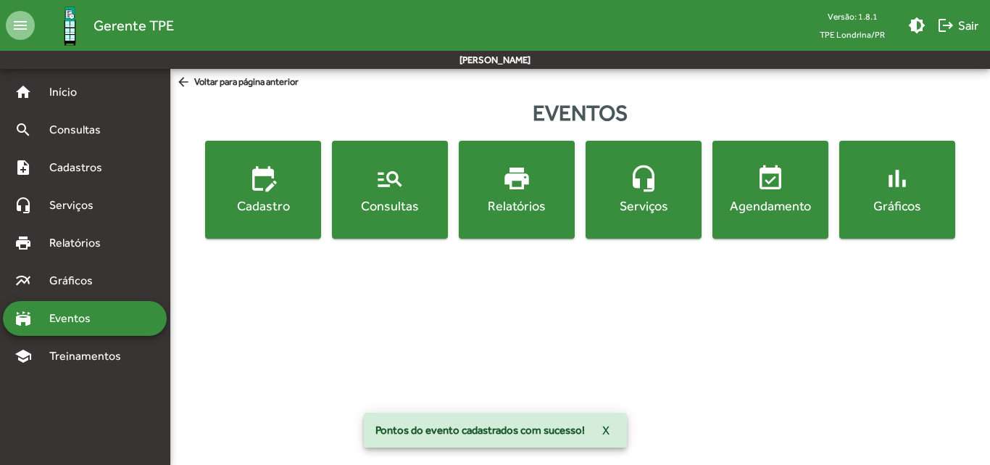
click at [373, 202] on div "Consultas" at bounding box center [390, 205] width 110 height 18
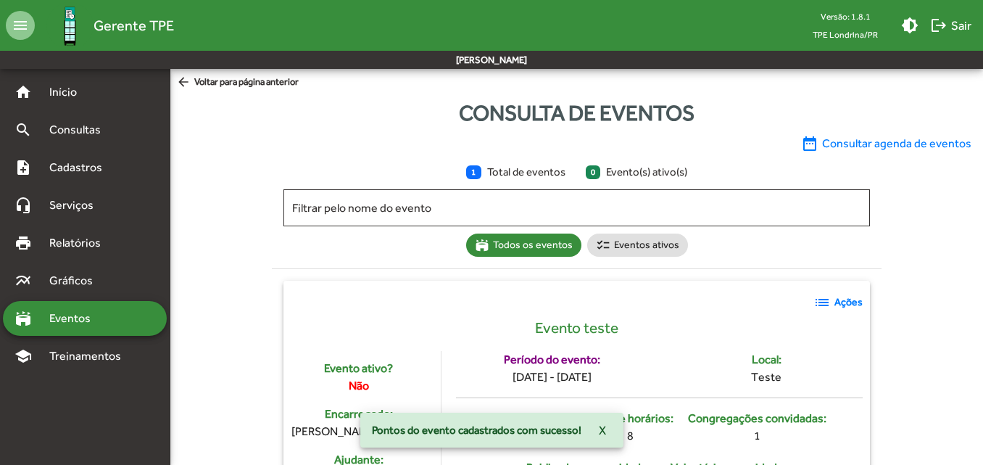
click at [824, 305] on mat-icon "list" at bounding box center [822, 302] width 17 height 17
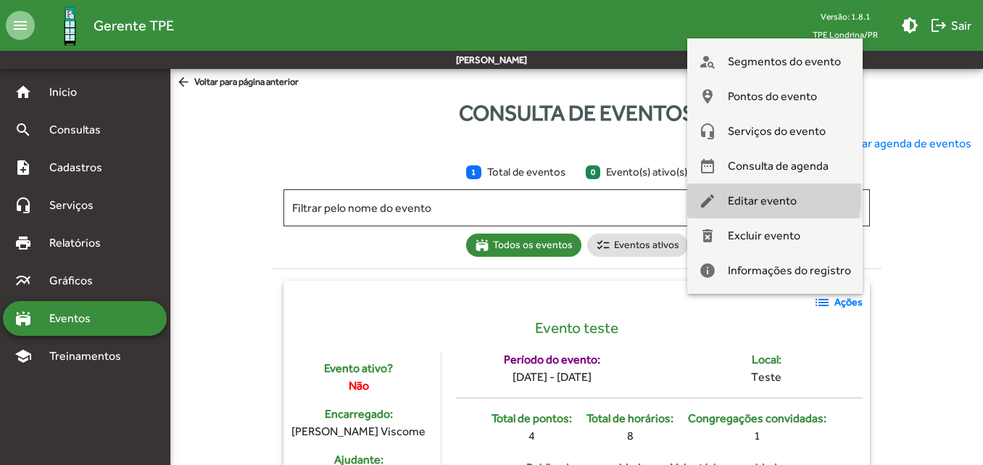
click at [751, 196] on span "Editar evento" at bounding box center [762, 200] width 69 height 35
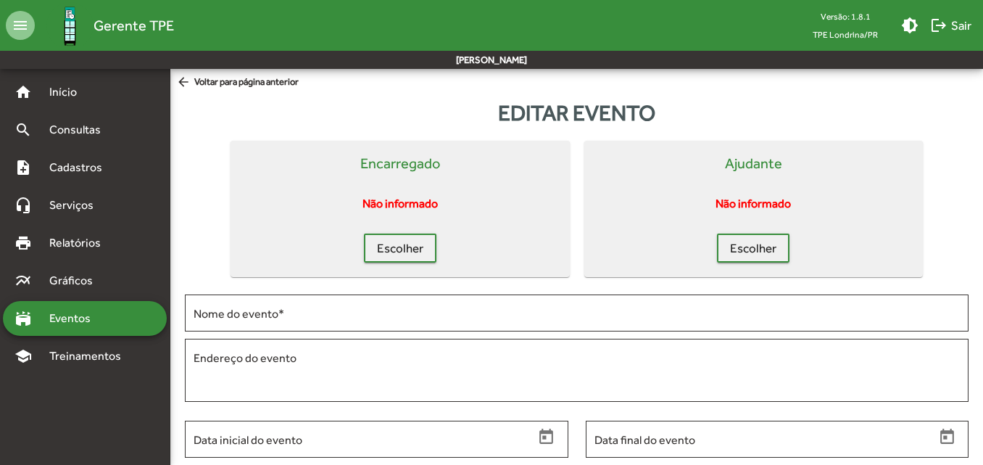
type input "**********"
type textarea "*****"
type input "**********"
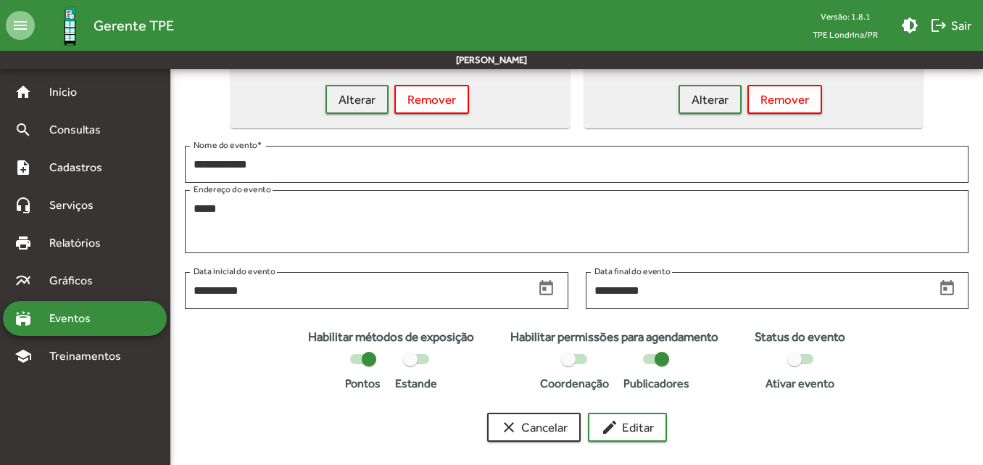
scroll to position [160, 0]
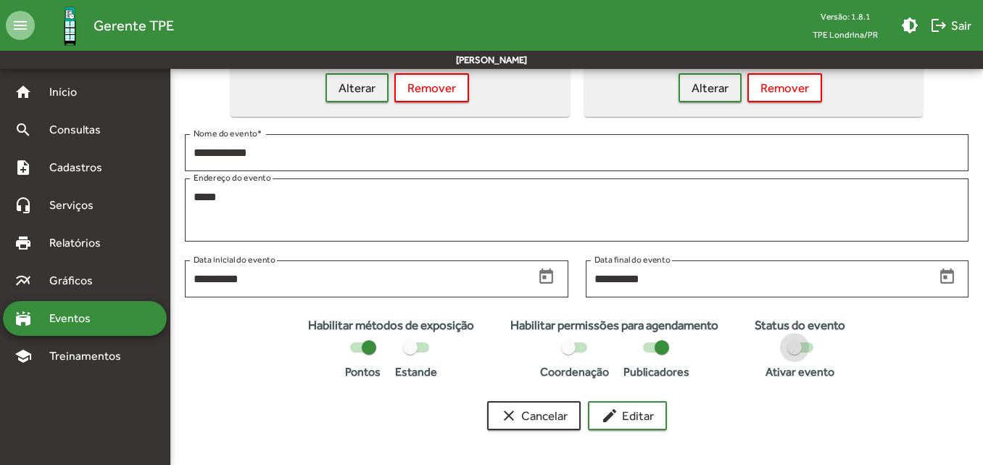
click at [800, 349] on div at bounding box center [794, 347] width 15 height 15
click at [649, 420] on span "edit Editar" at bounding box center [627, 415] width 53 height 26
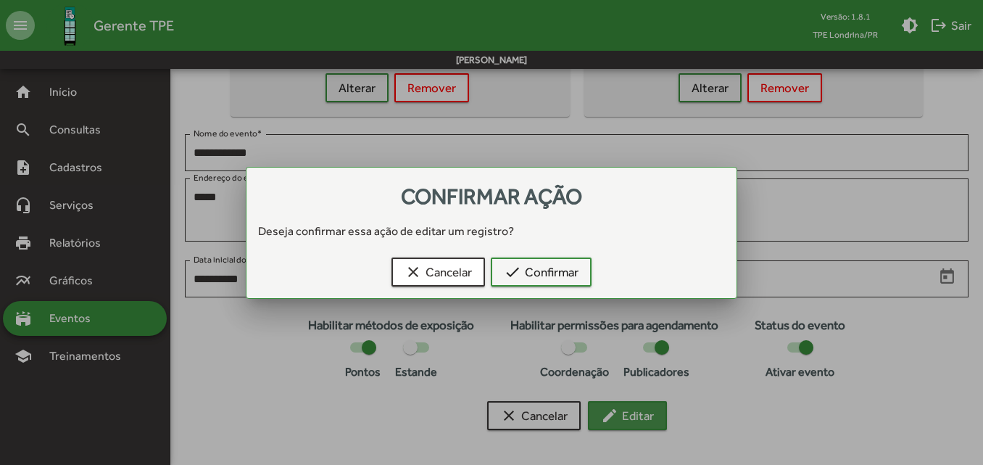
scroll to position [0, 0]
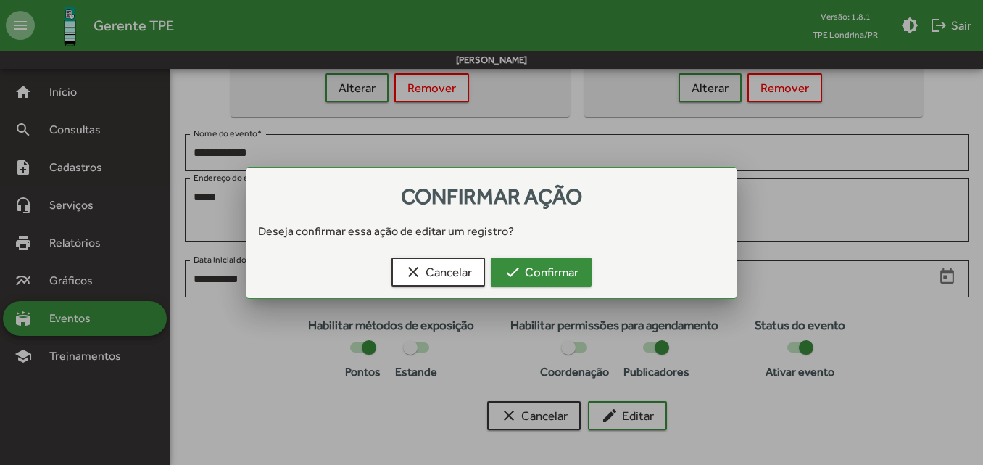
click at [566, 270] on span "check Confirmar" at bounding box center [541, 272] width 75 height 26
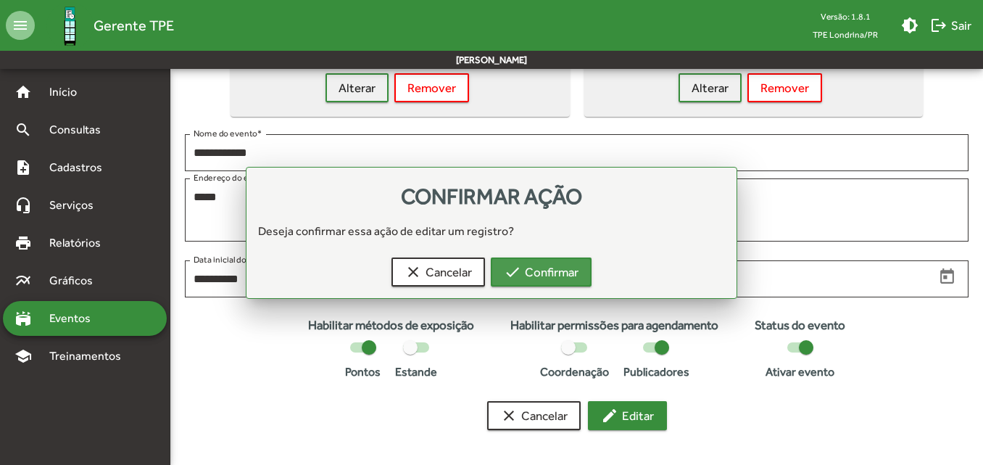
scroll to position [160, 0]
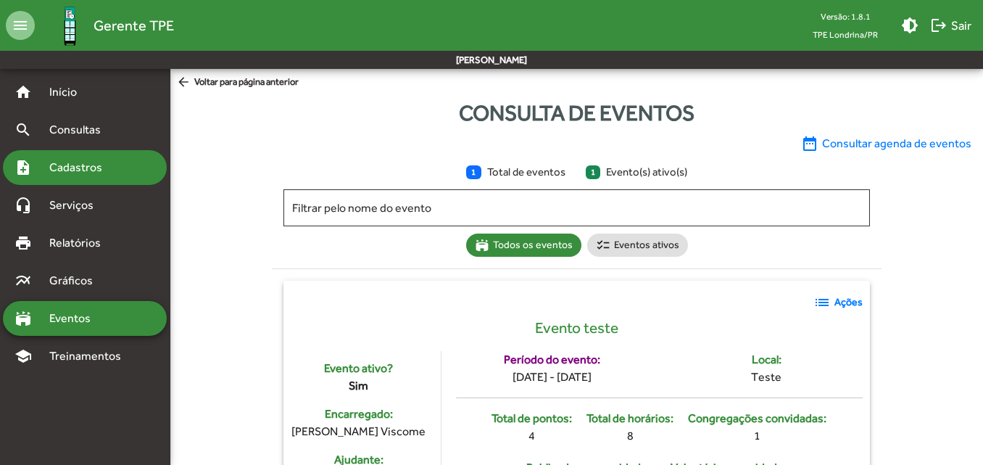
click at [71, 175] on span "Cadastros" at bounding box center [81, 167] width 80 height 17
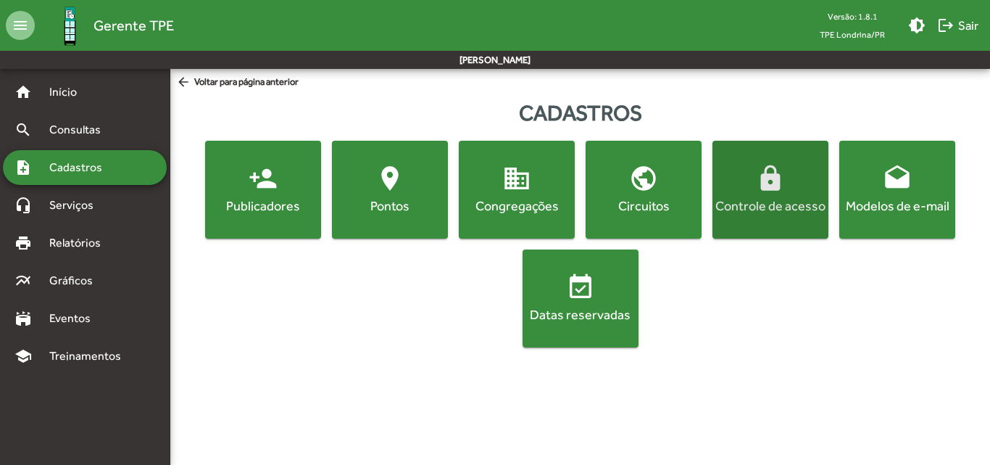
click at [780, 218] on button "lock Controle de acesso" at bounding box center [771, 190] width 116 height 98
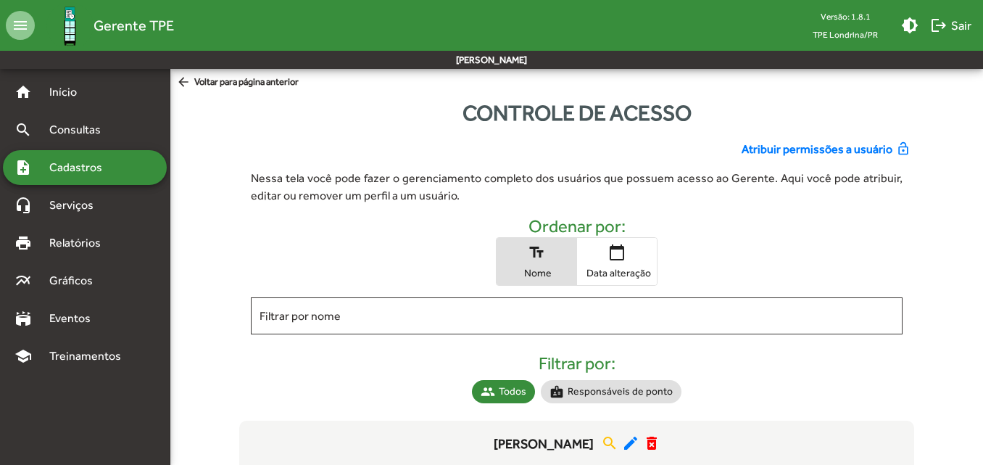
click at [73, 179] on div "note_add Cadastros" at bounding box center [85, 167] width 164 height 35
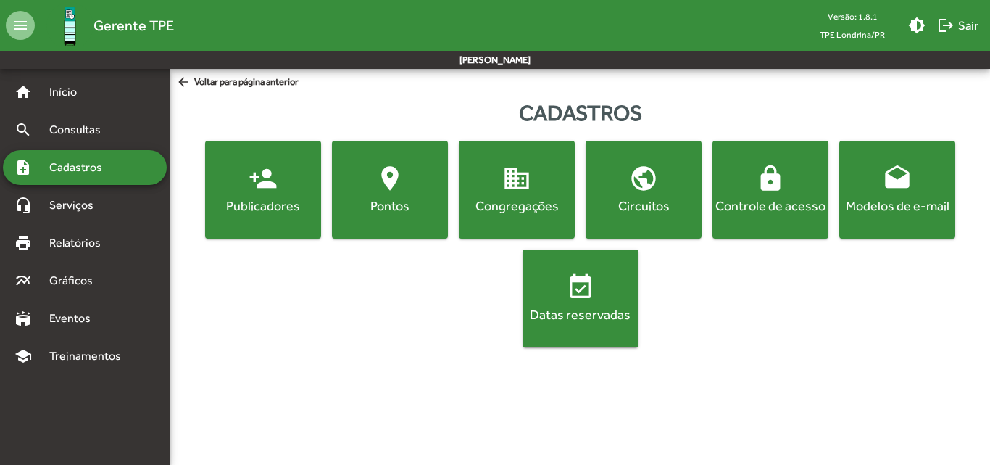
click at [281, 207] on div "Publicadores" at bounding box center [263, 205] width 110 height 18
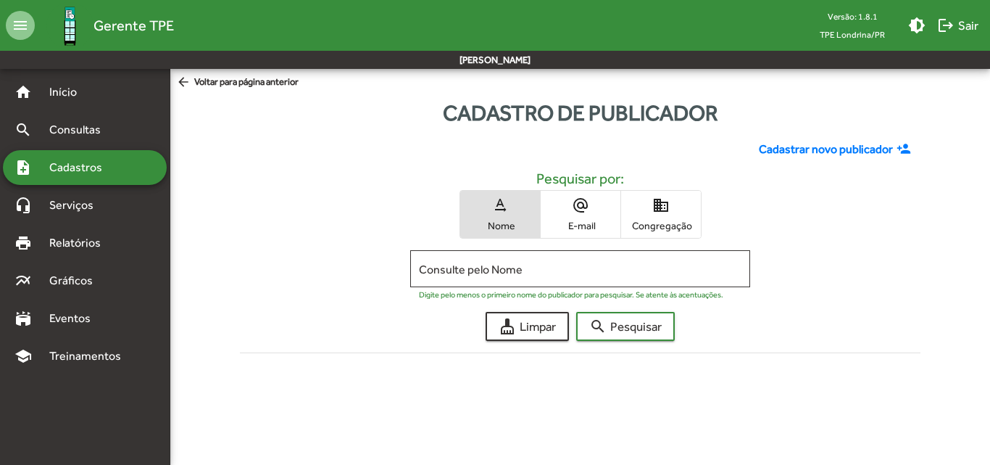
click at [791, 149] on span "Cadastrar novo publicador" at bounding box center [826, 149] width 134 height 17
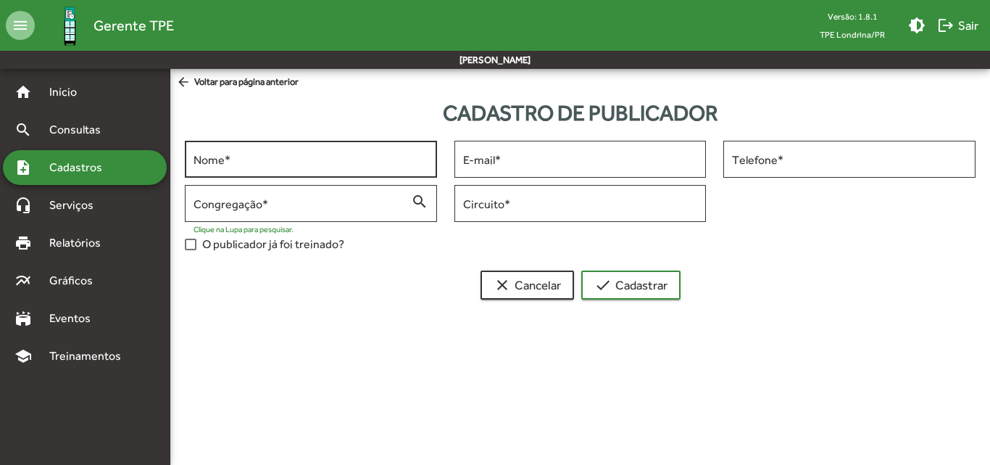
click at [274, 162] on input "Nome *" at bounding box center [311, 159] width 235 height 13
click at [463, 283] on div "clear Cancelar check Cadastrar" at bounding box center [580, 284] width 820 height 29
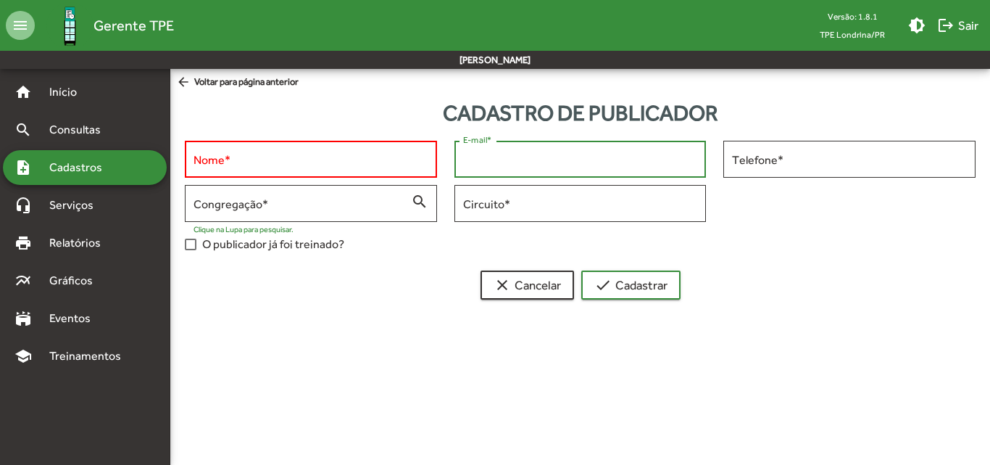
click at [502, 155] on input "E-mail *" at bounding box center [580, 159] width 235 height 13
paste input "**********"
type input "**********"
click at [256, 150] on div "Nome *" at bounding box center [311, 158] width 235 height 40
paste input "**********"
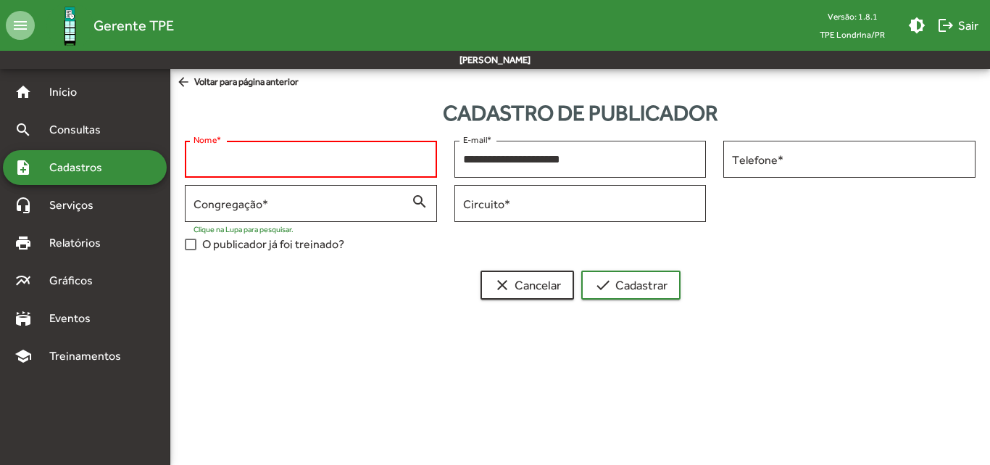
type input "**********"
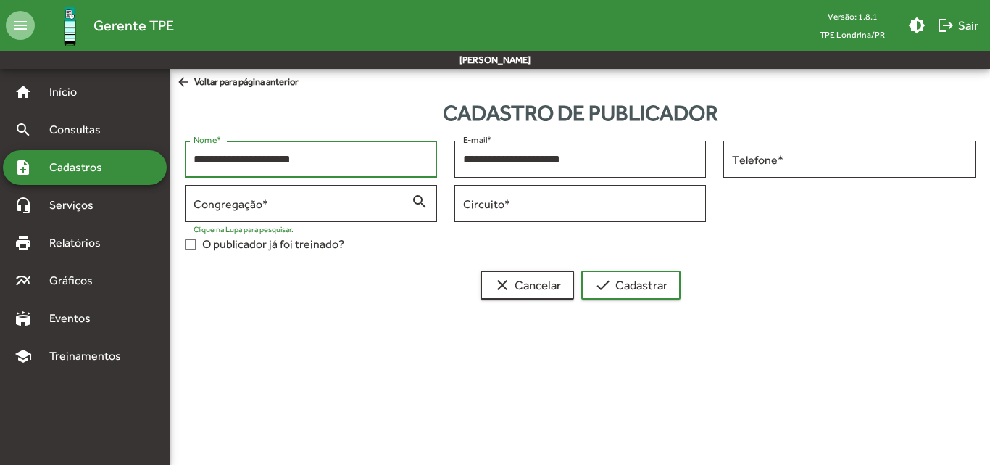
drag, startPoint x: 330, startPoint y: 160, endPoint x: 133, endPoint y: 171, distance: 196.8
click at [133, 171] on mat-sidenav-container "**********" at bounding box center [495, 199] width 990 height 260
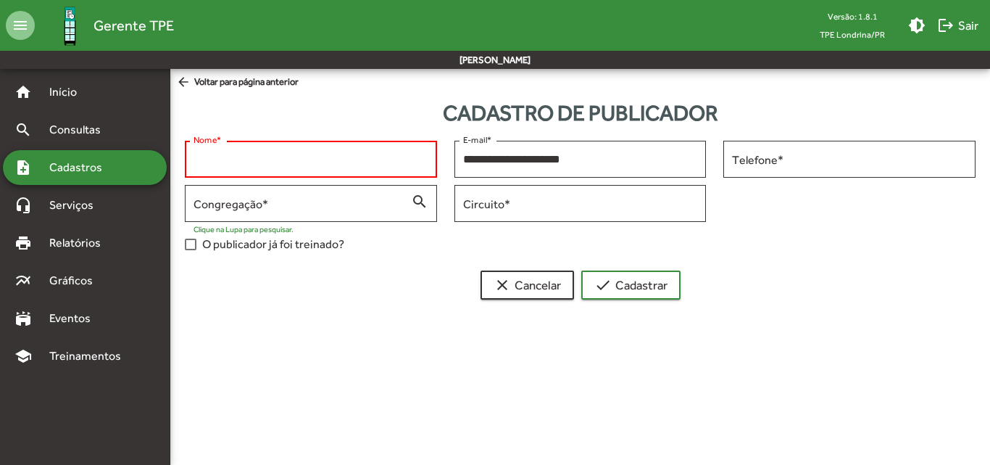
paste input "**********"
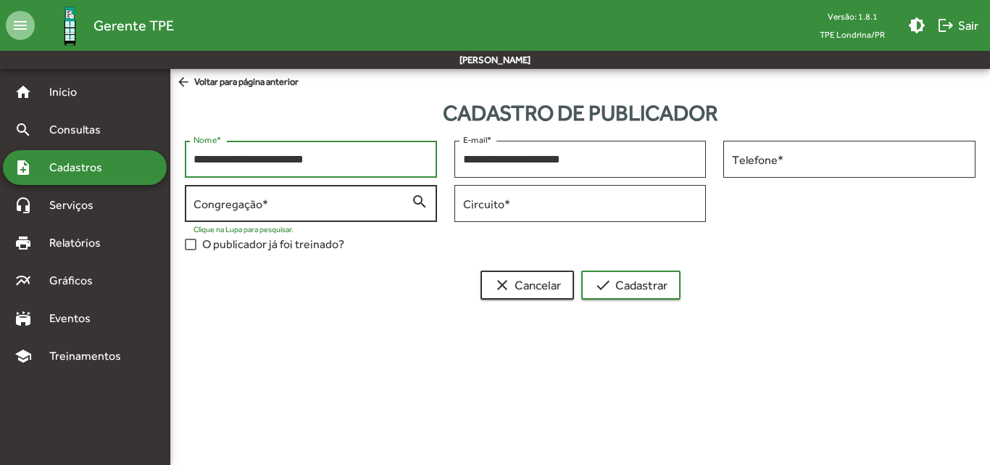
type input "**********"
click at [247, 206] on input "Congregação *" at bounding box center [303, 203] width 218 height 13
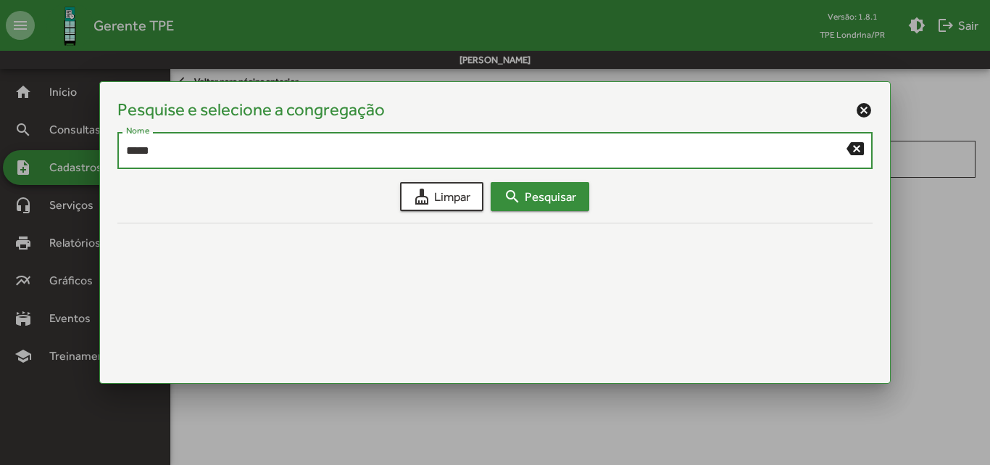
type input "*****"
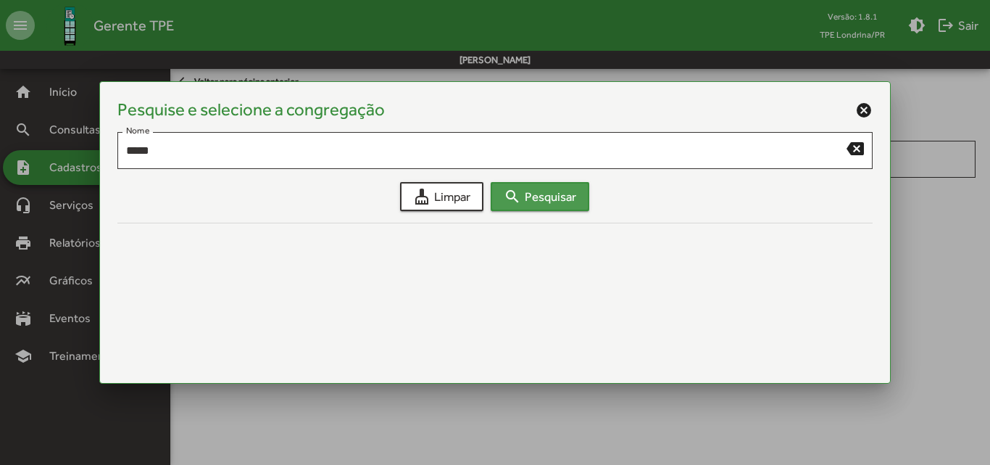
click at [518, 184] on span "search Pesquisar" at bounding box center [540, 196] width 73 height 26
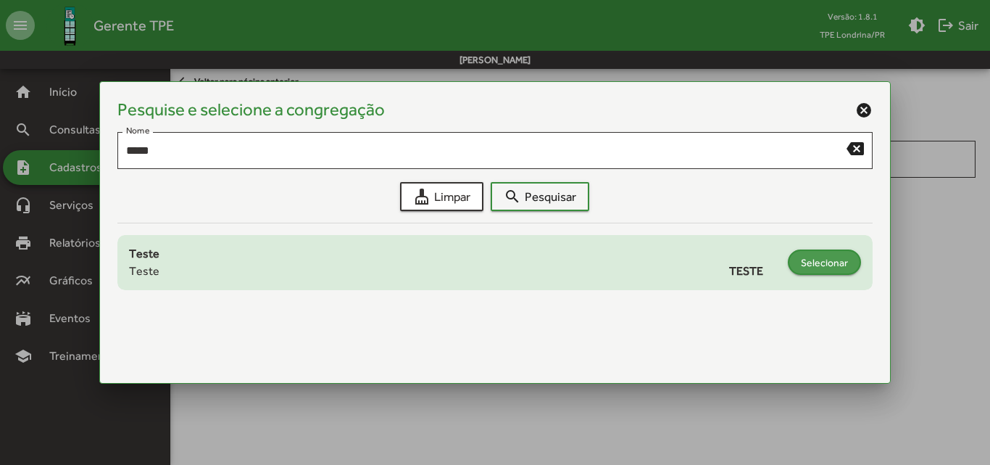
click at [840, 260] on span "Selecionar" at bounding box center [824, 262] width 47 height 26
type input "**********"
type input "*****"
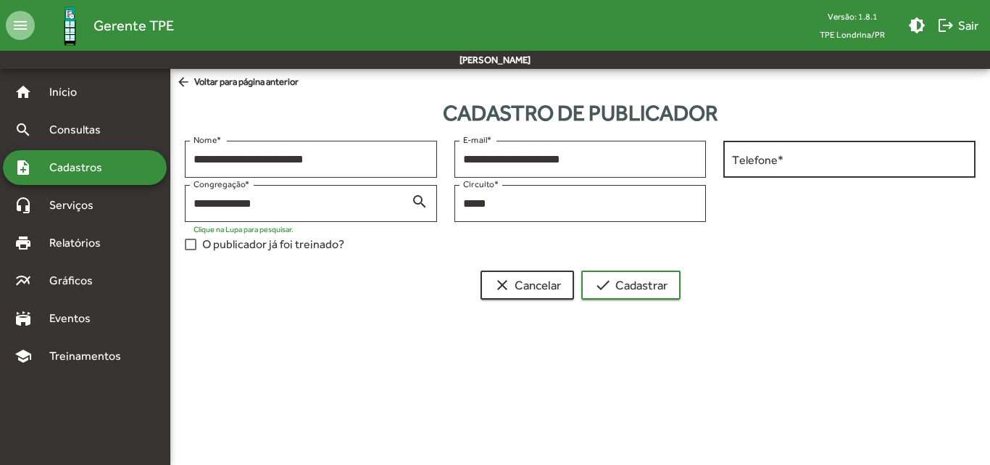
click at [782, 163] on input "Telefone *" at bounding box center [849, 159] width 235 height 13
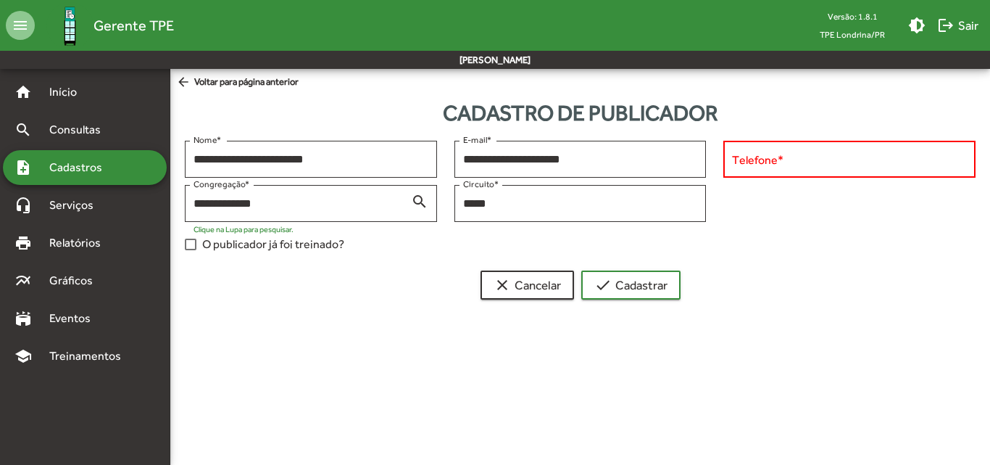
click at [739, 225] on div "**********" at bounding box center [580, 200] width 808 height 118
click at [753, 163] on input "Telefone *" at bounding box center [849, 159] width 235 height 13
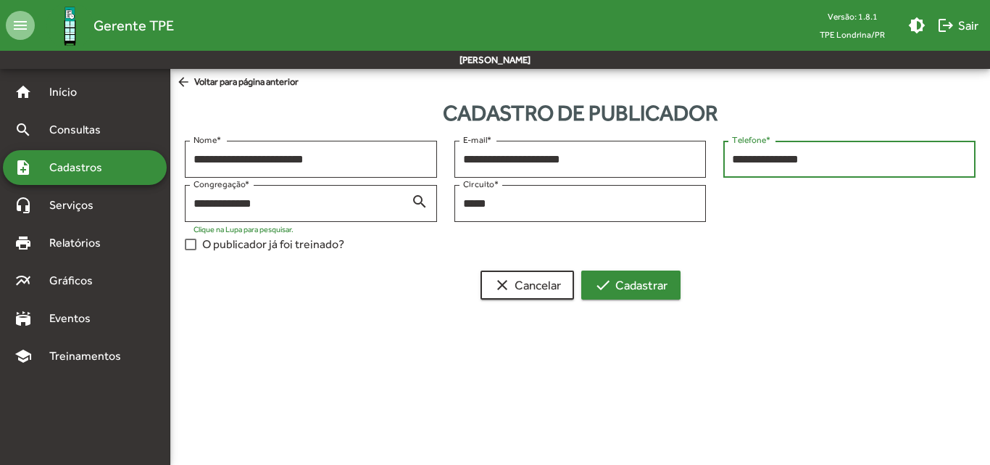
type input "**********"
click at [661, 289] on span "check Cadastrar" at bounding box center [631, 285] width 73 height 26
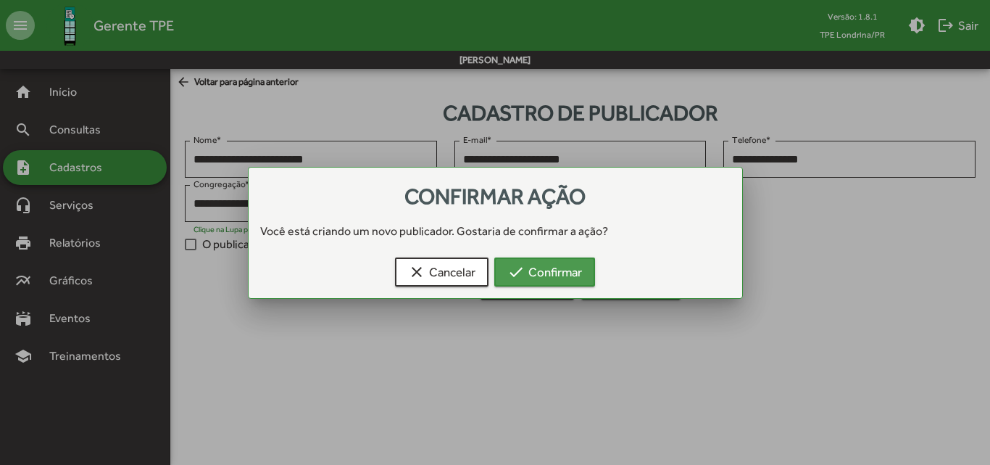
click at [564, 267] on span "check Confirmar" at bounding box center [545, 272] width 75 height 26
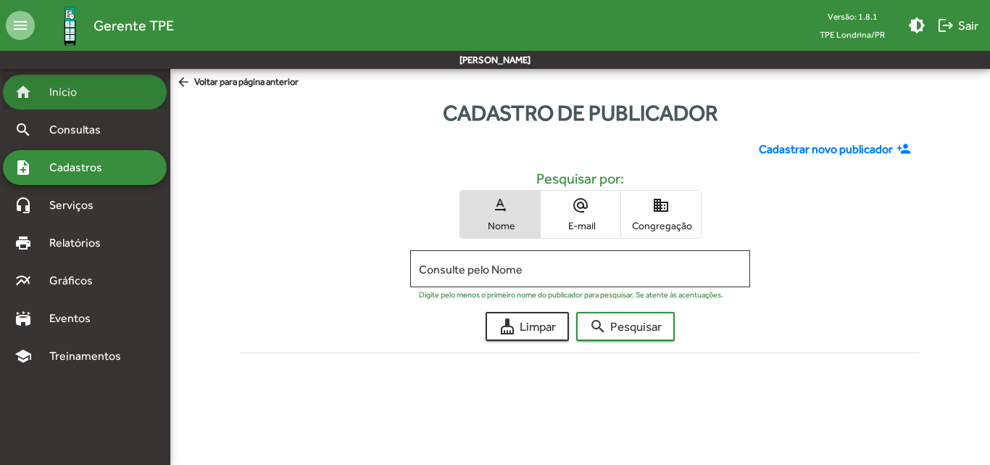
click at [77, 78] on div "home Início" at bounding box center [85, 92] width 164 height 35
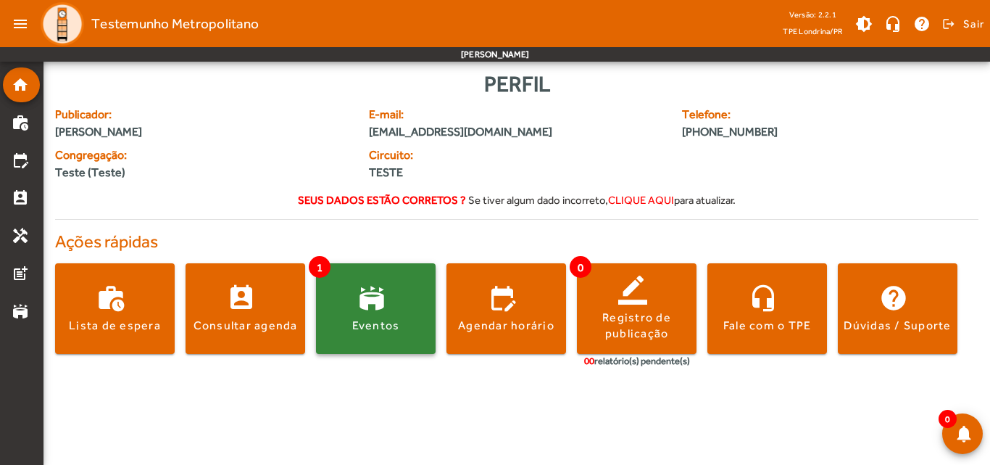
click at [376, 319] on div "Eventos" at bounding box center [376, 326] width 48 height 16
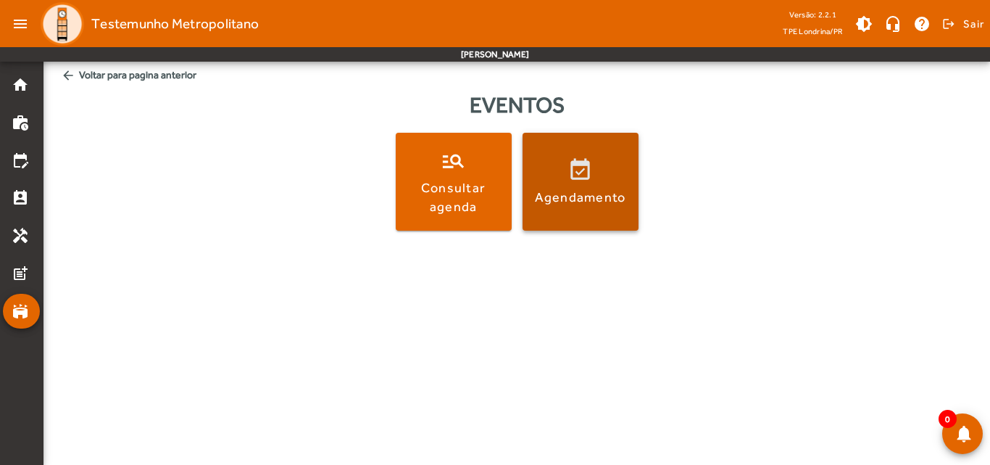
click at [592, 203] on div "Agendamento" at bounding box center [580, 197] width 91 height 18
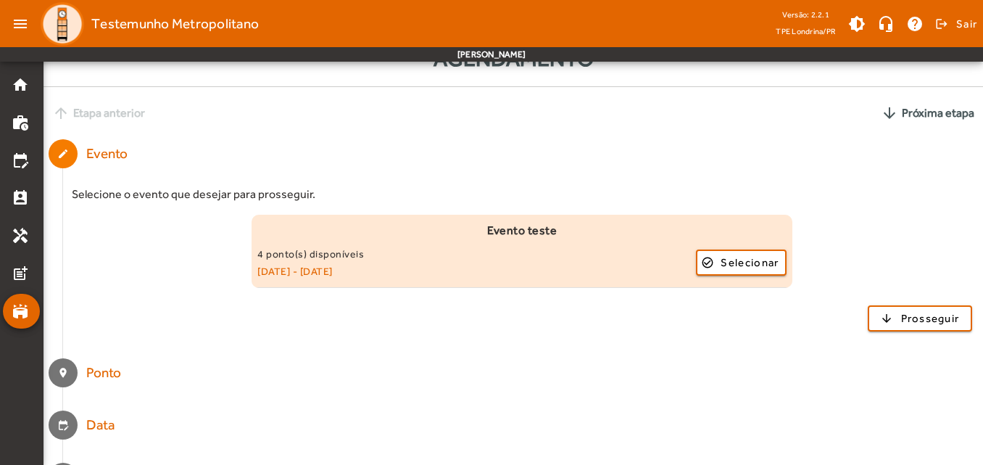
scroll to position [73, 0]
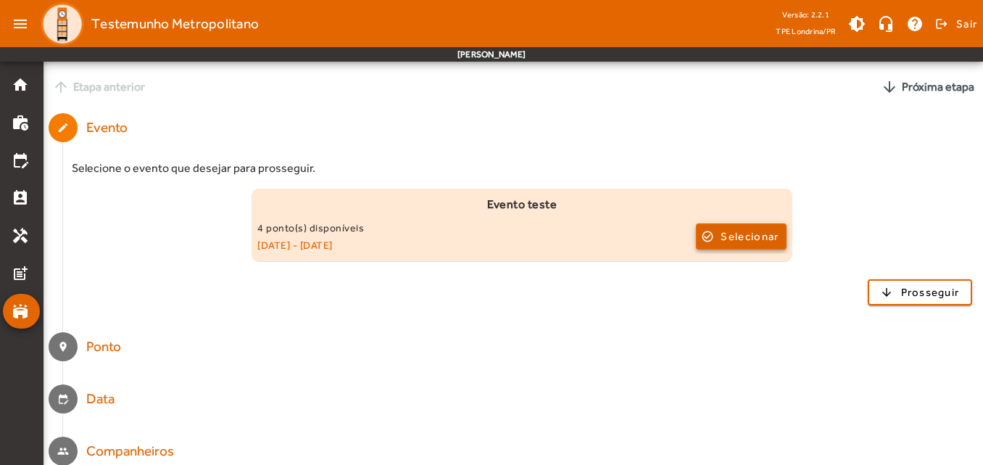
click at [754, 240] on span "Selecionar" at bounding box center [750, 236] width 58 height 17
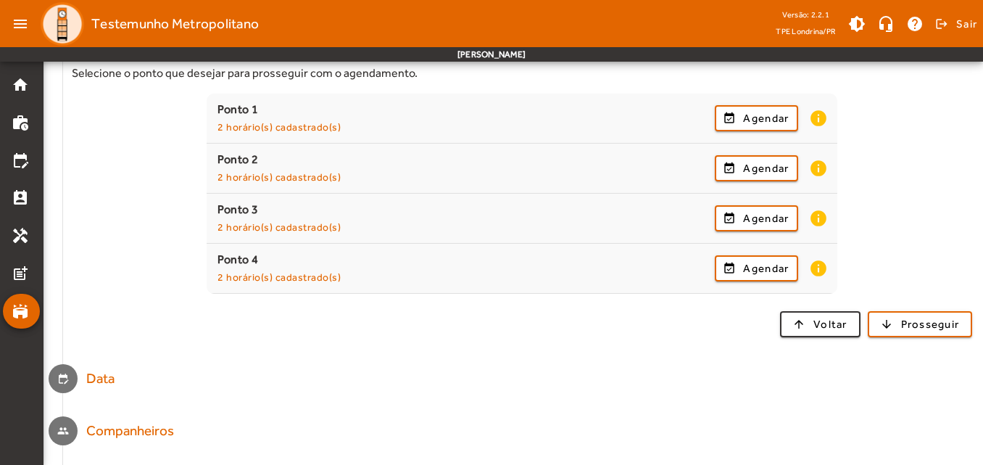
scroll to position [216, 0]
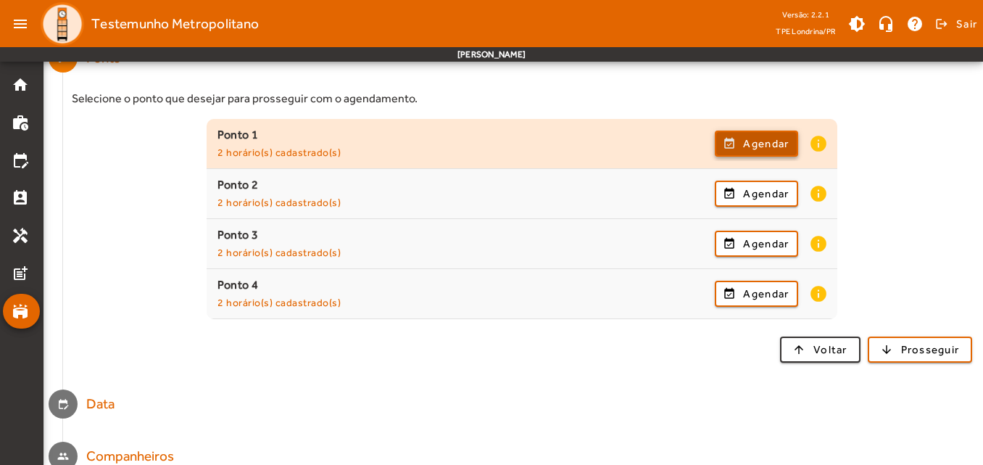
click at [766, 144] on span "Agendar" at bounding box center [766, 143] width 46 height 17
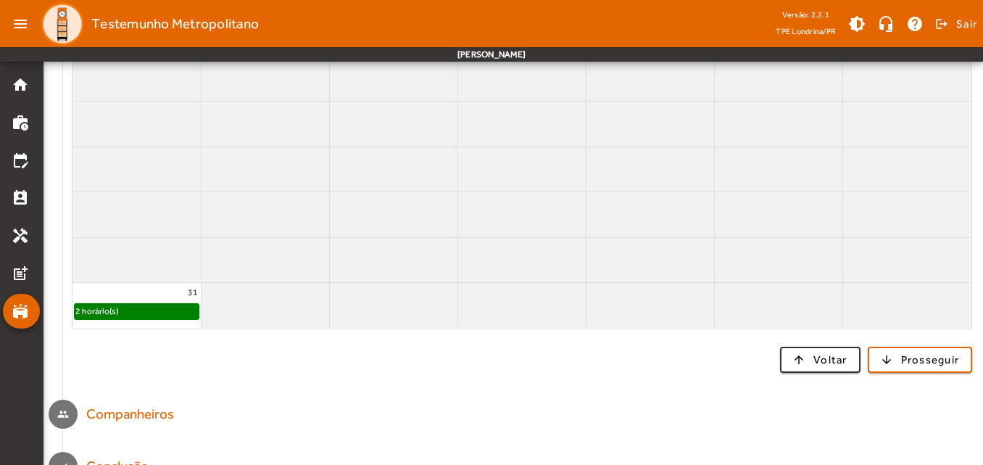
scroll to position [463, 0]
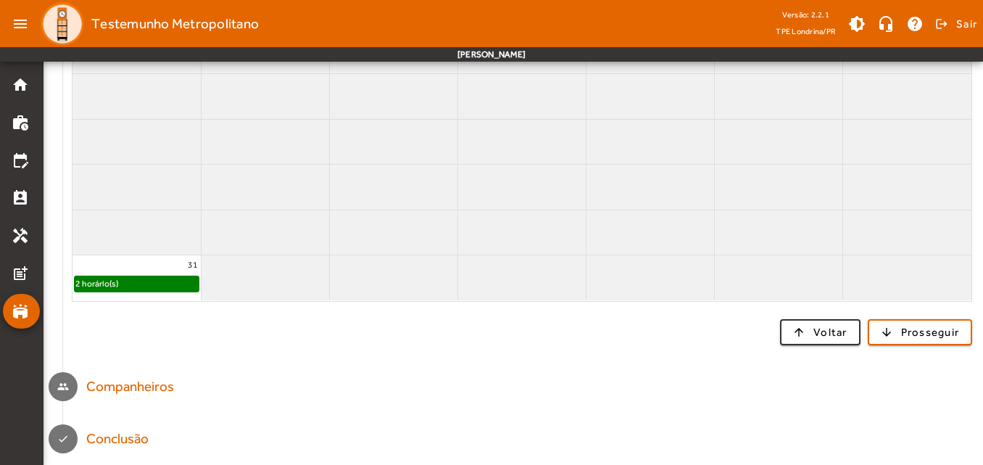
click at [142, 284] on div "2 horário(s)" at bounding box center [137, 283] width 124 height 15
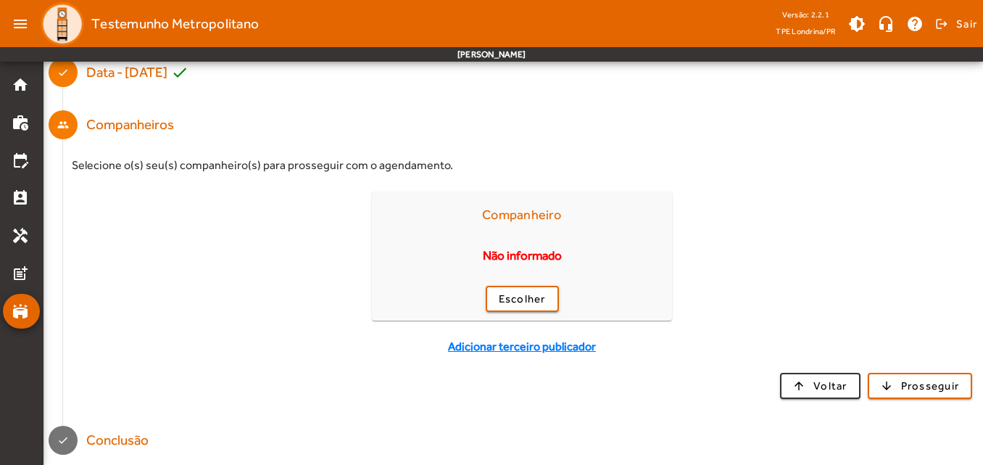
scroll to position [255, 0]
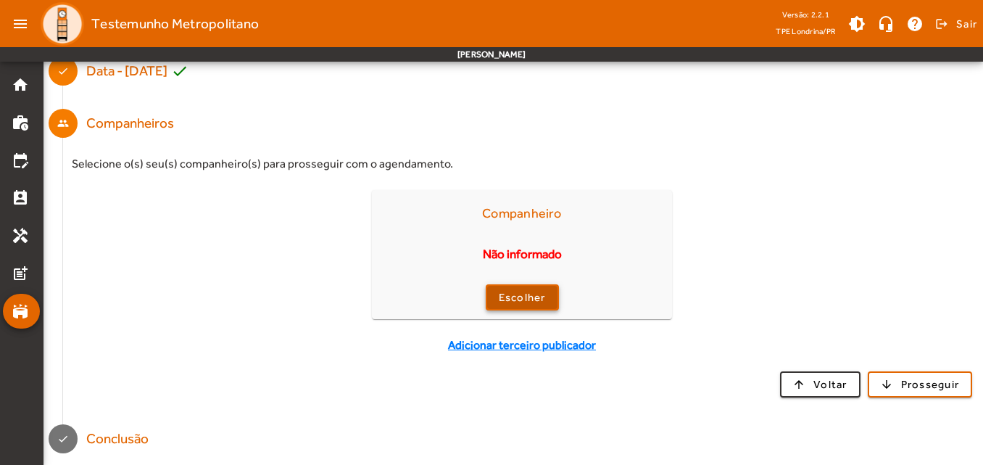
click at [531, 294] on span "Escolher" at bounding box center [522, 297] width 47 height 17
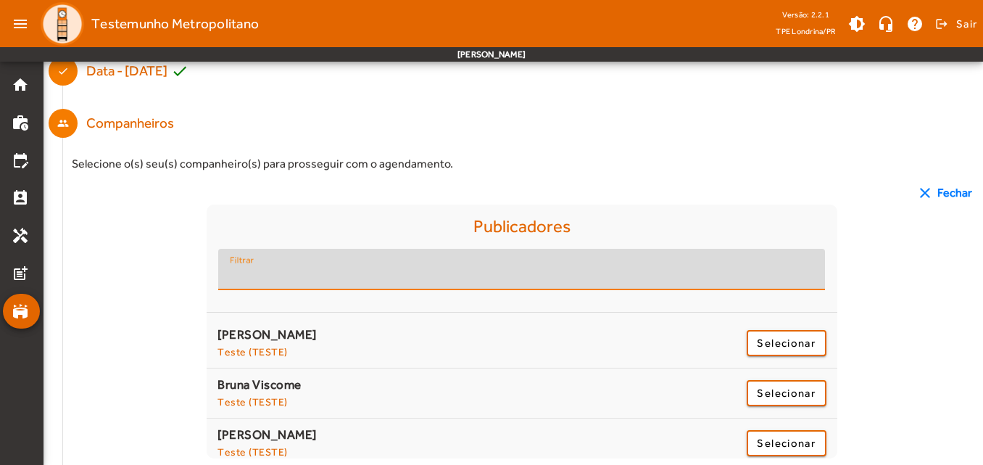
click at [306, 268] on input "Filtrar" at bounding box center [522, 275] width 584 height 17
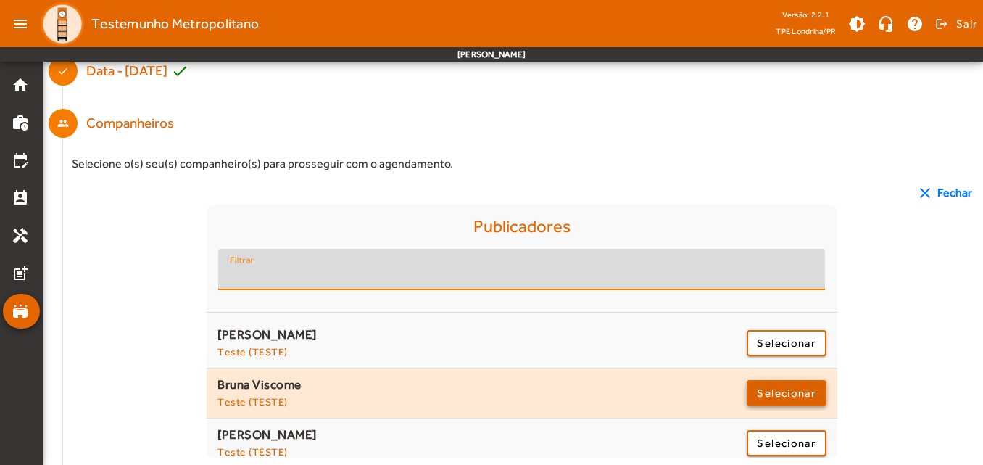
click at [779, 394] on span "Selecionar" at bounding box center [786, 392] width 58 height 17
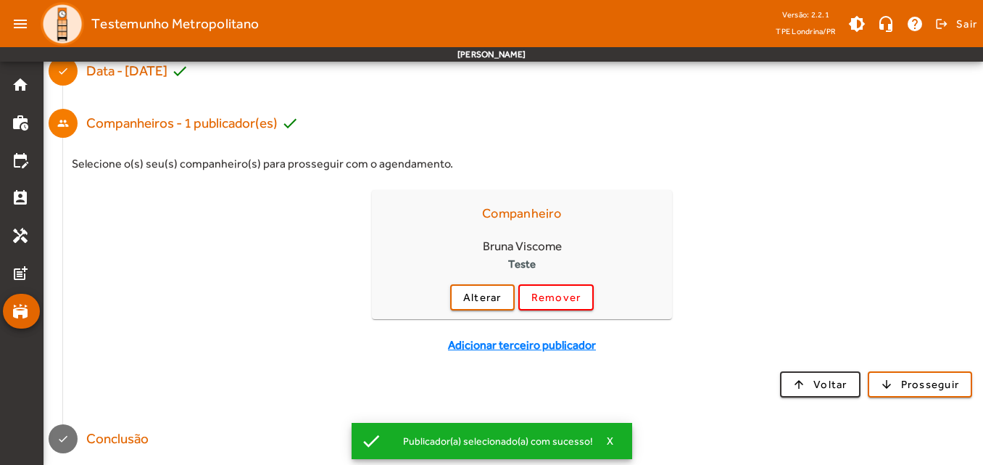
click at [582, 347] on span "Adicionar terceiro publicador" at bounding box center [522, 344] width 148 height 17
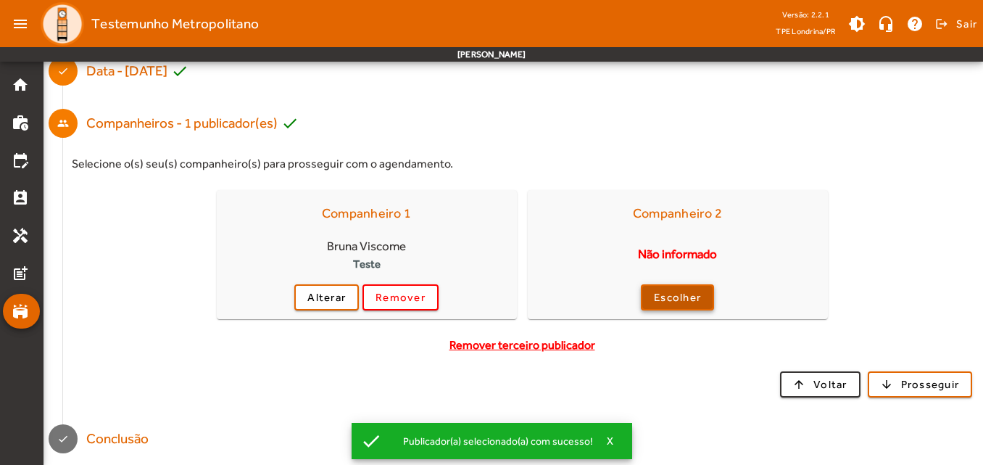
click at [666, 302] on span "Escolher" at bounding box center [677, 297] width 47 height 17
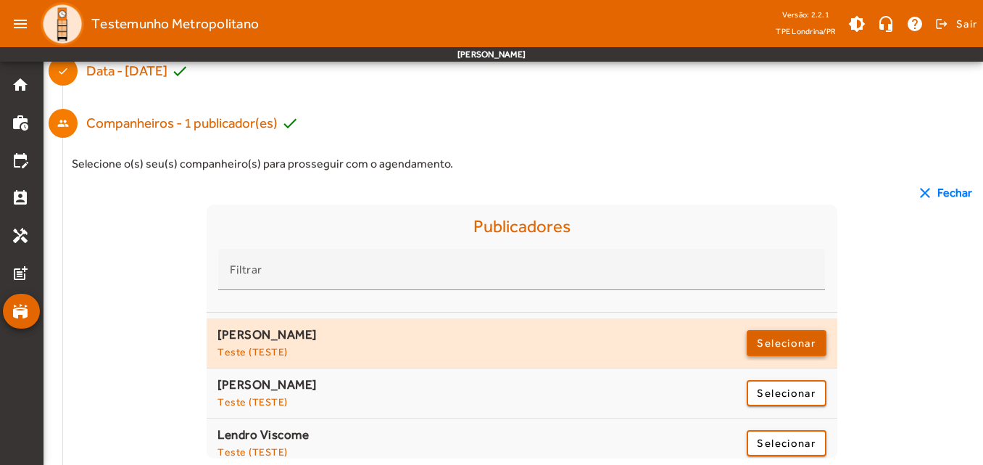
click at [774, 341] on span "Selecionar" at bounding box center [786, 342] width 58 height 17
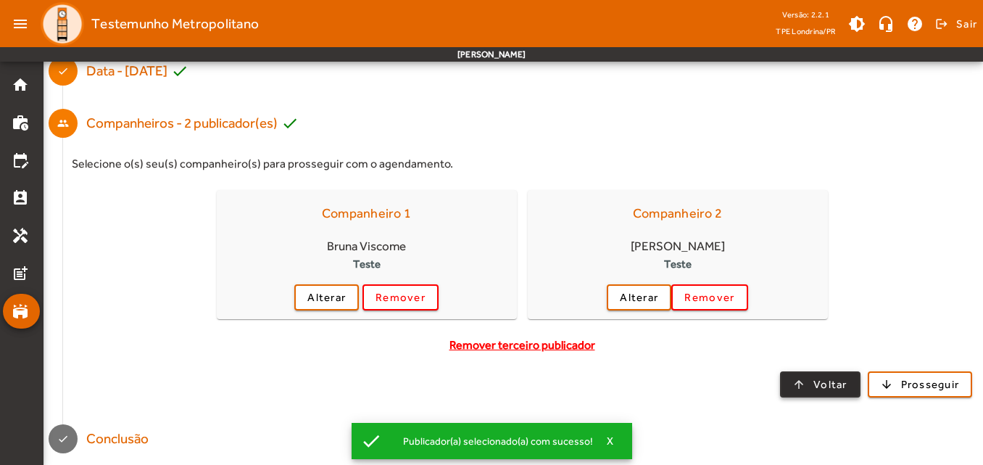
click at [789, 388] on span "button" at bounding box center [821, 384] width 78 height 35
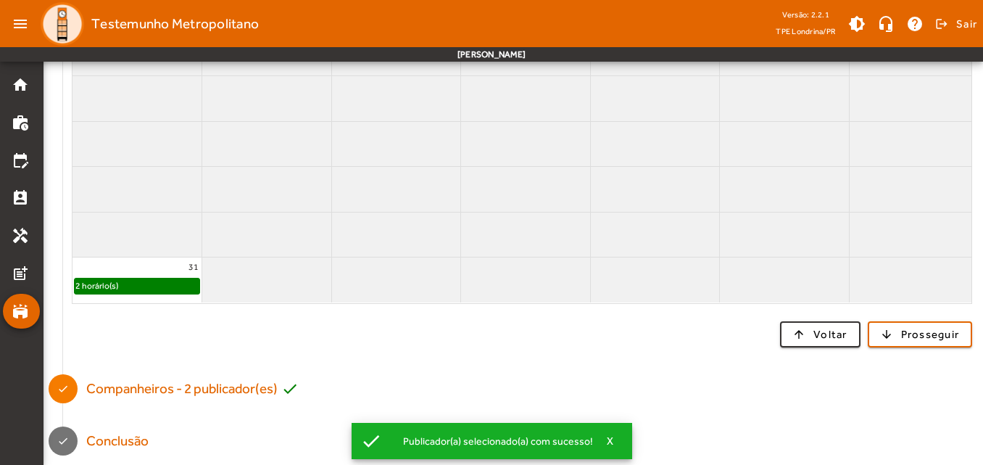
scroll to position [463, 0]
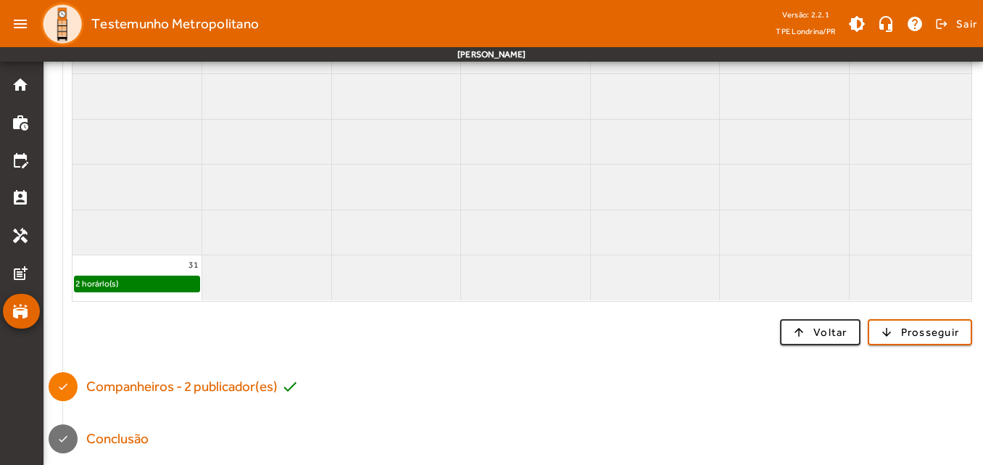
click at [250, 428] on mat-step-header "done Conclusão" at bounding box center [514, 439] width 940 height 52
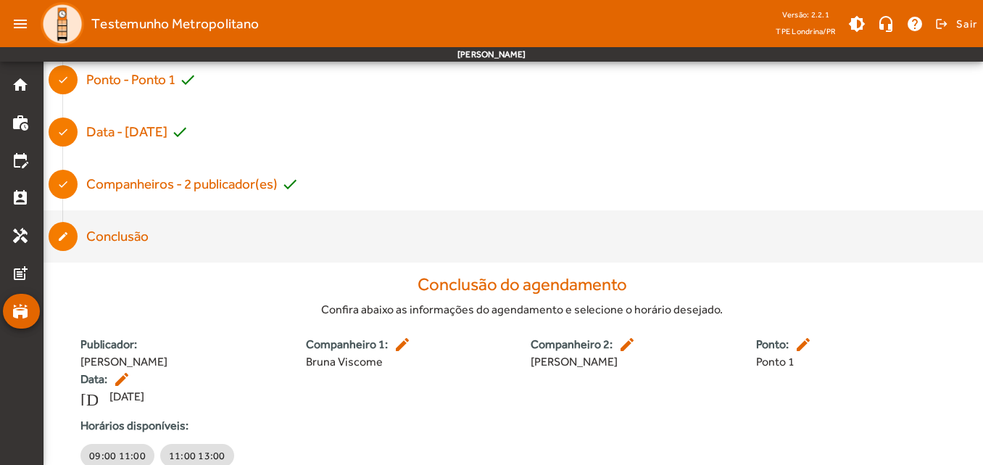
scroll to position [258, 0]
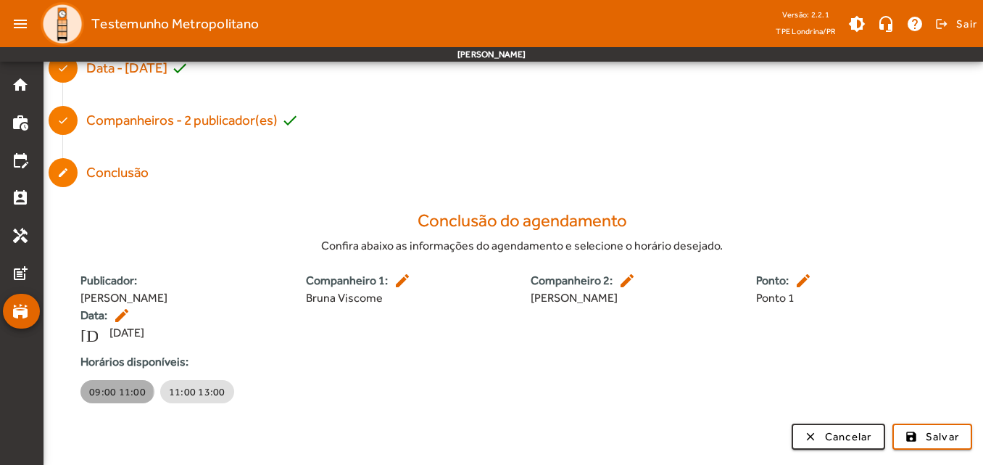
click at [108, 391] on span "09:00 11:00" at bounding box center [117, 391] width 57 height 15
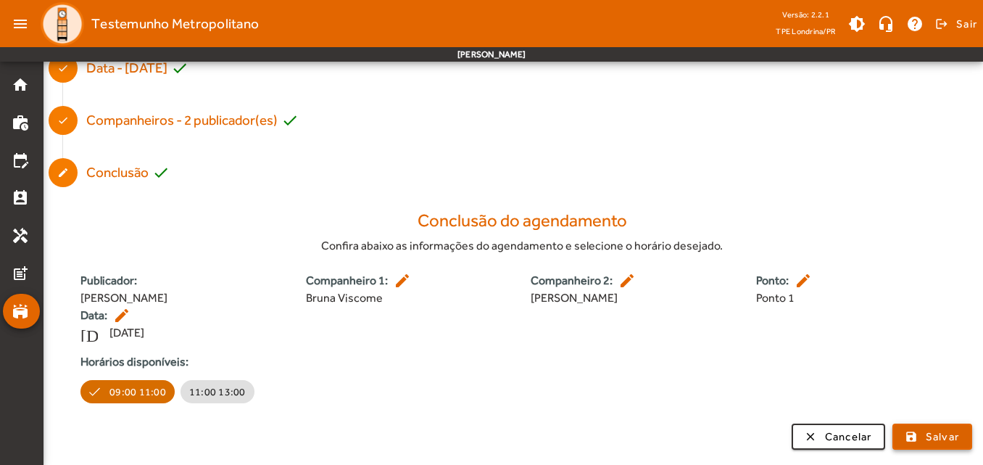
click at [930, 440] on span "Salvar" at bounding box center [943, 437] width 34 height 17
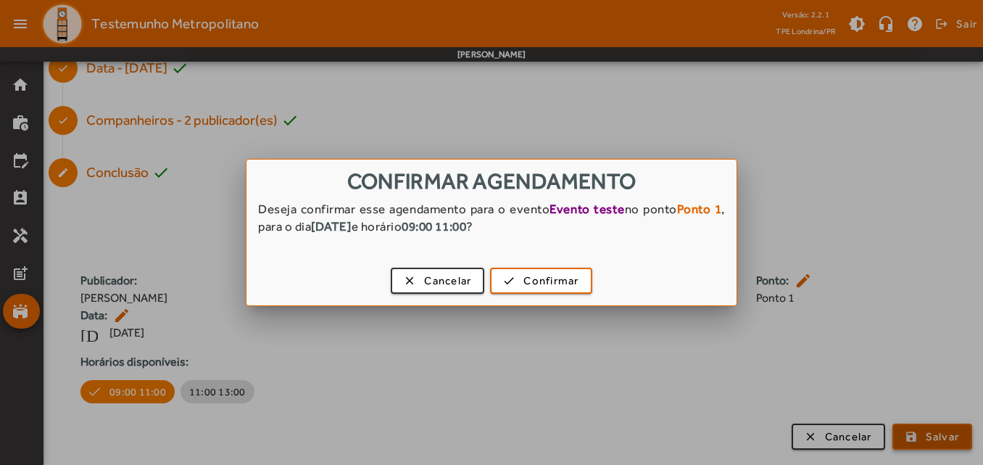
scroll to position [0, 0]
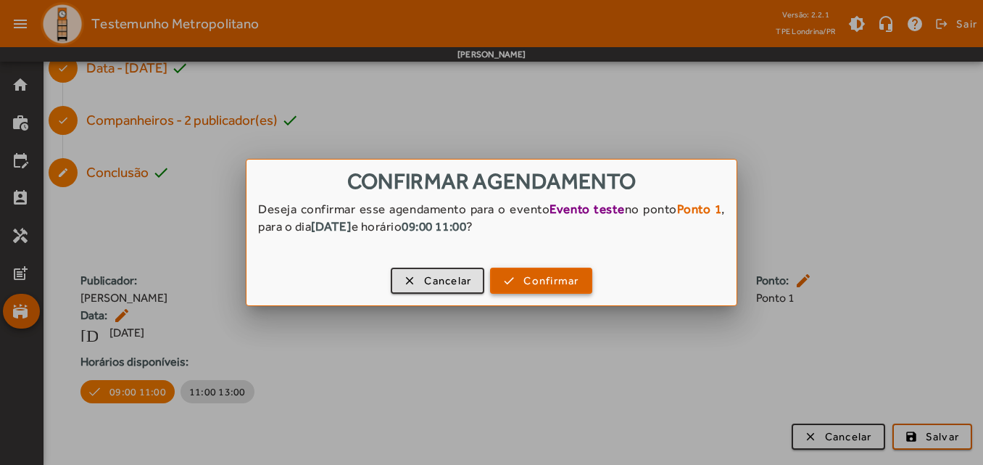
click at [527, 276] on span "Confirmar" at bounding box center [551, 281] width 55 height 17
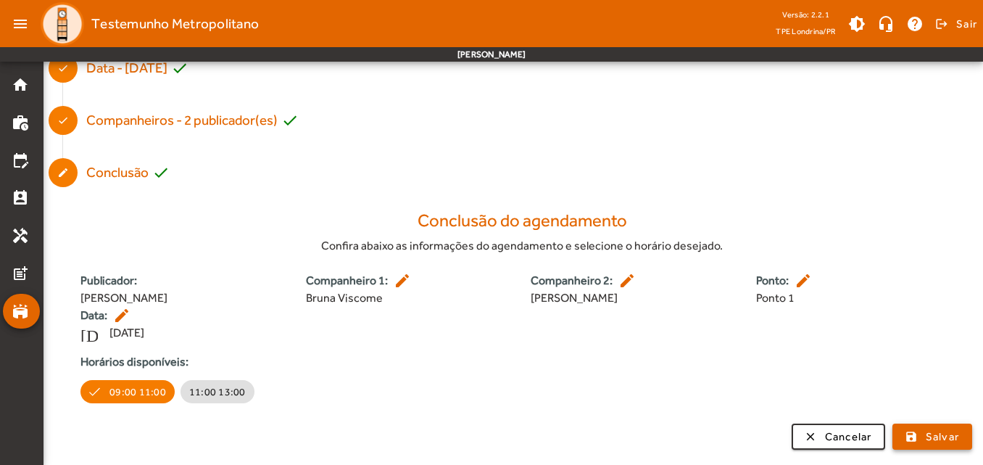
scroll to position [258, 0]
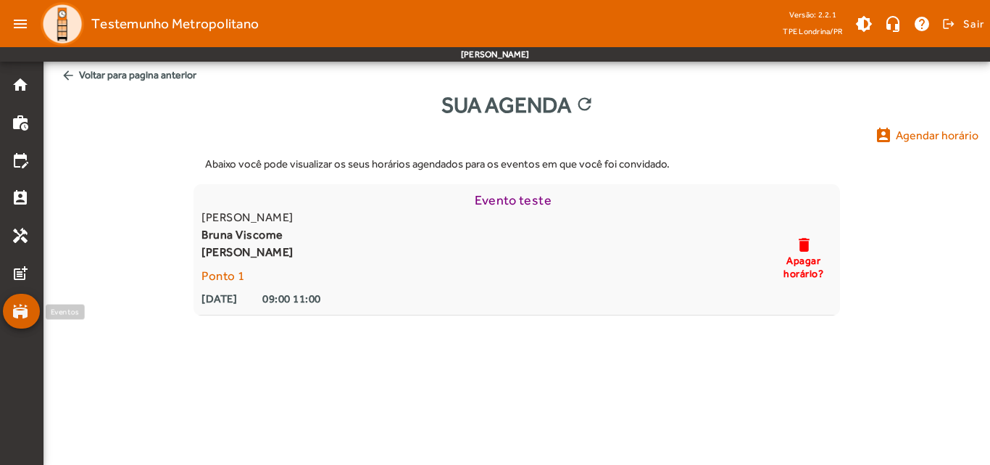
click at [22, 320] on mat-list-item "stadium" at bounding box center [21, 311] width 37 height 35
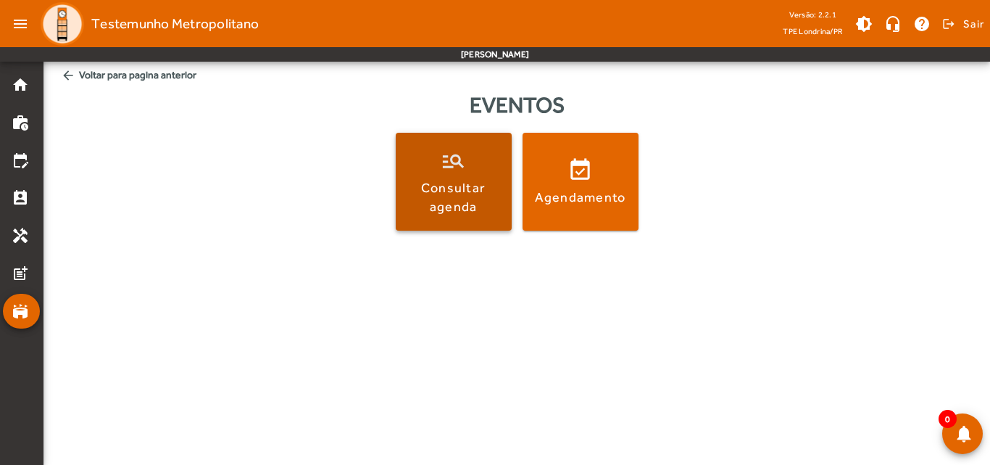
click at [468, 181] on div "Consultar agenda" at bounding box center [454, 196] width 110 height 36
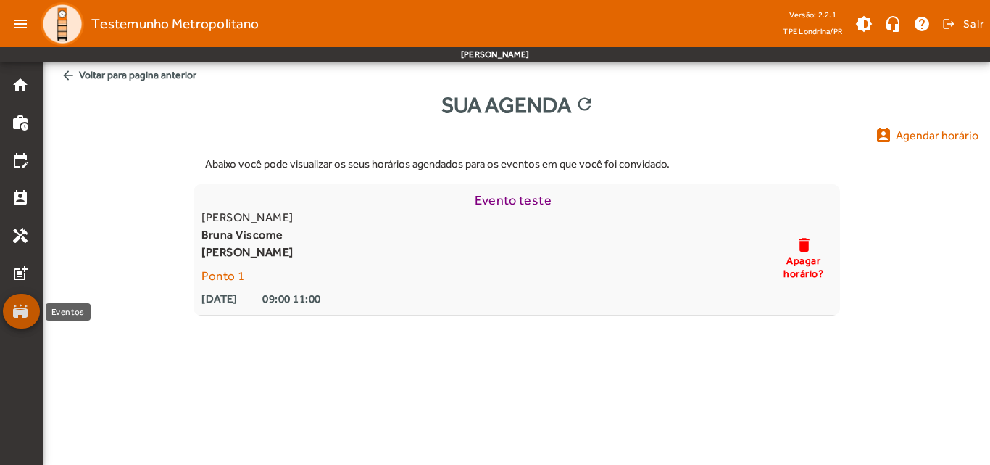
click at [22, 315] on mat-icon "stadium" at bounding box center [20, 310] width 17 height 17
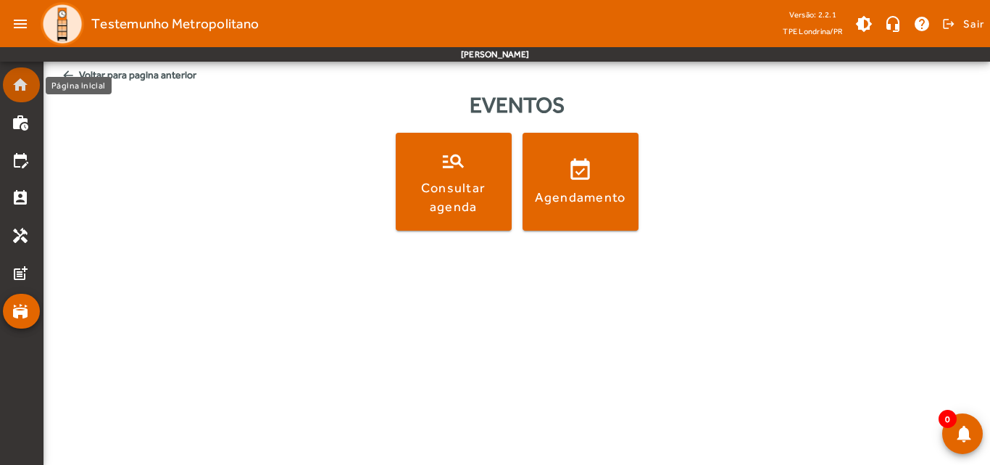
click at [29, 91] on link "home" at bounding box center [26, 84] width 28 height 17
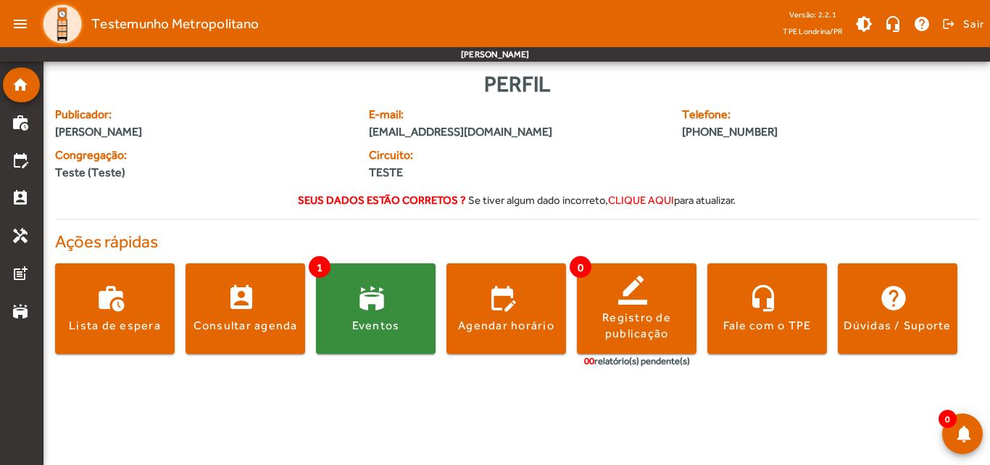
click at [589, 146] on div "Publicador: [PERSON_NAME] E-mail: [EMAIL_ADDRESS][DOMAIN_NAME] Telefone: [PHONE…" at bounding box center [516, 146] width 941 height 81
click at [238, 197] on div "Seus dados estão corretos ? Se tiver algum dado incorreto, clique aqui para atu…" at bounding box center [517, 197] width 924 height 20
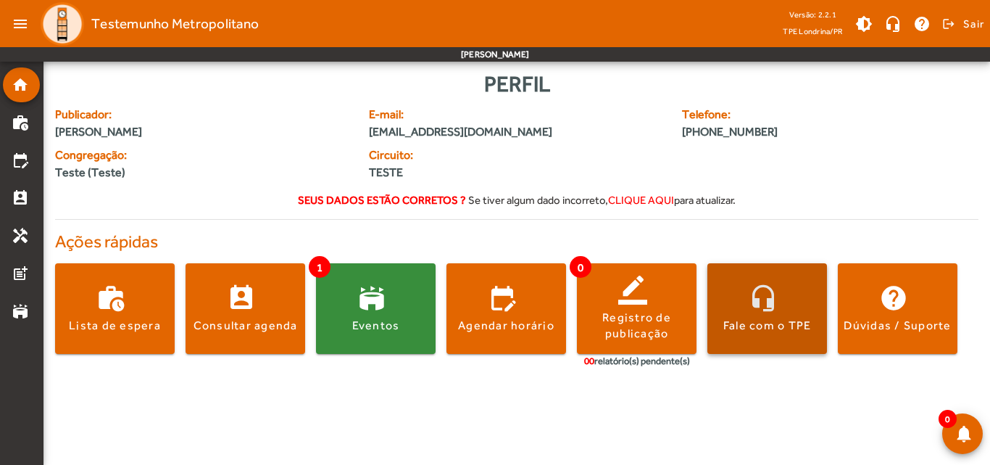
click at [766, 310] on span at bounding box center [768, 308] width 120 height 35
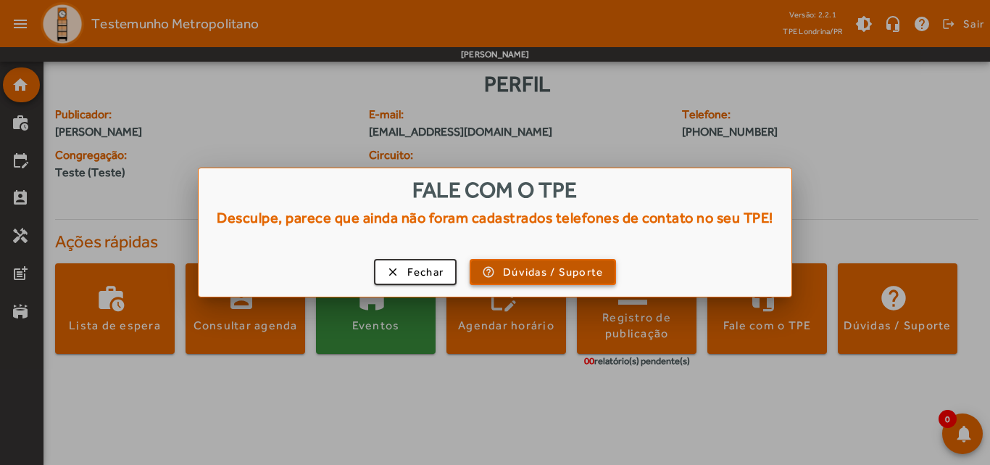
click at [527, 268] on span "Dúvidas / Suporte" at bounding box center [553, 272] width 100 height 17
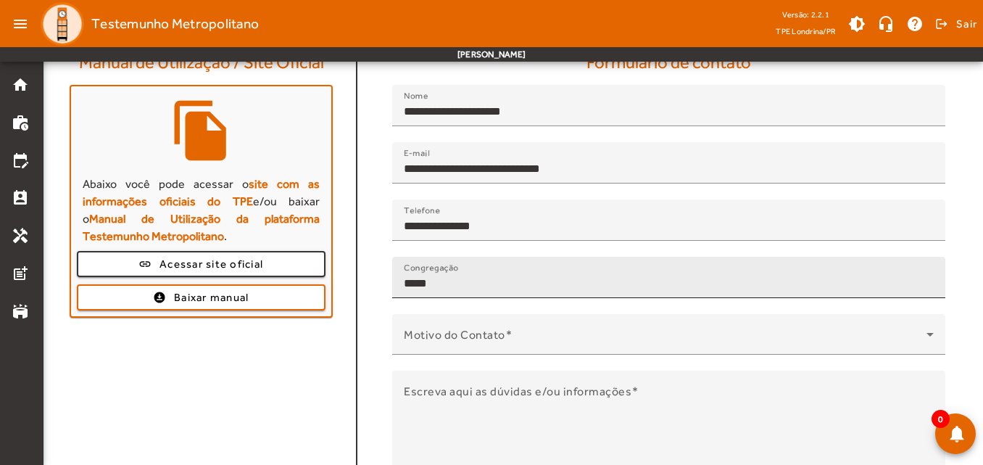
scroll to position [66, 0]
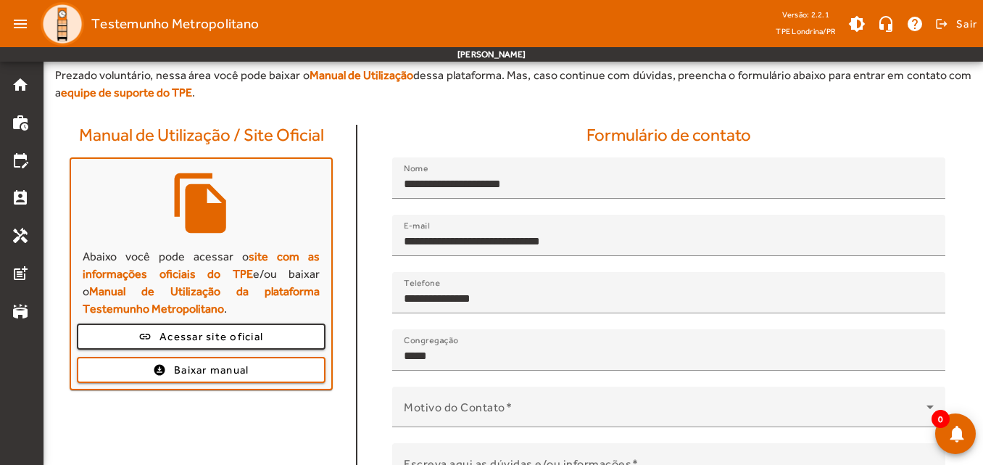
click at [62, 133] on div "Manual de Utilização / Site Oficial file_copy Abaixo você pode acessar o site c…" at bounding box center [201, 369] width 311 height 488
click at [12, 83] on mat-icon "home" at bounding box center [20, 84] width 17 height 17
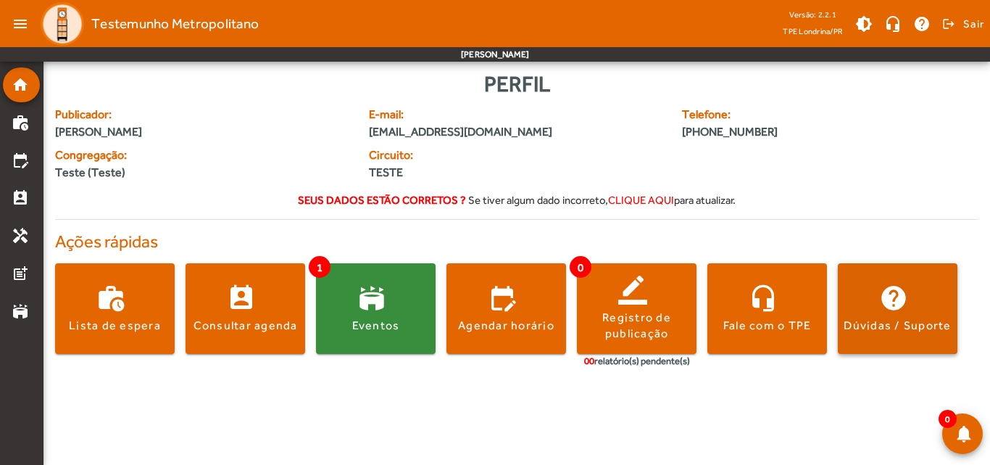
click at [901, 325] on div "Dúvidas / Suporte" at bounding box center [897, 326] width 107 height 16
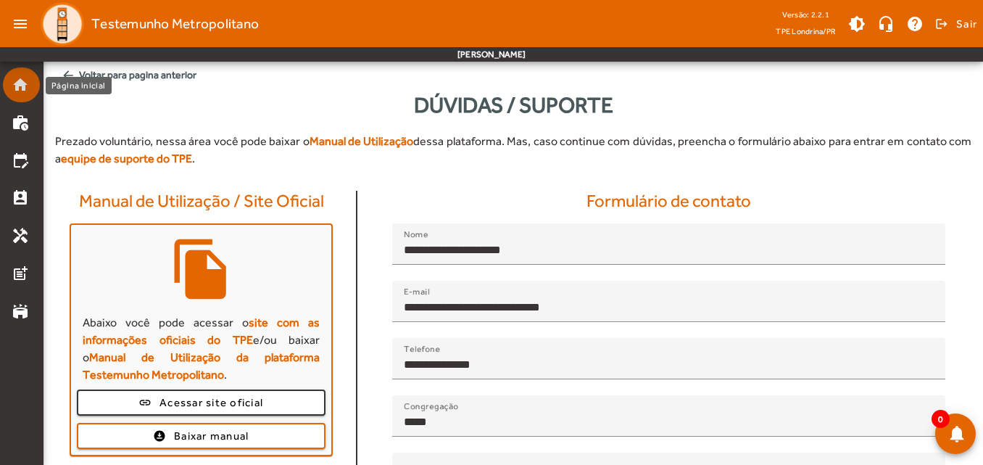
click at [14, 84] on mat-icon "home" at bounding box center [20, 84] width 17 height 17
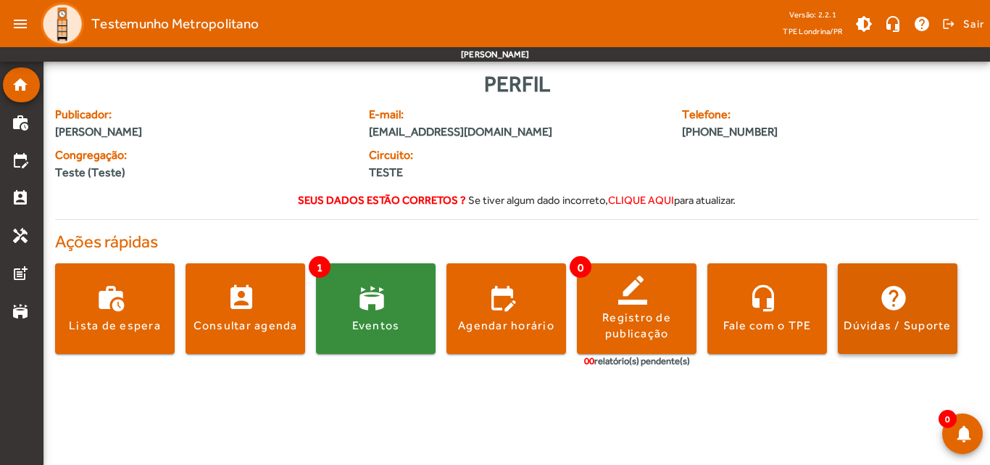
click at [880, 313] on span at bounding box center [898, 308] width 120 height 35
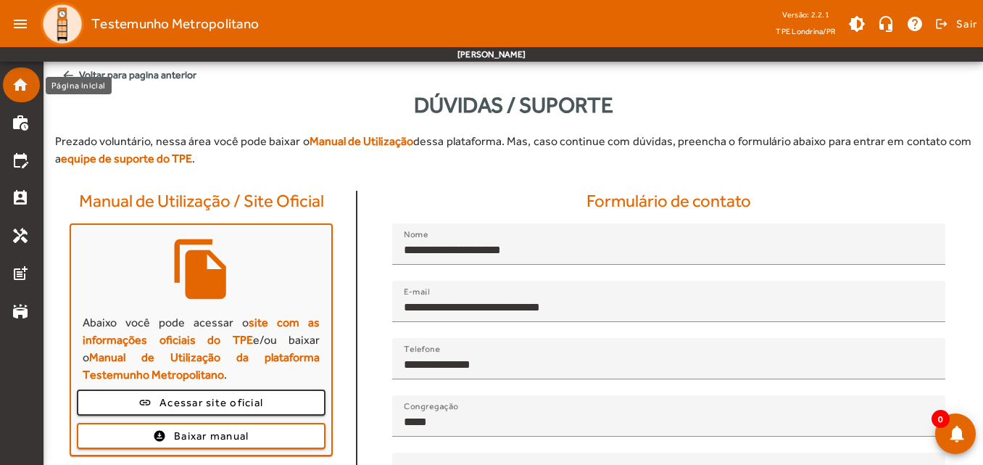
click at [18, 91] on mat-icon "home" at bounding box center [20, 84] width 17 height 17
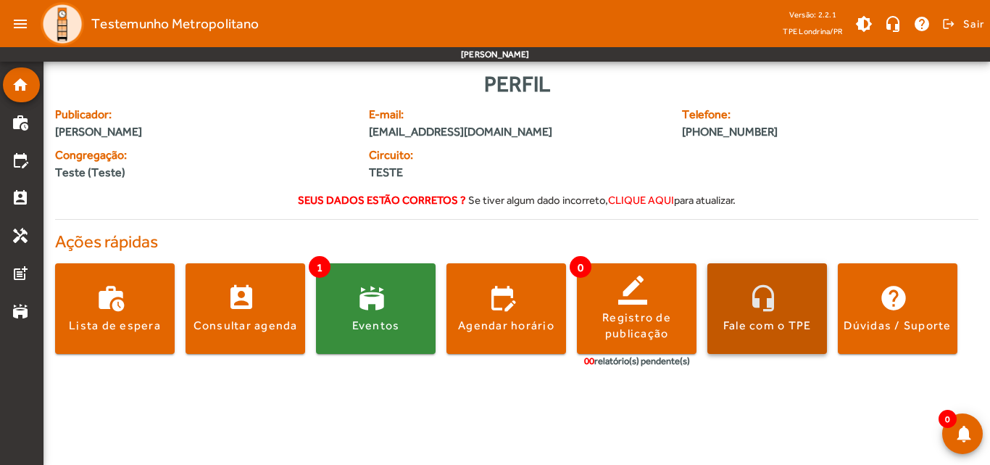
click at [782, 315] on span at bounding box center [768, 308] width 120 height 35
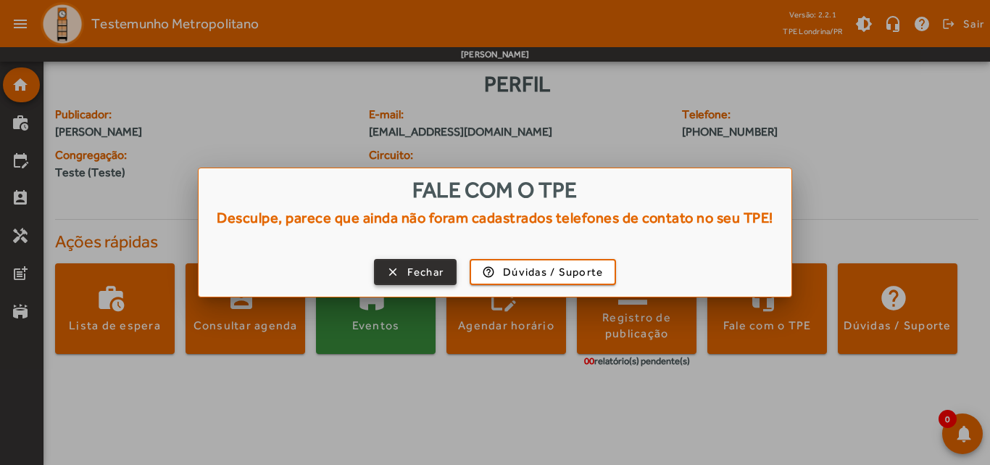
click at [409, 273] on span "Fechar" at bounding box center [425, 272] width 37 height 17
